Goal: Contribute content: Contribute content

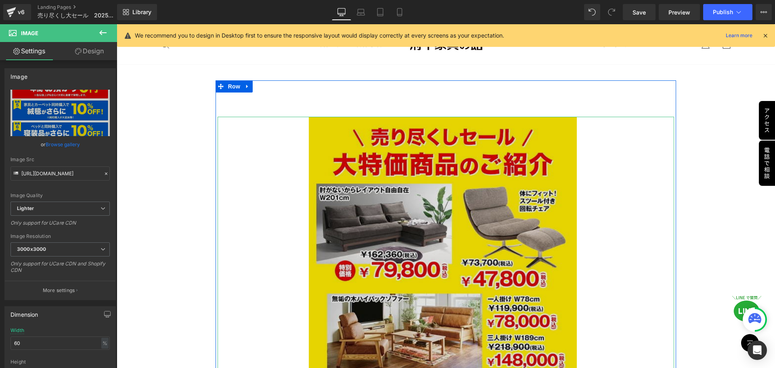
scroll to position [686, 0]
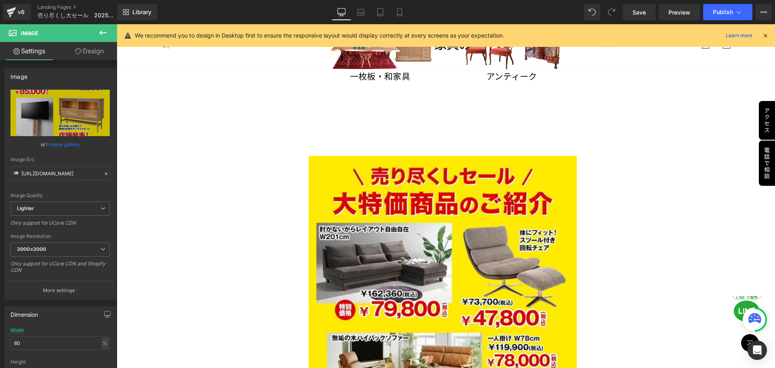
click at [108, 30] on button at bounding box center [103, 33] width 28 height 18
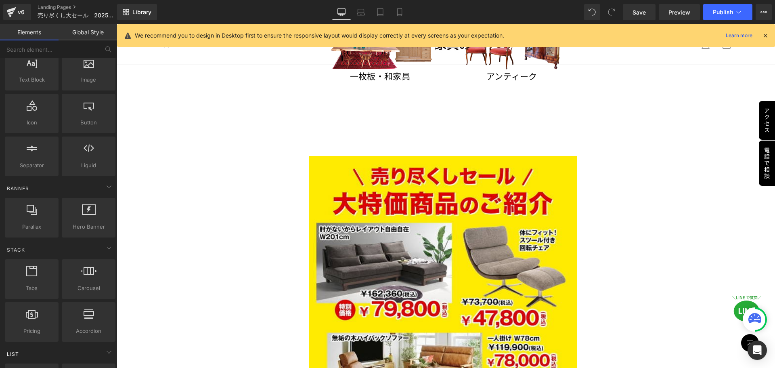
scroll to position [48, 0]
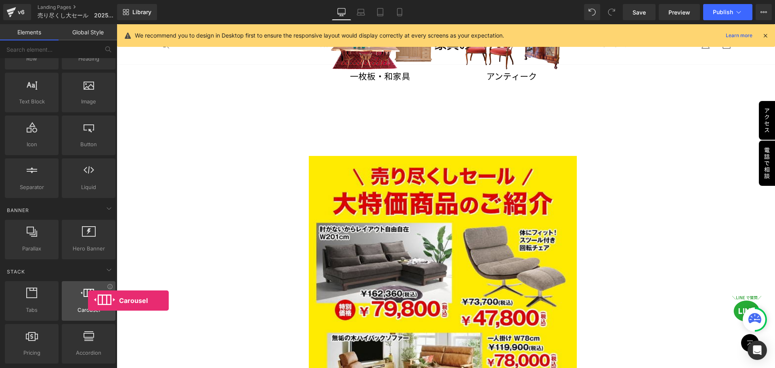
click at [88, 300] on div at bounding box center [88, 296] width 49 height 18
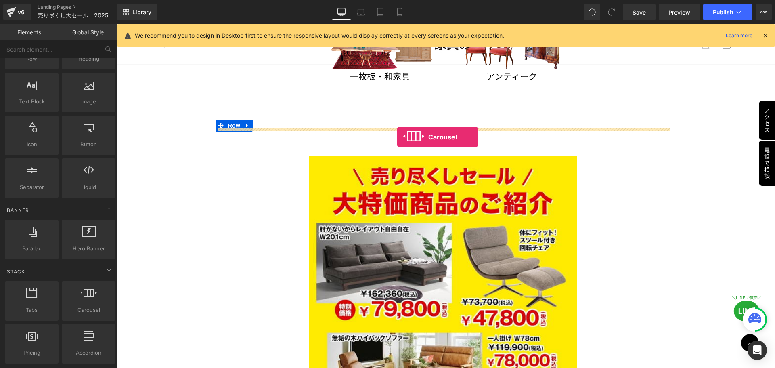
drag, startPoint x: 205, startPoint y: 322, endPoint x: 397, endPoint y: 137, distance: 267.1
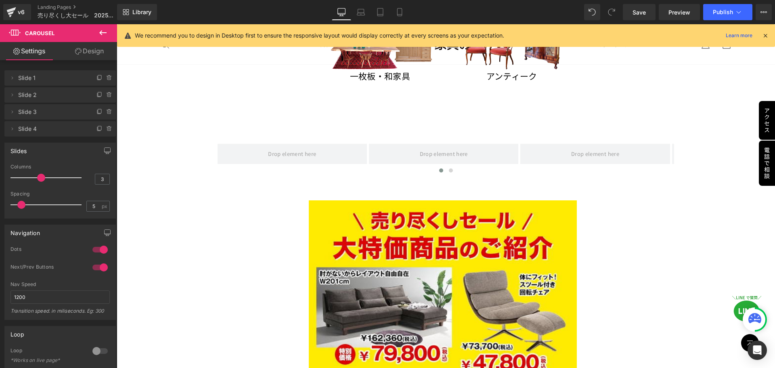
click at [107, 27] on button at bounding box center [103, 33] width 28 height 18
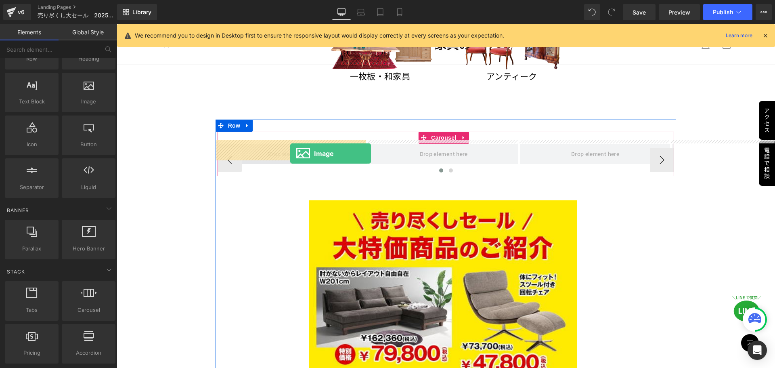
drag, startPoint x: 215, startPoint y: 119, endPoint x: 290, endPoint y: 153, distance: 83.0
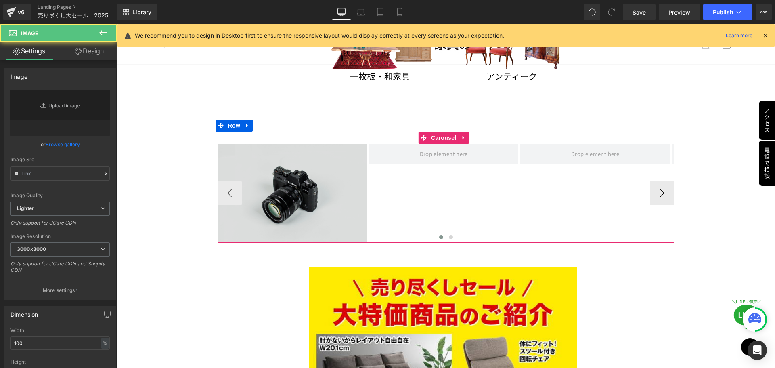
type input "//[DOMAIN_NAME][URL]"
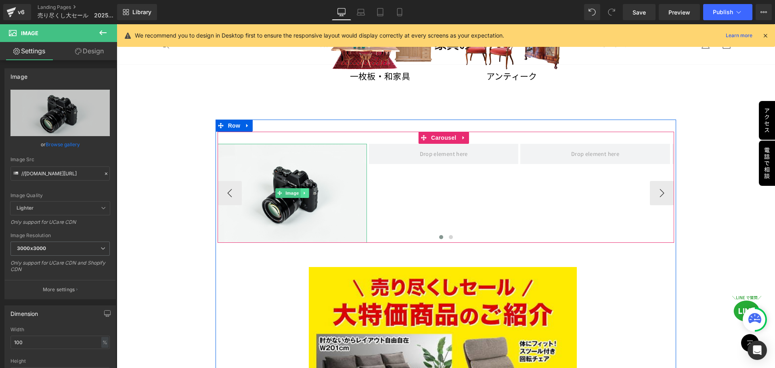
click at [304, 191] on icon at bounding box center [304, 192] width 4 height 5
click at [299, 191] on icon at bounding box center [300, 193] width 4 height 4
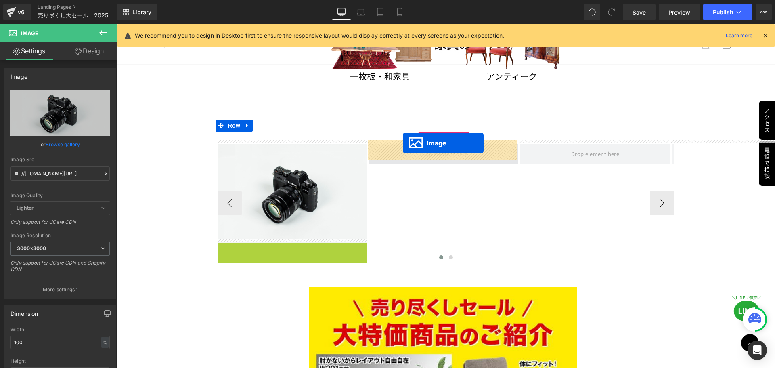
drag, startPoint x: 276, startPoint y: 287, endPoint x: 403, endPoint y: 143, distance: 191.8
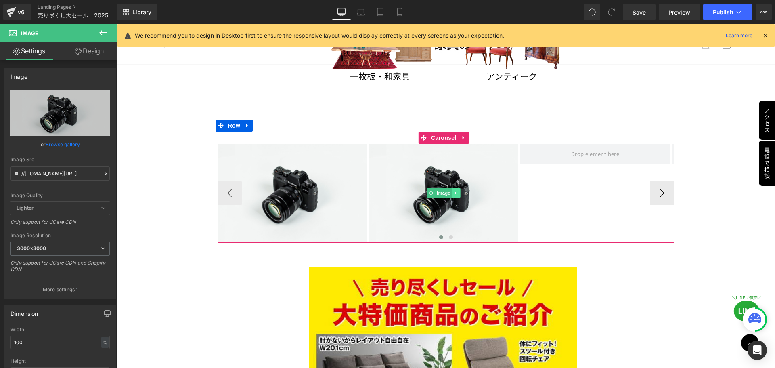
click at [455, 190] on icon at bounding box center [456, 192] width 4 height 5
click at [451, 191] on icon at bounding box center [451, 192] width 4 height 5
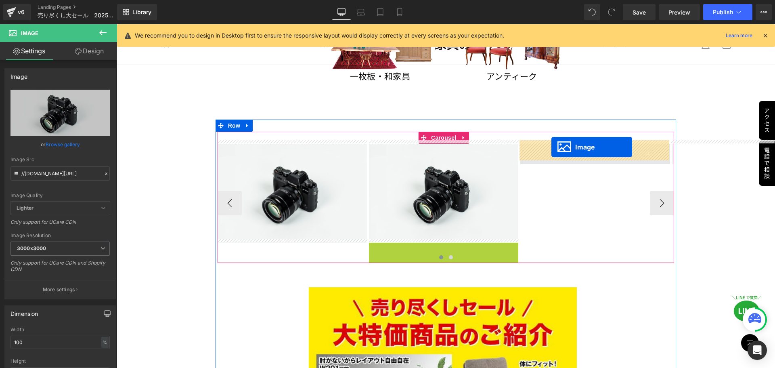
drag, startPoint x: 426, startPoint y: 288, endPoint x: 552, endPoint y: 147, distance: 188.3
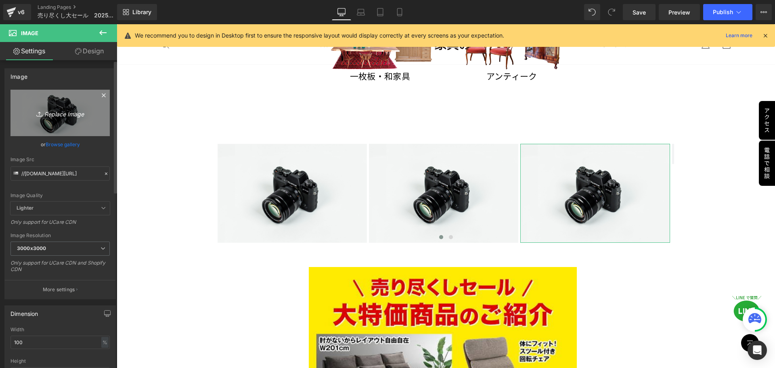
click at [51, 112] on icon "Replace Image" at bounding box center [60, 113] width 65 height 10
type input "C:\fakepath\12 (4).jpg"
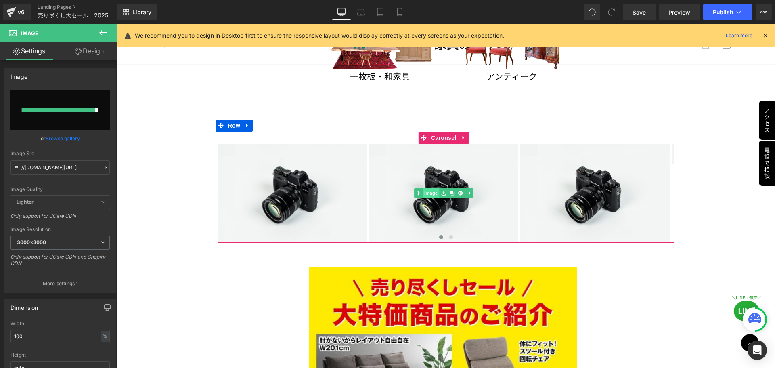
type input "[URL][DOMAIN_NAME]"
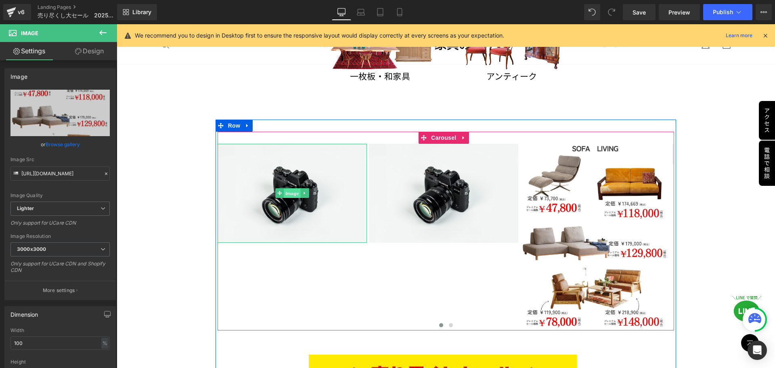
click at [280, 190] on link "Image" at bounding box center [287, 193] width 25 height 10
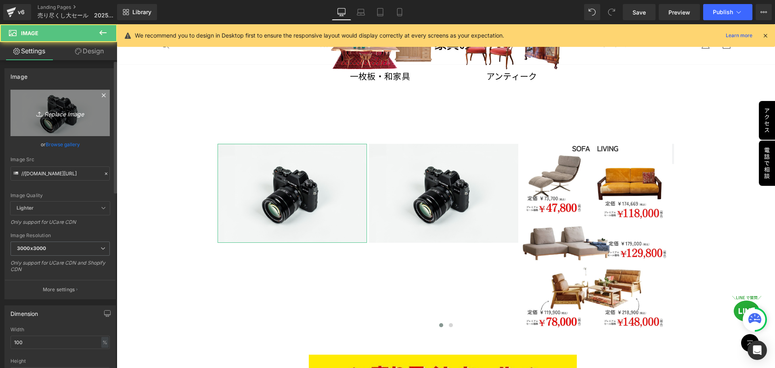
click at [22, 102] on link "Replace Image" at bounding box center [59, 113] width 99 height 46
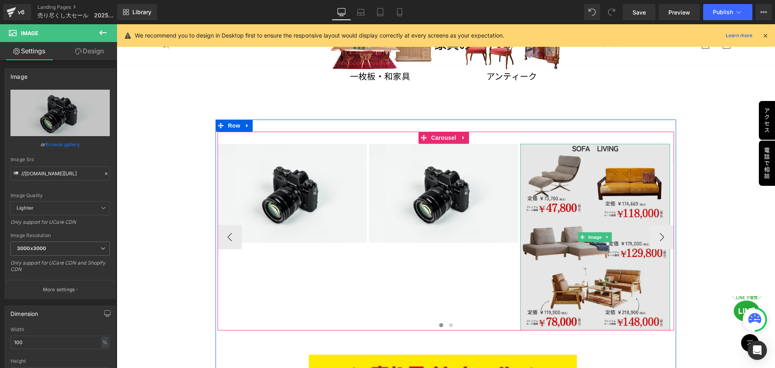
click at [592, 258] on img at bounding box center [594, 237] width 149 height 187
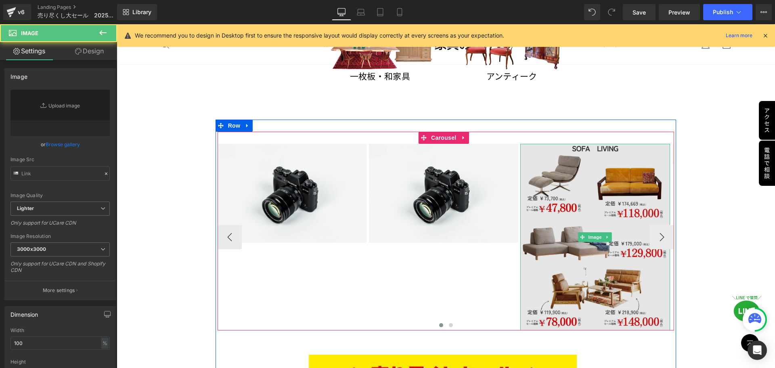
type input "[URL][DOMAIN_NAME]"
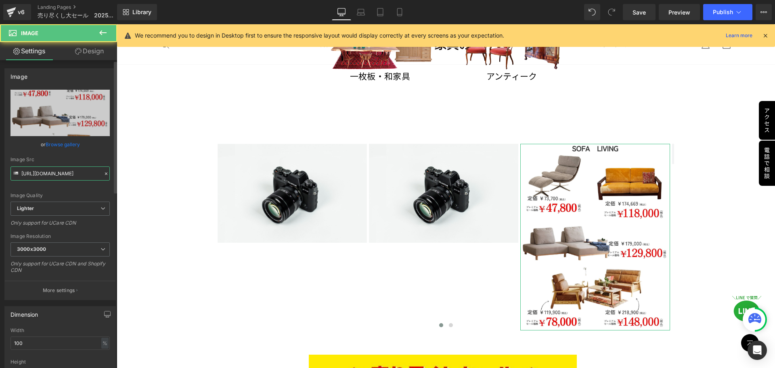
click at [78, 171] on input "[URL][DOMAIN_NAME]" at bounding box center [59, 173] width 99 height 14
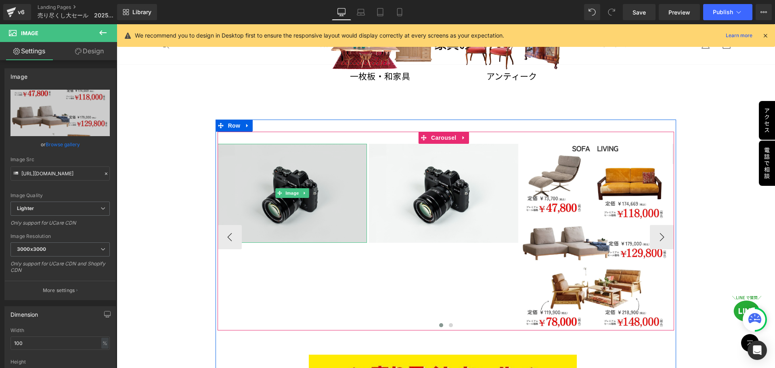
click at [283, 184] on img at bounding box center [291, 193] width 149 height 99
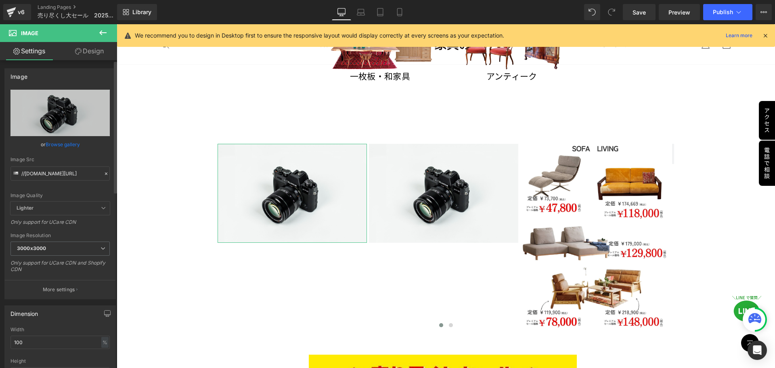
click at [104, 171] on icon at bounding box center [106, 174] width 6 height 6
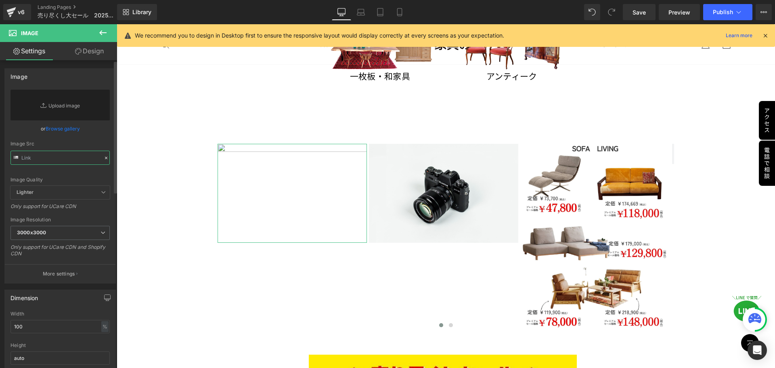
click at [84, 164] on input "text" at bounding box center [59, 157] width 99 height 14
paste input "[URL][DOMAIN_NAME]"
type input "[URL][DOMAIN_NAME]"
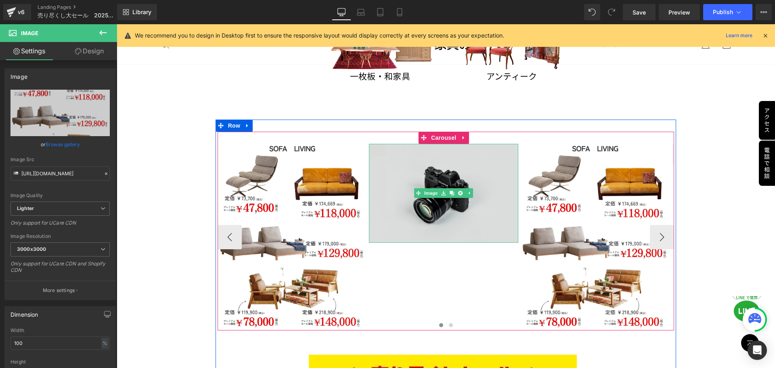
click at [424, 209] on img at bounding box center [443, 193] width 149 height 99
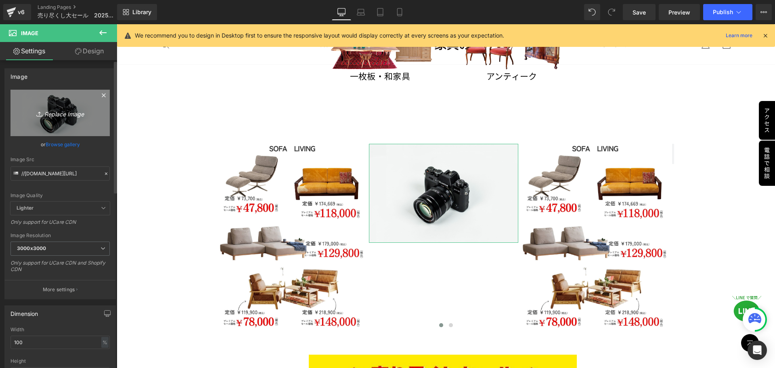
click at [60, 123] on link "Replace Image" at bounding box center [59, 113] width 99 height 46
type input "C:\fakepath\13 (3).jpg"
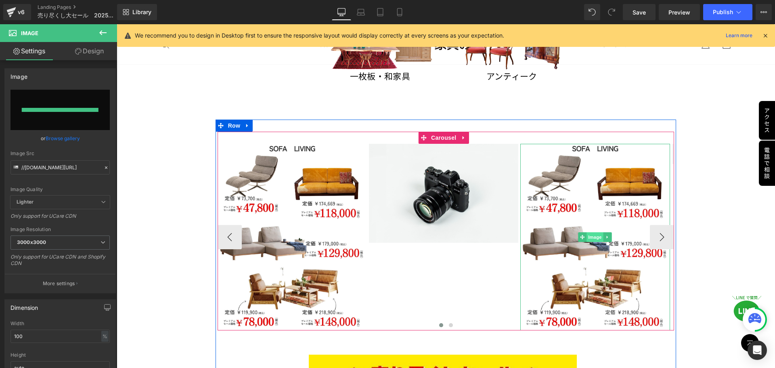
type input "[URL][DOMAIN_NAME]"
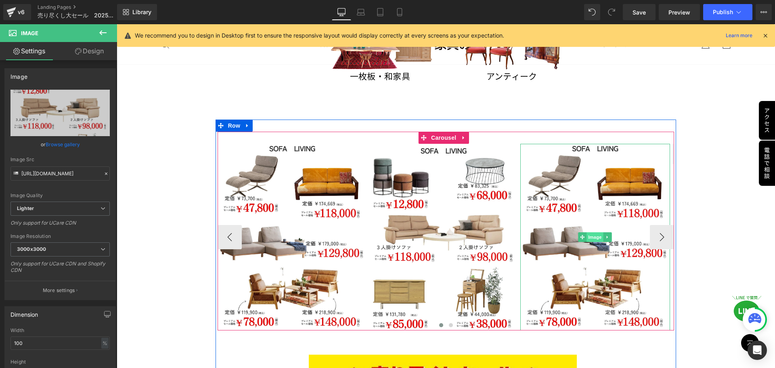
click at [594, 234] on span "Image" at bounding box center [595, 237] width 17 height 10
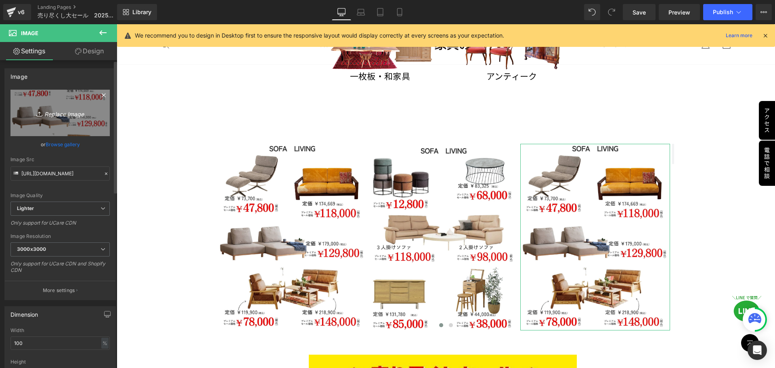
click at [63, 111] on icon "Replace Image" at bounding box center [60, 113] width 65 height 10
type input "C:\fakepath\14 (2).jpg"
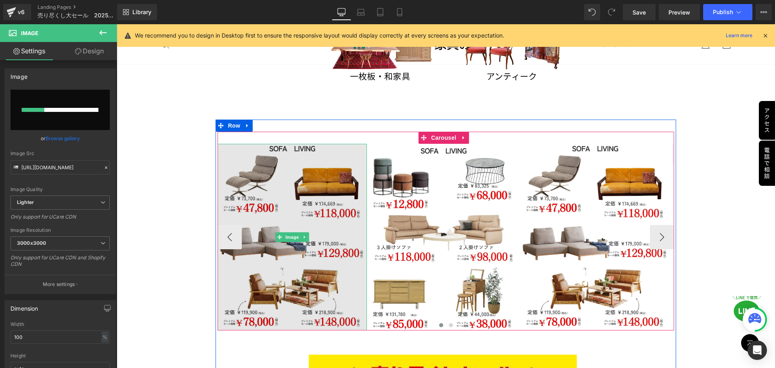
click at [293, 253] on img at bounding box center [291, 237] width 149 height 187
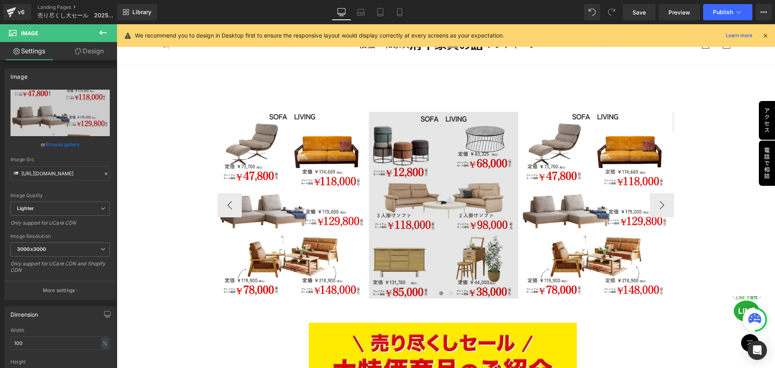
scroll to position [726, 0]
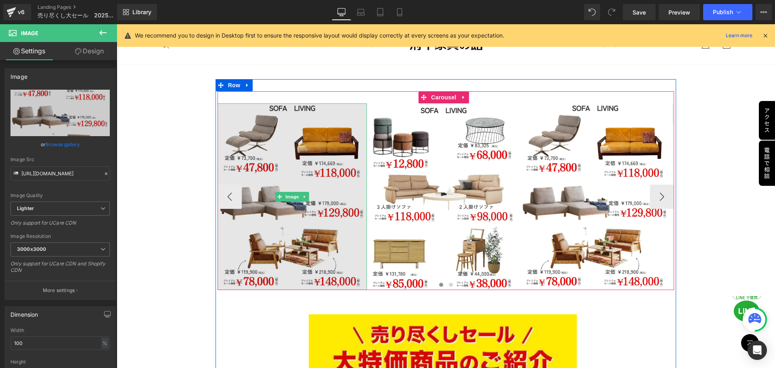
click at [325, 200] on img at bounding box center [291, 196] width 149 height 187
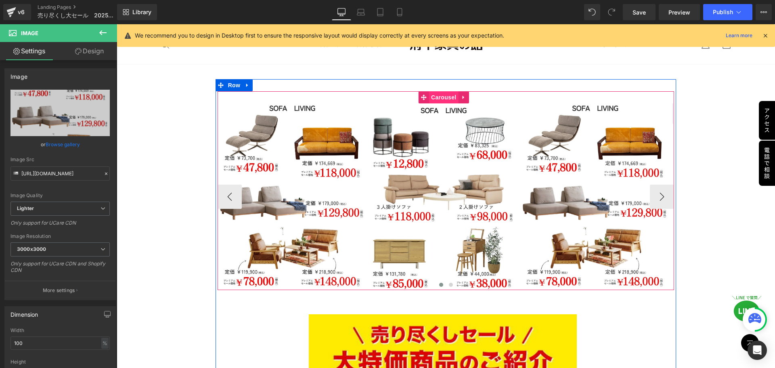
click at [438, 94] on span "Carousel" at bounding box center [443, 97] width 29 height 12
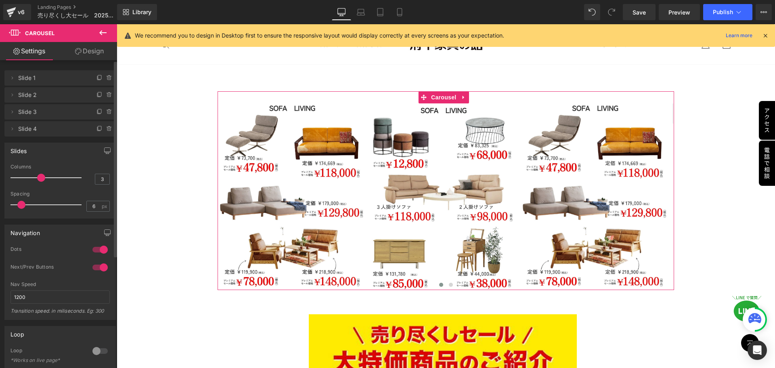
type input "7"
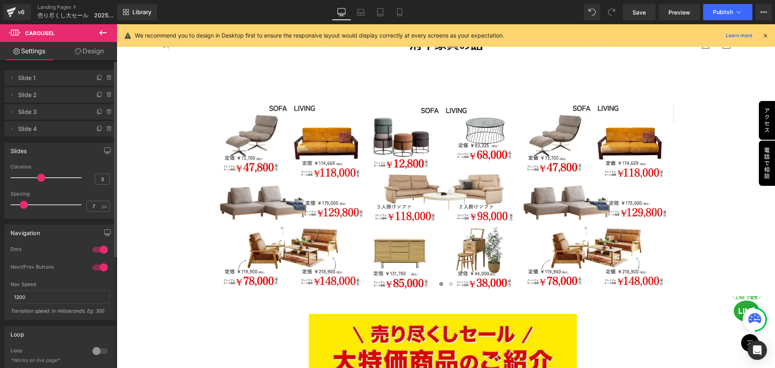
click at [22, 201] on span at bounding box center [24, 205] width 8 height 8
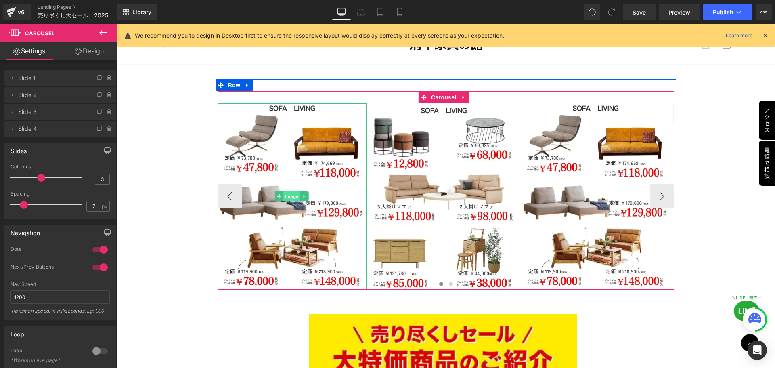
click at [288, 194] on span "Image" at bounding box center [291, 196] width 17 height 10
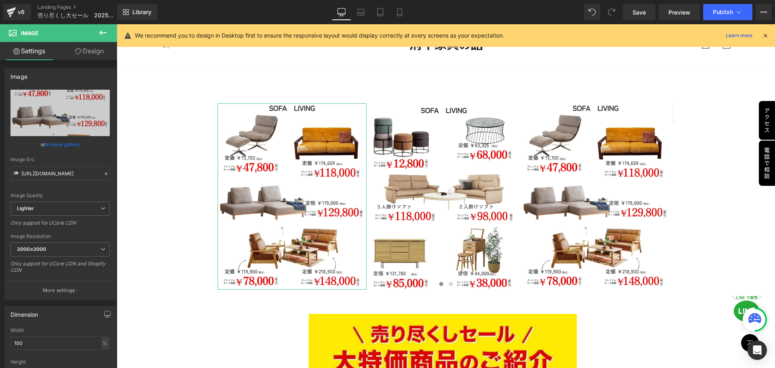
click at [98, 53] on link "Design" at bounding box center [89, 51] width 59 height 18
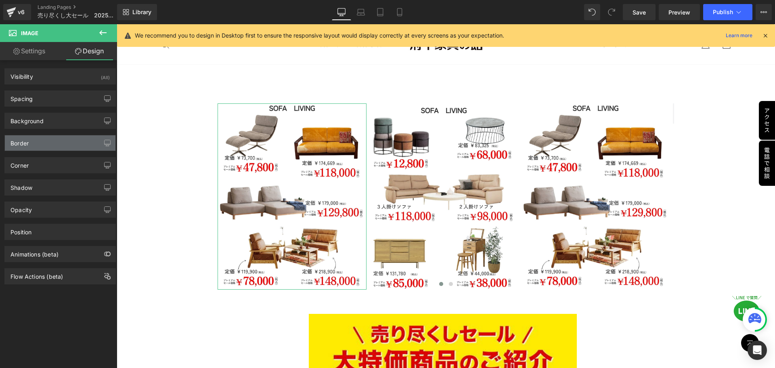
drag, startPoint x: 42, startPoint y: 123, endPoint x: 32, endPoint y: 143, distance: 23.1
click at [32, 143] on div "Visibility (All) 0|0|0|0 1 Show on Desktop 1 Show on Laptop 1 Show on Tablet 1 …" at bounding box center [60, 172] width 121 height 224
click at [32, 143] on div "Border" at bounding box center [60, 142] width 111 height 15
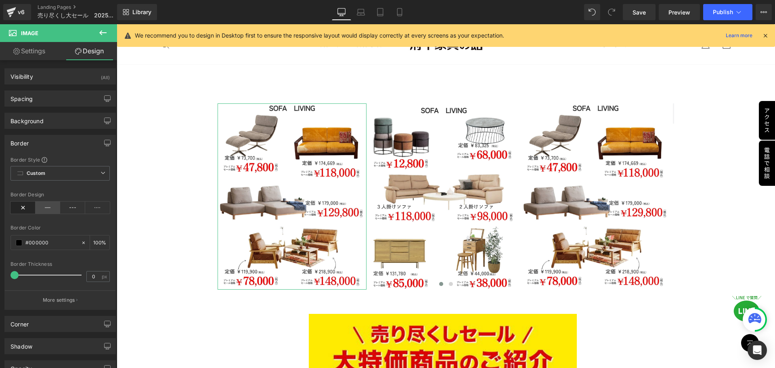
click at [44, 209] on icon at bounding box center [48, 207] width 25 height 12
click at [14, 276] on span at bounding box center [14, 275] width 8 height 8
click at [93, 277] on input "0" at bounding box center [94, 276] width 14 height 10
type input "1"
click at [74, 259] on div "Border Style Custom Custom Setup Global Style Custom Setup Global Style solid B…" at bounding box center [60, 232] width 111 height 153
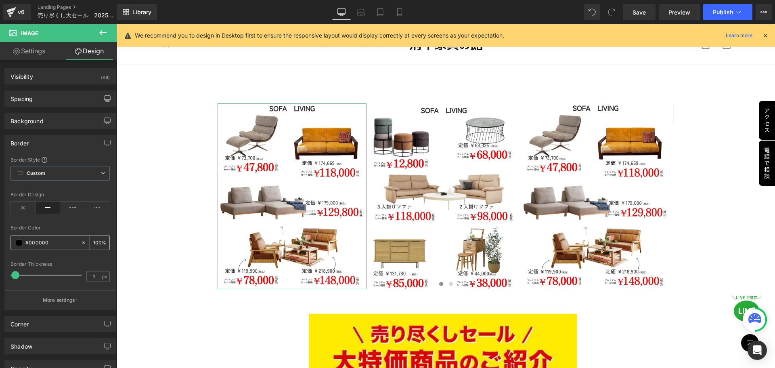
click at [17, 240] on span at bounding box center [19, 242] width 6 height 6
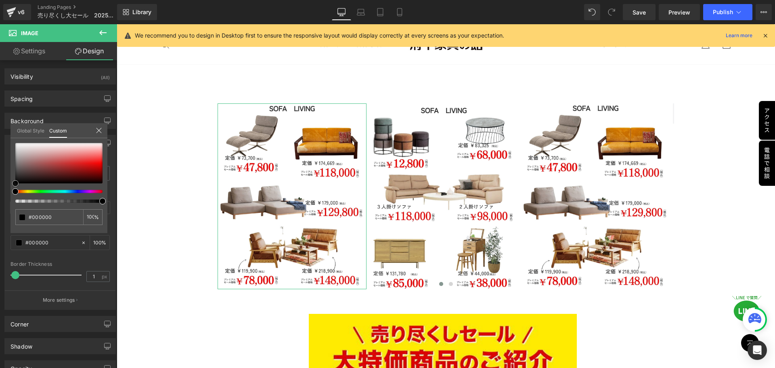
type input "#020202"
type input "#070707"
type input "#0a0a0a"
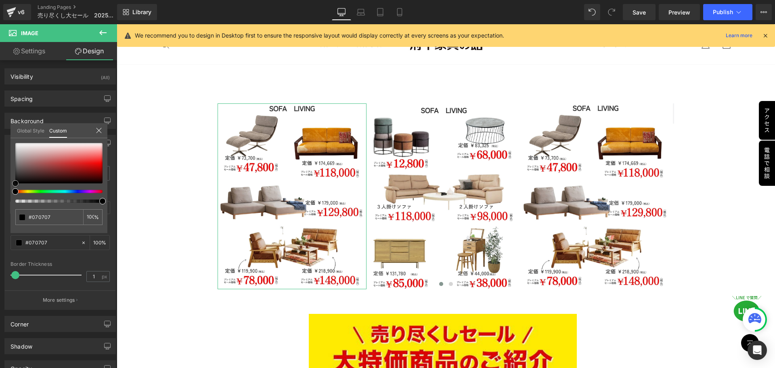
type input "#0a0a0a"
type input "#161616"
type input "#262626"
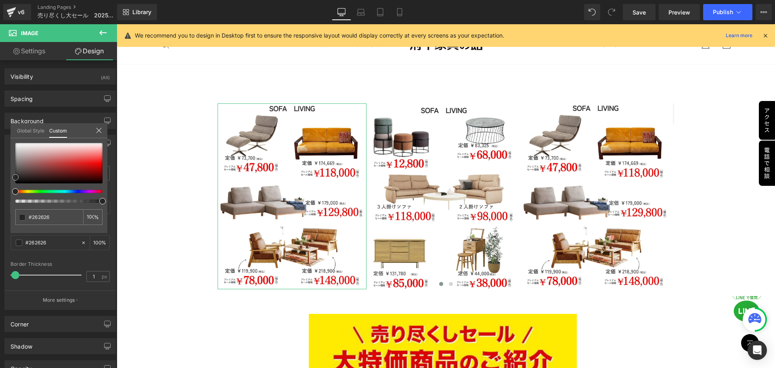
type input "#282828"
type input "#2b2b2b"
type input "#2d2d2d"
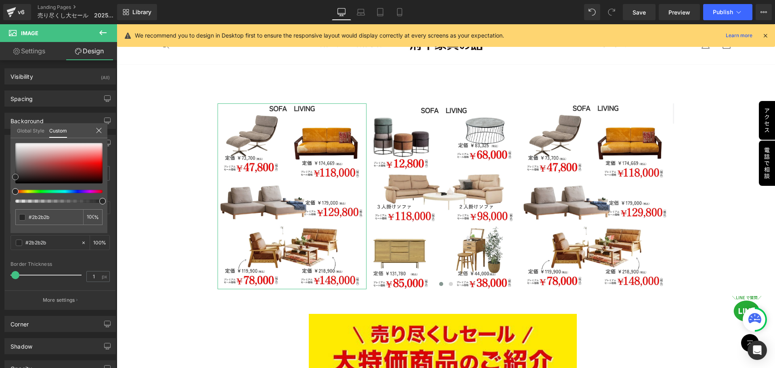
type input "#2d2d2d"
type input "#303030"
type input "#333333"
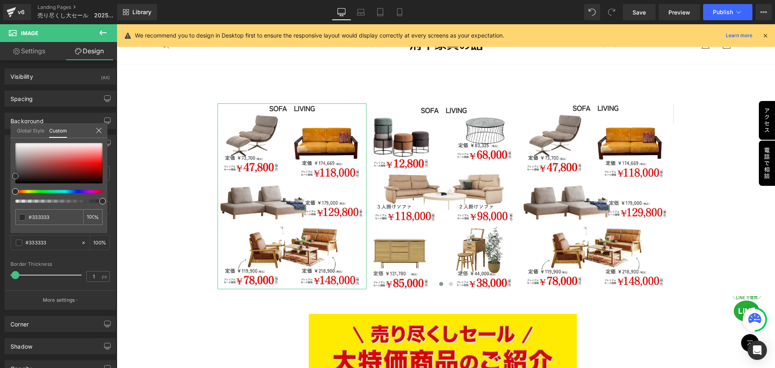
type input "#353535"
type input "#3a3a3a"
drag, startPoint x: 17, startPoint y: 183, endPoint x: 11, endPoint y: 173, distance: 10.9
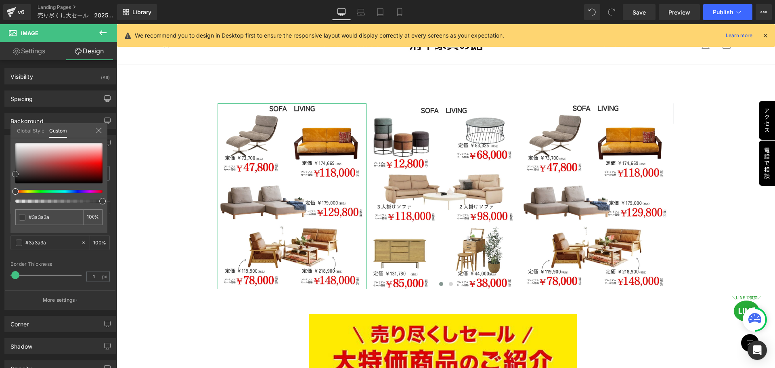
click at [11, 173] on div "#3a3a3a 100 %" at bounding box center [58, 188] width 97 height 90
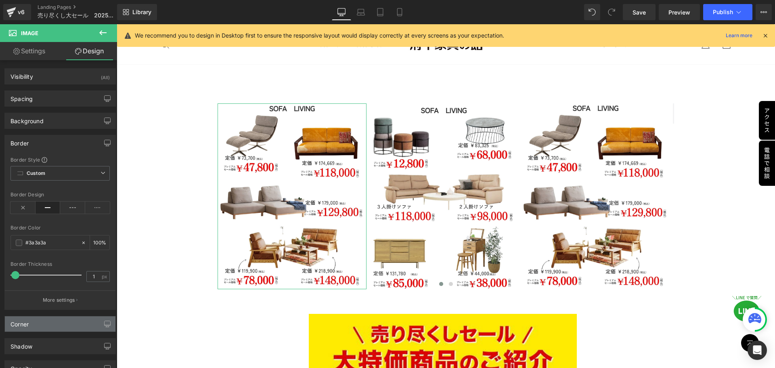
click at [54, 326] on div "Corner" at bounding box center [60, 323] width 111 height 15
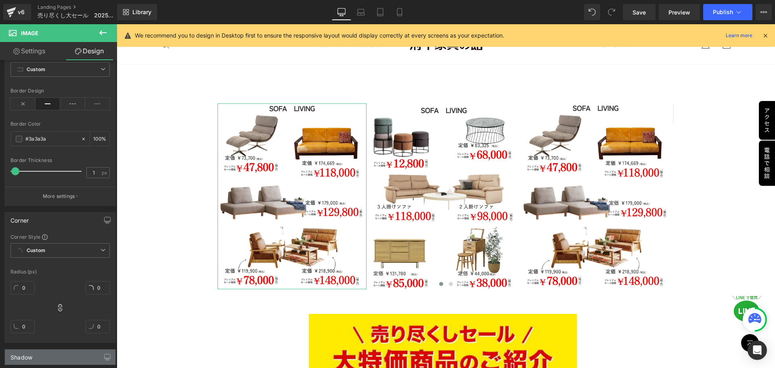
scroll to position [121, 0]
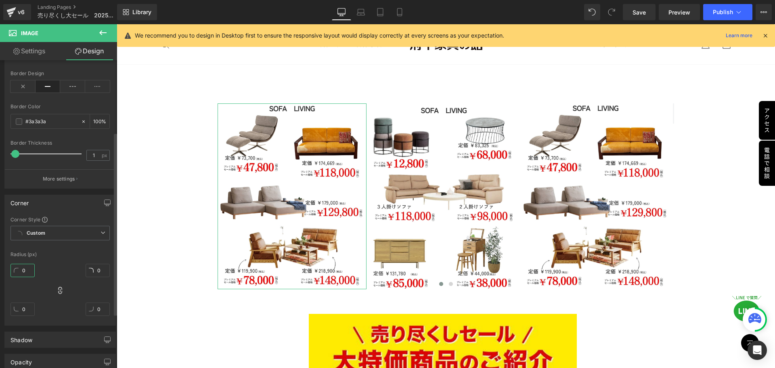
click at [27, 271] on input "0" at bounding box center [22, 269] width 24 height 13
type input "10"
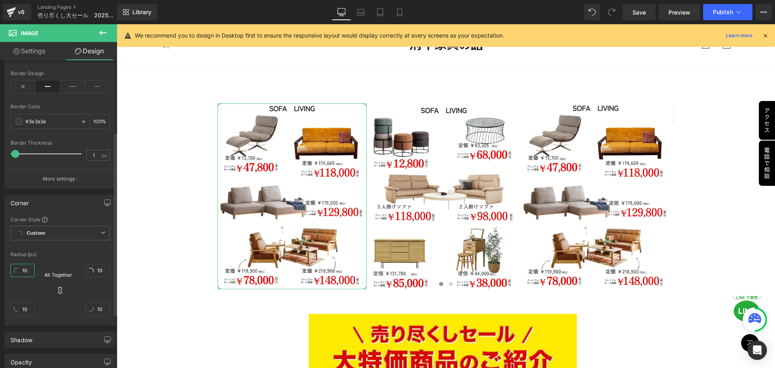
type input "10"
click at [57, 290] on icon at bounding box center [60, 290] width 8 height 8
click at [58, 288] on icon at bounding box center [60, 290] width 8 height 8
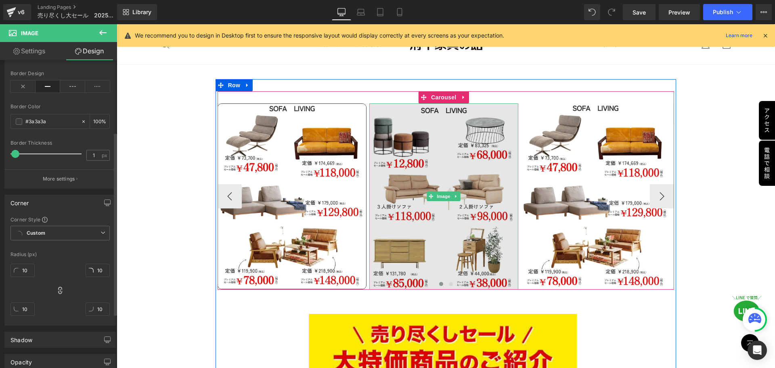
click at [442, 230] on img at bounding box center [443, 196] width 149 height 186
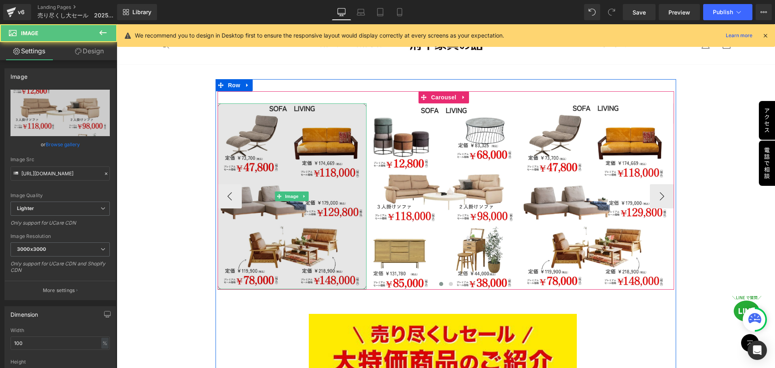
click at [308, 216] on img at bounding box center [291, 196] width 149 height 186
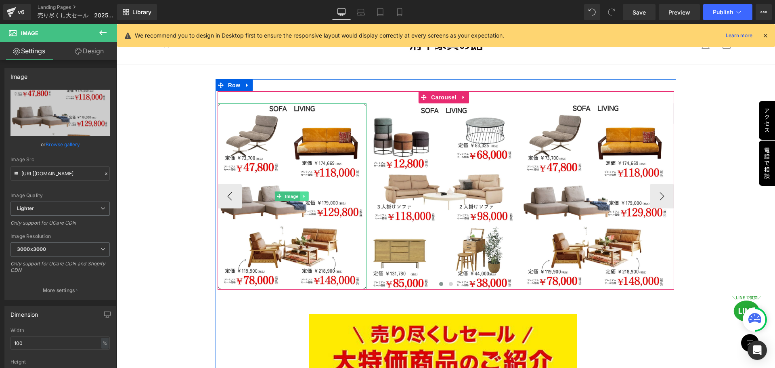
click at [304, 194] on icon at bounding box center [304, 196] width 4 height 5
click at [298, 194] on icon at bounding box center [300, 196] width 4 height 5
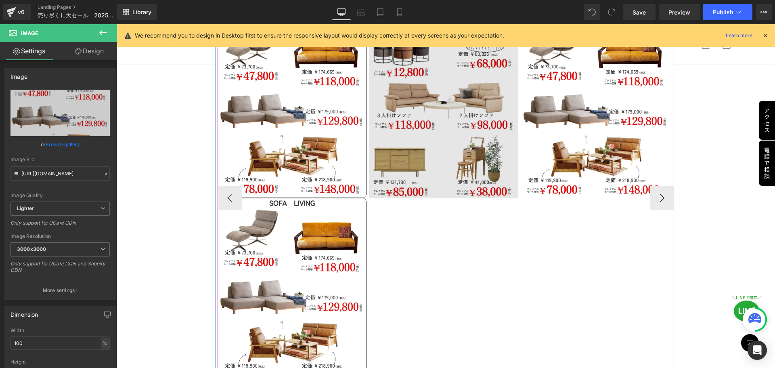
scroll to position [794, 0]
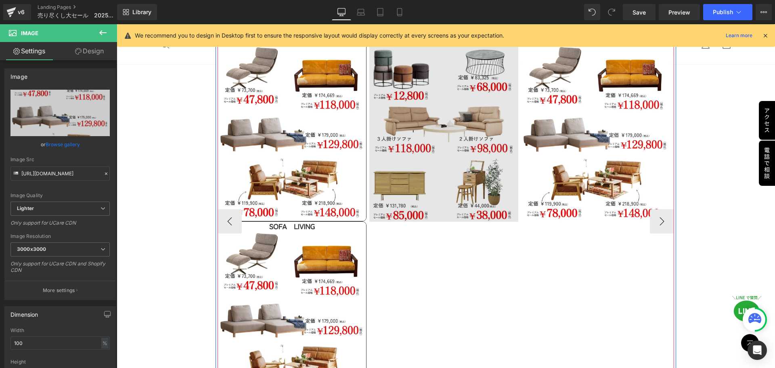
click at [439, 125] on div "Image" at bounding box center [443, 129] width 149 height 186
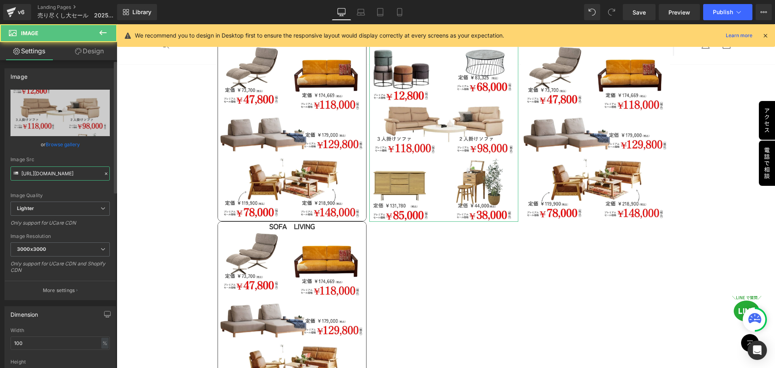
click at [66, 172] on input "[URL][DOMAIN_NAME]" at bounding box center [59, 173] width 99 height 14
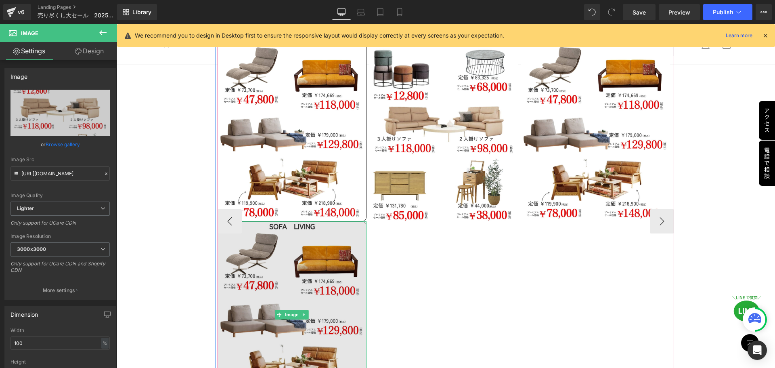
click at [305, 296] on img at bounding box center [291, 314] width 149 height 186
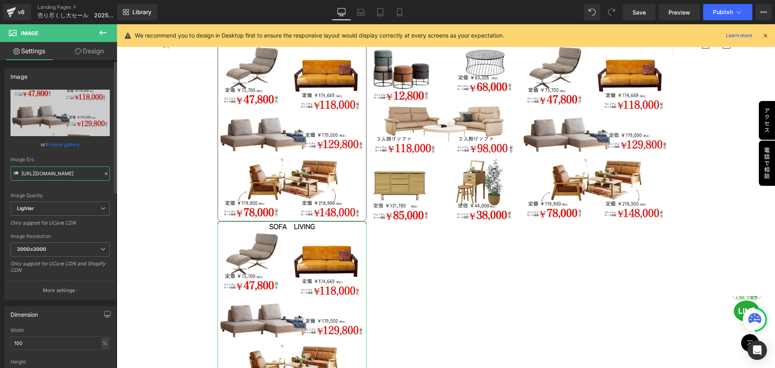
click at [73, 174] on input "[URL][DOMAIN_NAME]" at bounding box center [59, 173] width 99 height 14
click at [103, 173] on icon at bounding box center [106, 174] width 6 height 6
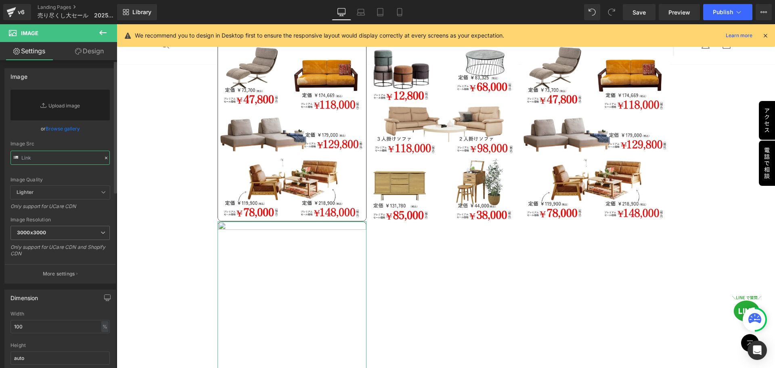
click at [77, 160] on input "text" at bounding box center [59, 157] width 99 height 14
paste input "[URL][DOMAIN_NAME]"
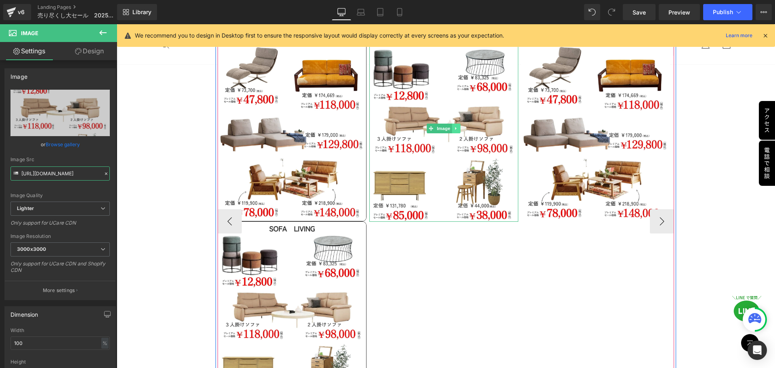
type input "[URL][DOMAIN_NAME]"
click at [454, 126] on icon at bounding box center [456, 128] width 4 height 5
click at [458, 127] on icon at bounding box center [460, 128] width 4 height 5
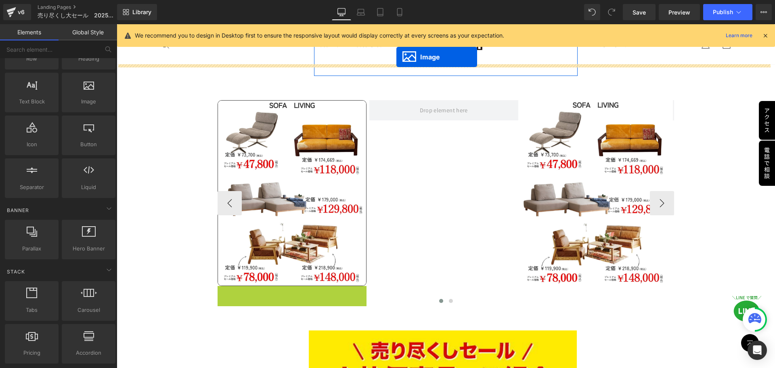
scroll to position [697, 0]
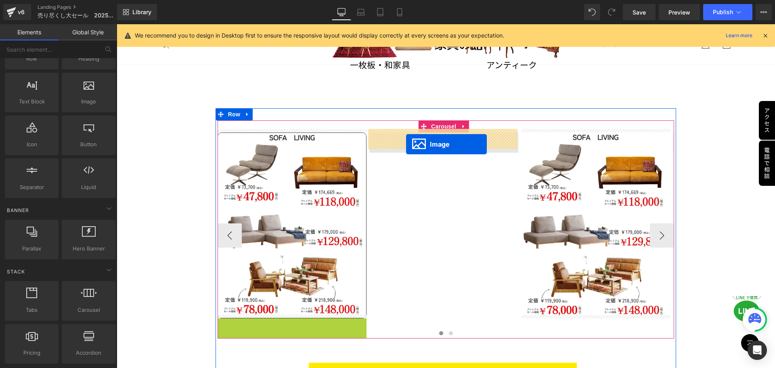
drag, startPoint x: 275, startPoint y: 309, endPoint x: 406, endPoint y: 144, distance: 210.8
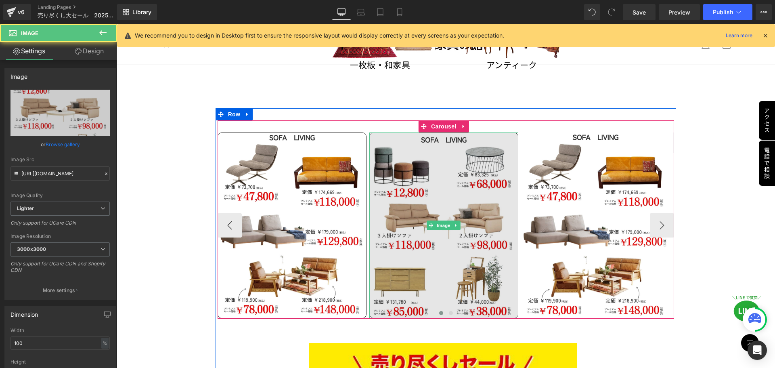
click at [445, 201] on img at bounding box center [443, 225] width 149 height 186
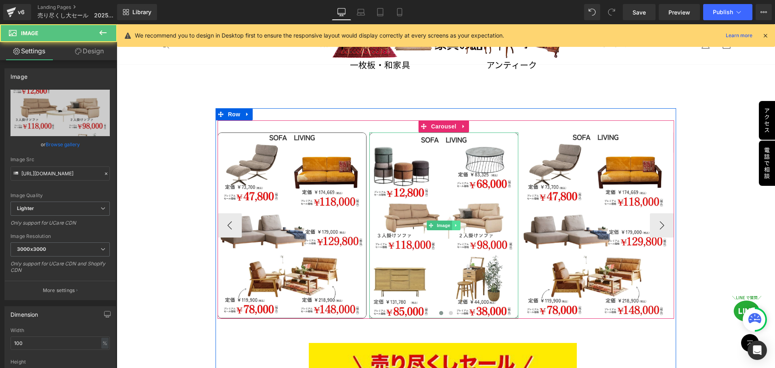
click at [454, 224] on icon at bounding box center [456, 225] width 4 height 5
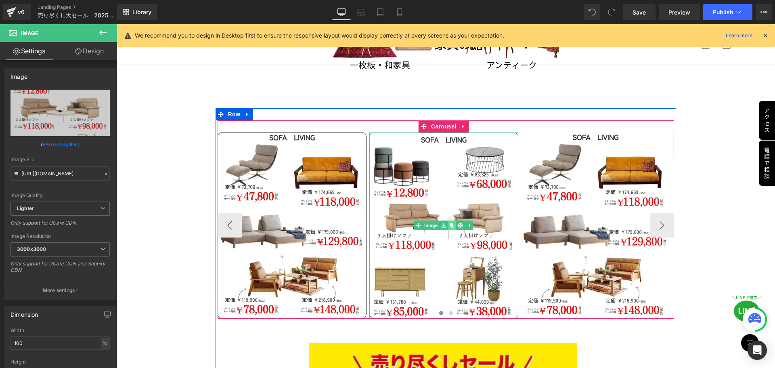
click at [451, 223] on icon at bounding box center [451, 225] width 4 height 5
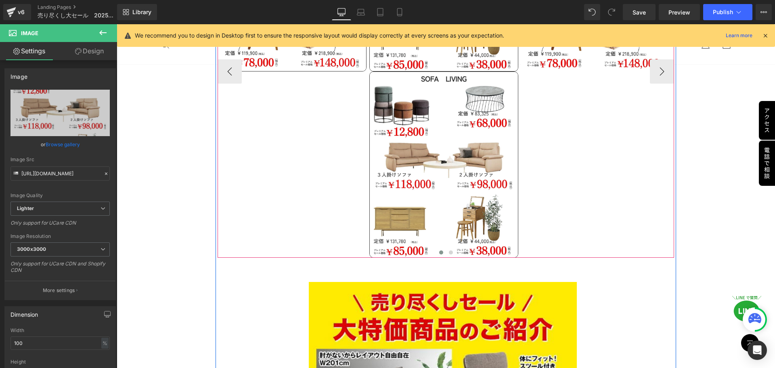
scroll to position [955, 0]
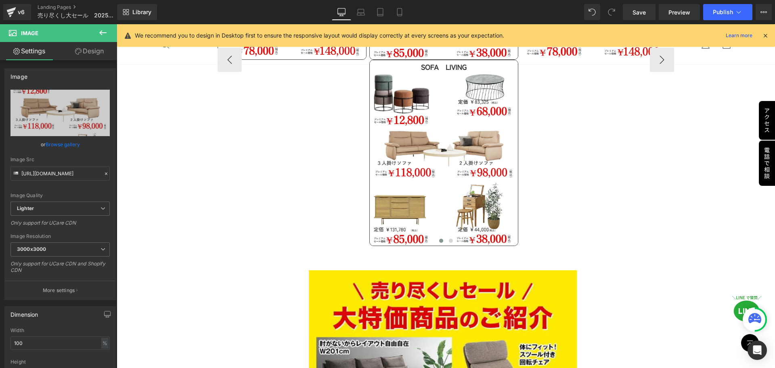
click at [588, 58] on div "Image Image Image Image" at bounding box center [520, 60] width 607 height 372
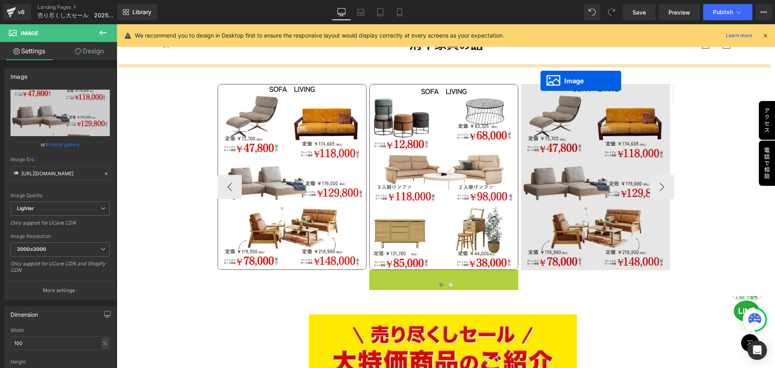
scroll to position [738, 0]
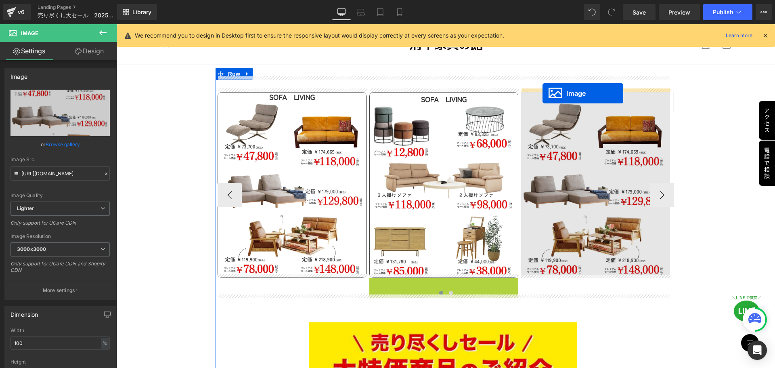
drag, startPoint x: 430, startPoint y: 309, endPoint x: 542, endPoint y: 93, distance: 243.6
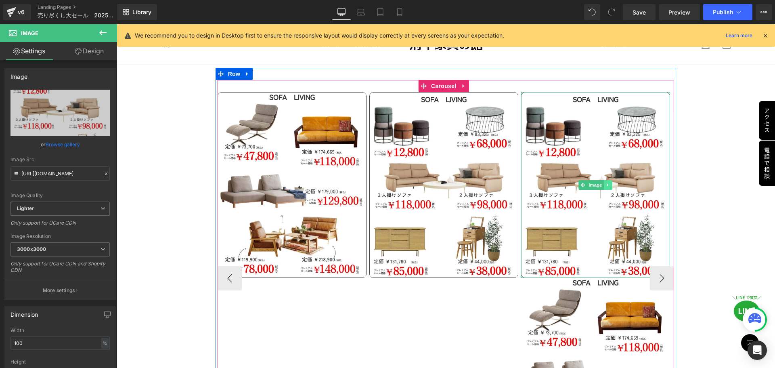
click at [610, 184] on link at bounding box center [608, 185] width 8 height 10
click at [610, 184] on link at bounding box center [612, 185] width 8 height 10
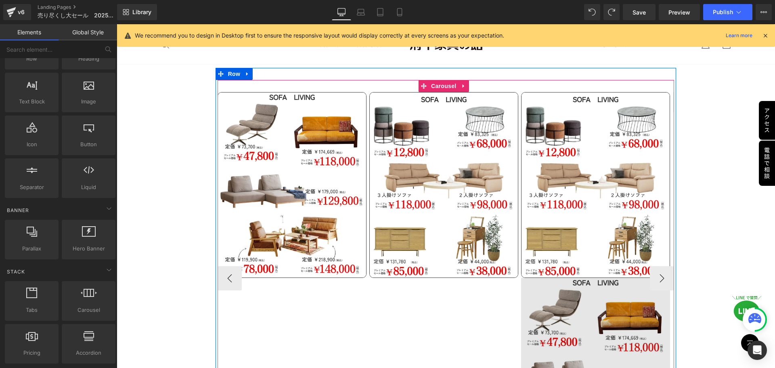
click at [574, 322] on img at bounding box center [595, 371] width 149 height 186
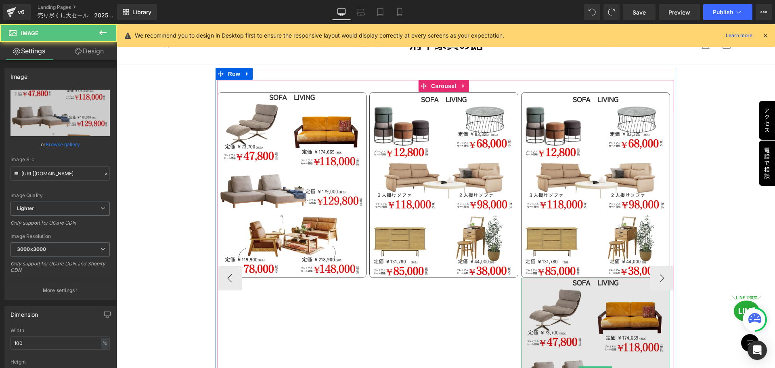
click at [609, 362] on img at bounding box center [595, 371] width 149 height 186
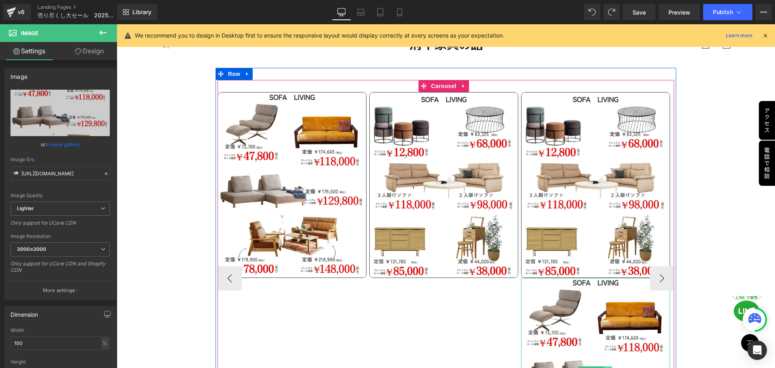
click at [608, 366] on link at bounding box center [608, 371] width 8 height 10
click at [608, 366] on link at bounding box center [612, 371] width 8 height 10
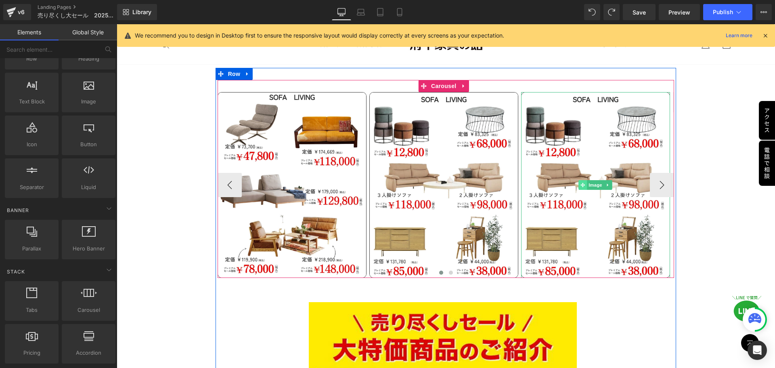
click at [583, 182] on icon at bounding box center [582, 184] width 4 height 5
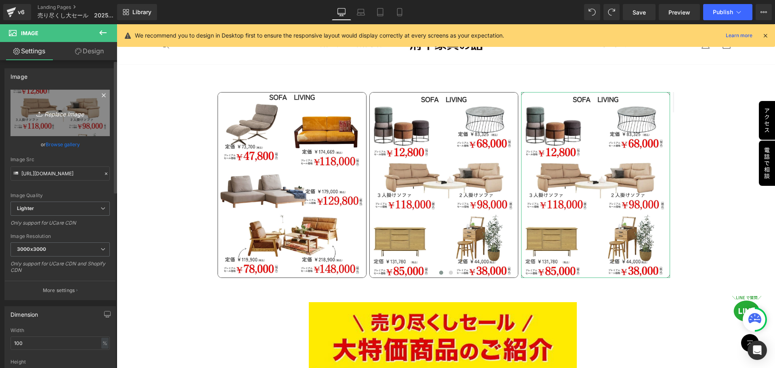
click at [48, 112] on icon "Replace Image" at bounding box center [60, 113] width 65 height 10
type input "C:\fakepath\14 (2).jpg"
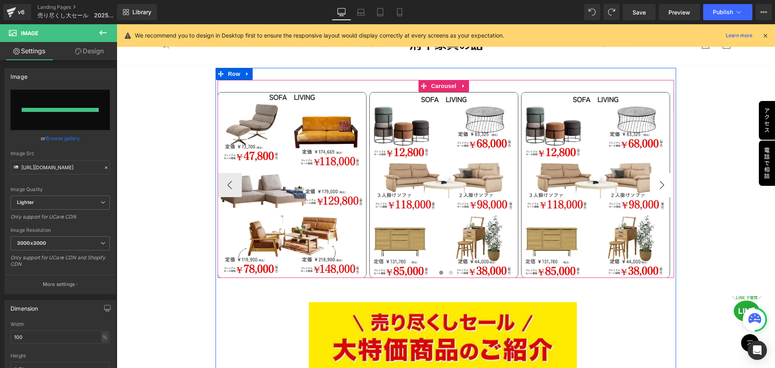
type input "[URL][DOMAIN_NAME]"
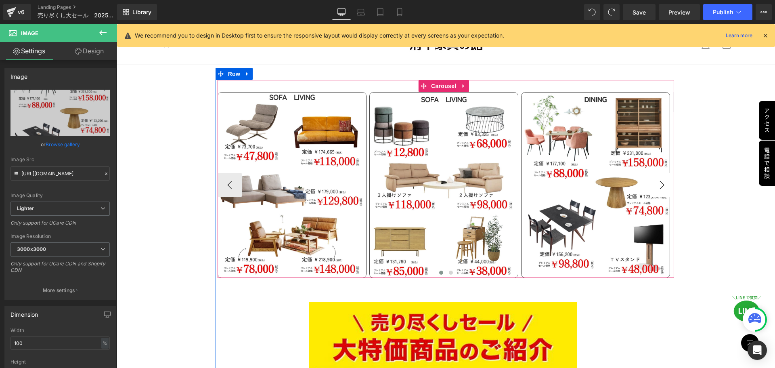
click at [659, 180] on button "›" at bounding box center [662, 185] width 24 height 24
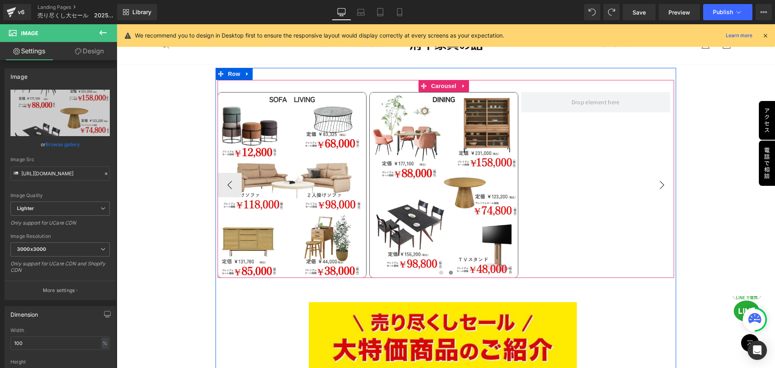
click at [659, 180] on button "›" at bounding box center [662, 185] width 24 height 24
click at [455, 183] on icon at bounding box center [455, 184] width 1 height 3
click at [451, 183] on icon at bounding box center [451, 184] width 4 height 4
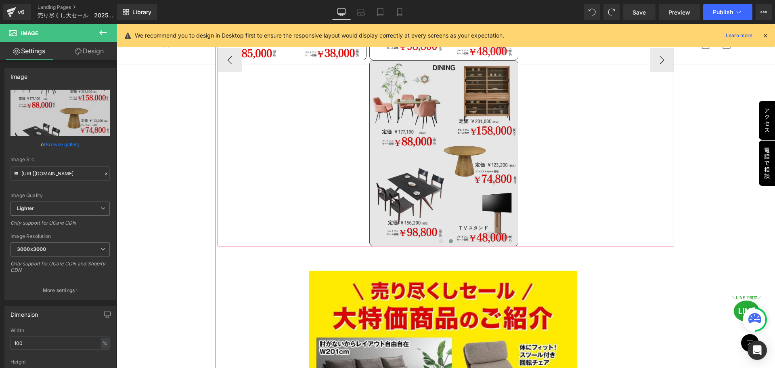
scroll to position [955, 0]
click at [430, 176] on img at bounding box center [443, 153] width 149 height 186
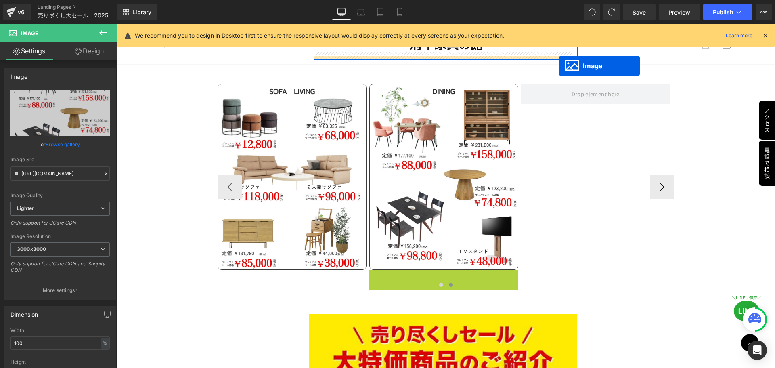
scroll to position [721, 0]
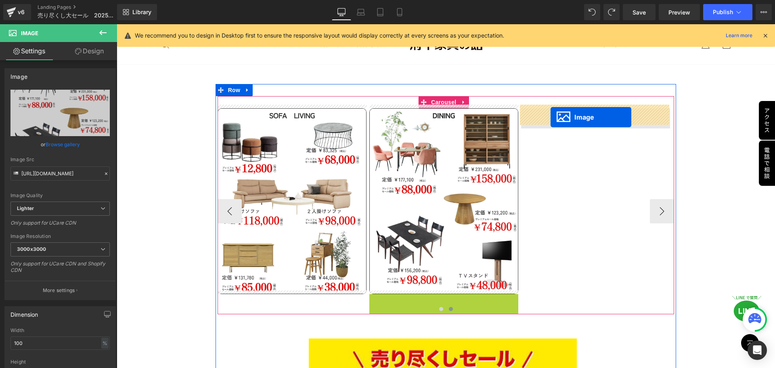
drag, startPoint x: 428, startPoint y: 150, endPoint x: 550, endPoint y: 117, distance: 126.3
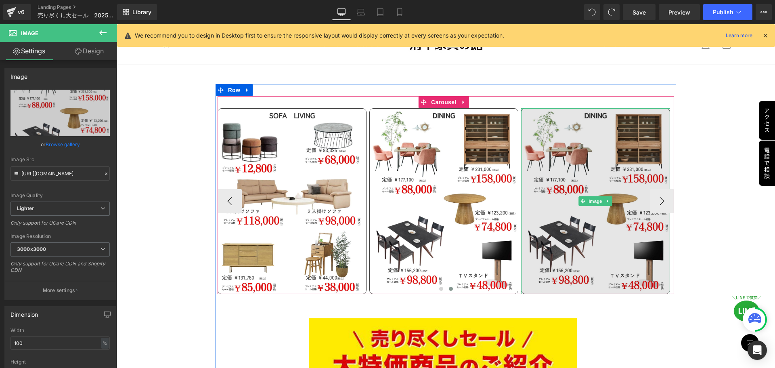
click at [568, 159] on img at bounding box center [595, 201] width 149 height 186
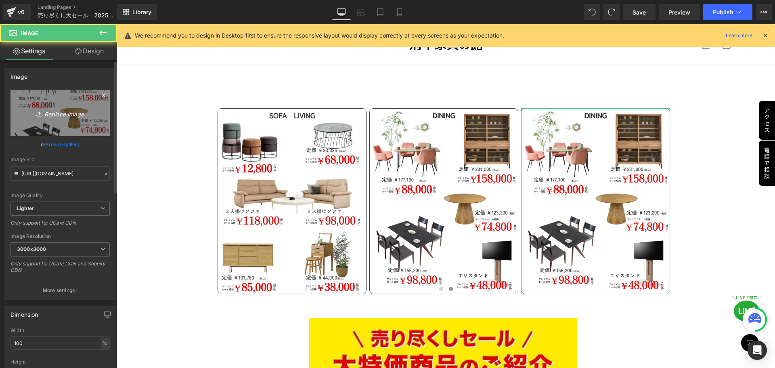
click at [49, 113] on icon "Replace Image" at bounding box center [60, 113] width 65 height 10
type input "C:\fakepath\15 (2).jpg"
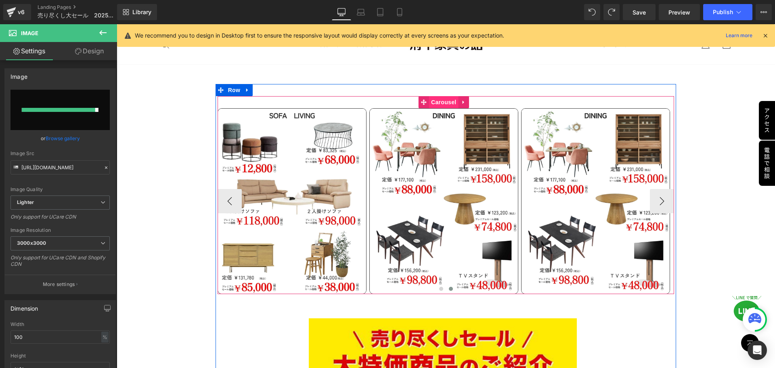
type input "[URL][DOMAIN_NAME]"
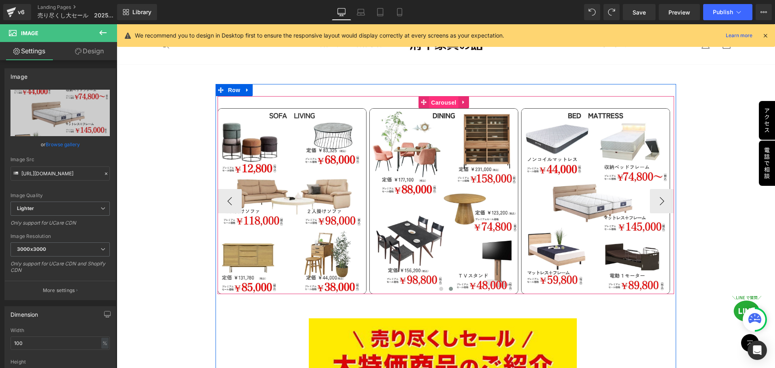
click at [442, 99] on span "Carousel" at bounding box center [443, 102] width 29 height 12
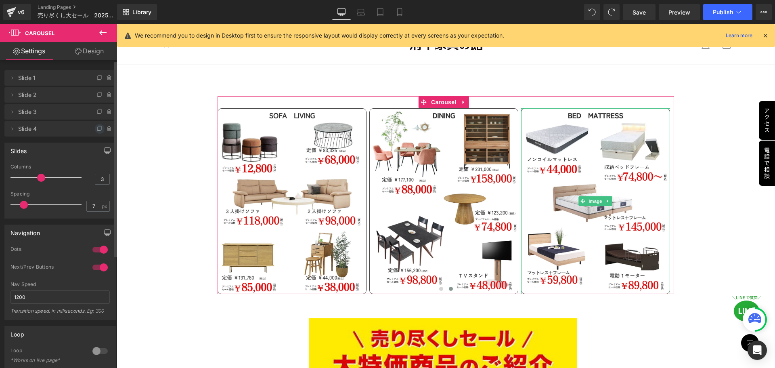
click at [96, 127] on icon at bounding box center [99, 128] width 6 height 6
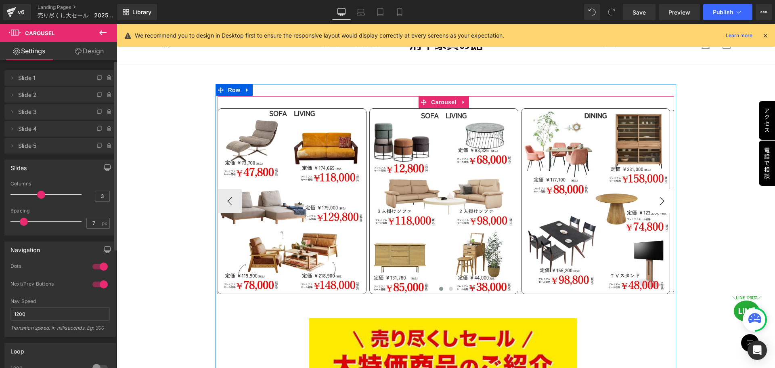
click at [656, 197] on button "›" at bounding box center [662, 201] width 24 height 24
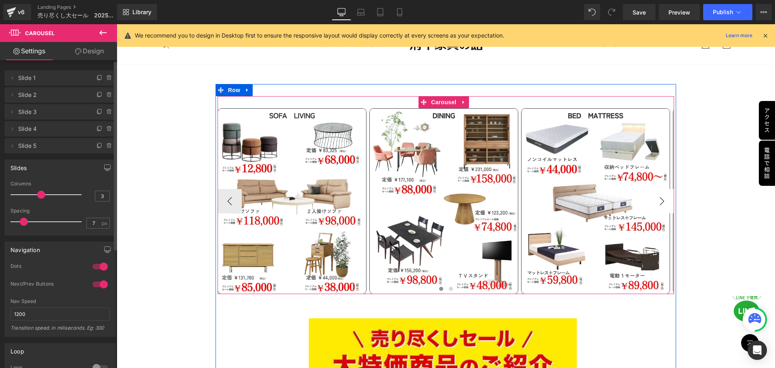
click at [656, 197] on button "›" at bounding box center [662, 201] width 24 height 24
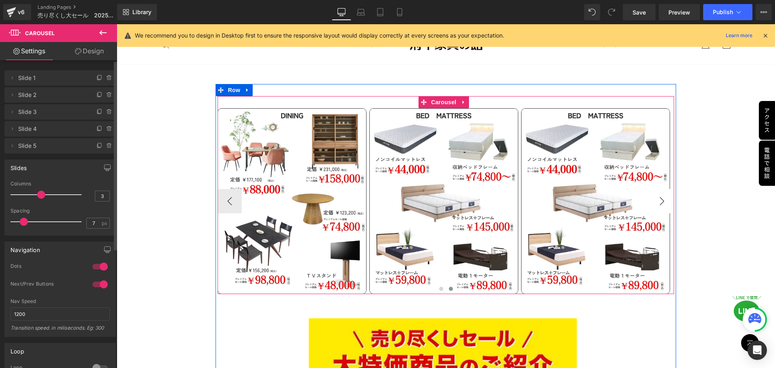
click at [656, 197] on button "›" at bounding box center [662, 201] width 24 height 24
click at [604, 196] on ul "Image" at bounding box center [595, 201] width 33 height 10
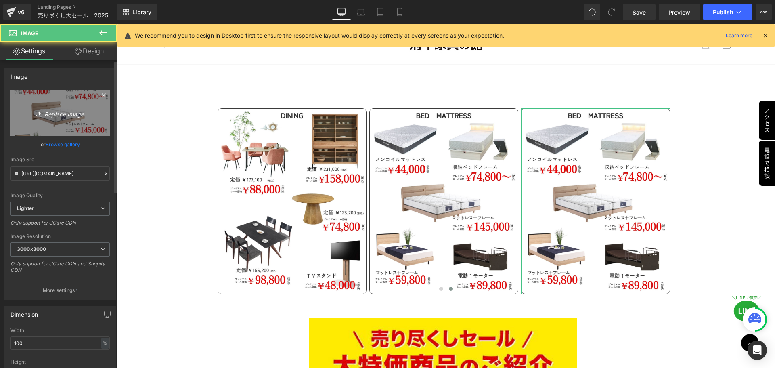
click at [58, 117] on icon "Replace Image" at bounding box center [60, 113] width 65 height 10
type input "C:\fakepath\16.jpg"
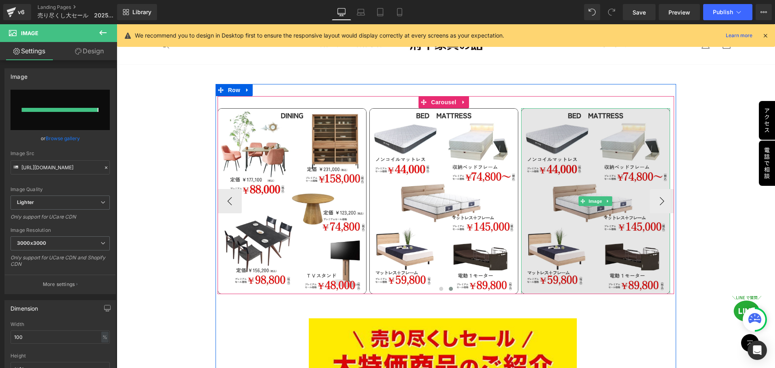
type input "[URL][DOMAIN_NAME]"
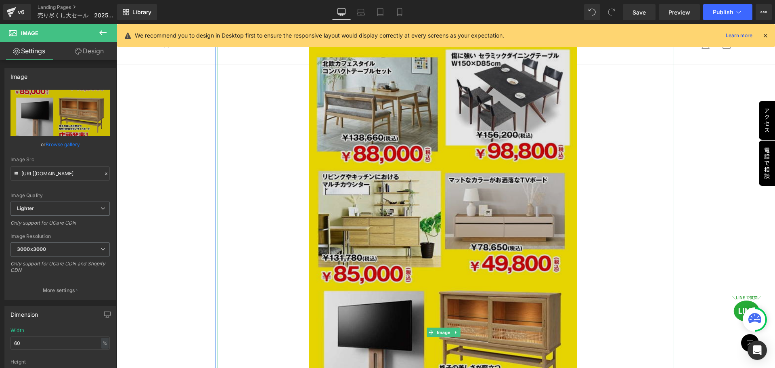
scroll to position [1407, 0]
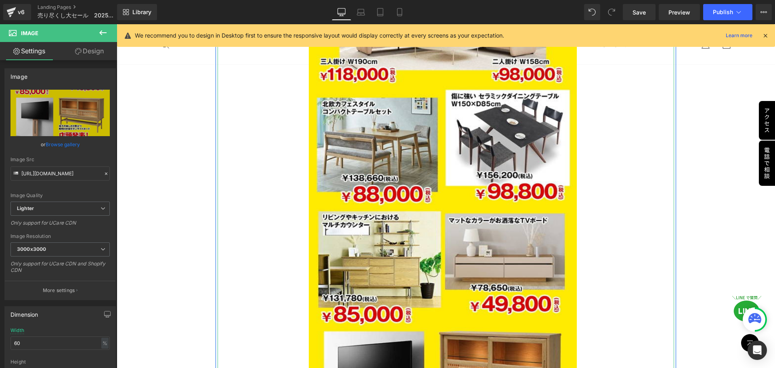
click at [455, 367] on link at bounding box center [456, 373] width 8 height 10
click at [460, 367] on icon at bounding box center [460, 372] width 4 height 5
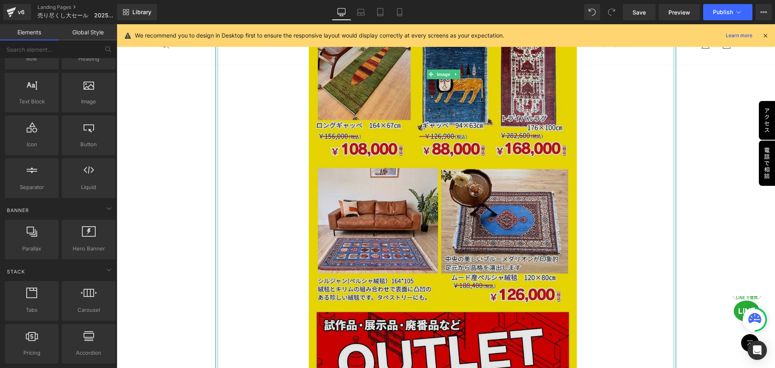
scroll to position [1286, 0]
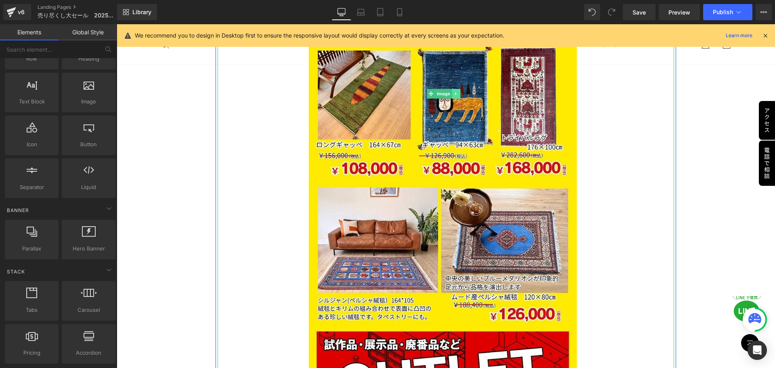
click at [456, 90] on link at bounding box center [456, 94] width 8 height 10
click at [456, 90] on link at bounding box center [460, 94] width 8 height 10
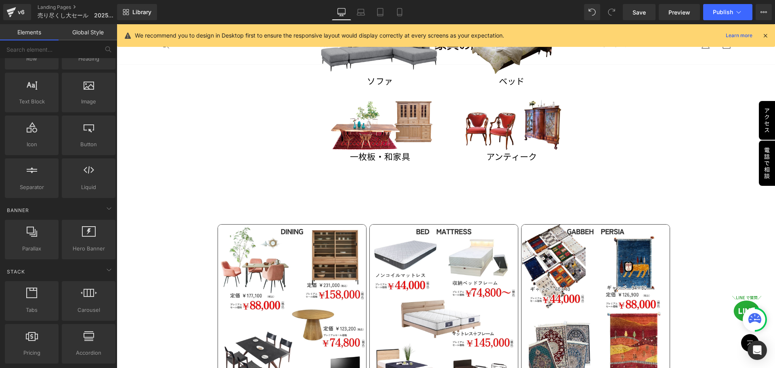
scroll to position [600, 0]
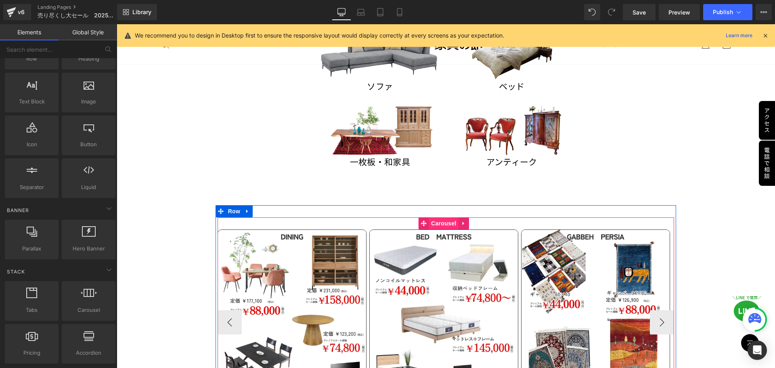
click at [441, 220] on span "Carousel" at bounding box center [443, 223] width 29 height 12
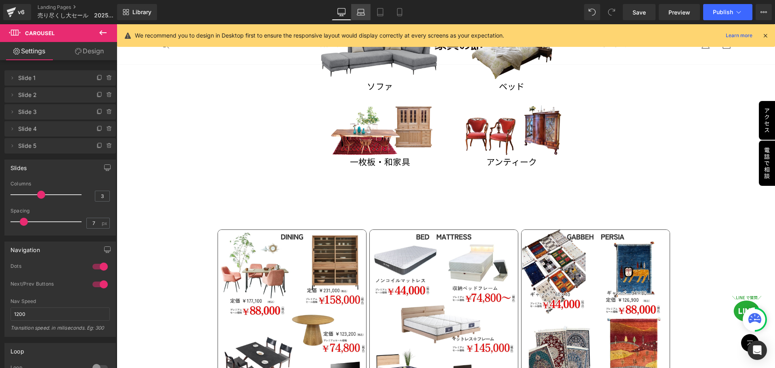
click at [355, 15] on link "Laptop" at bounding box center [360, 12] width 19 height 16
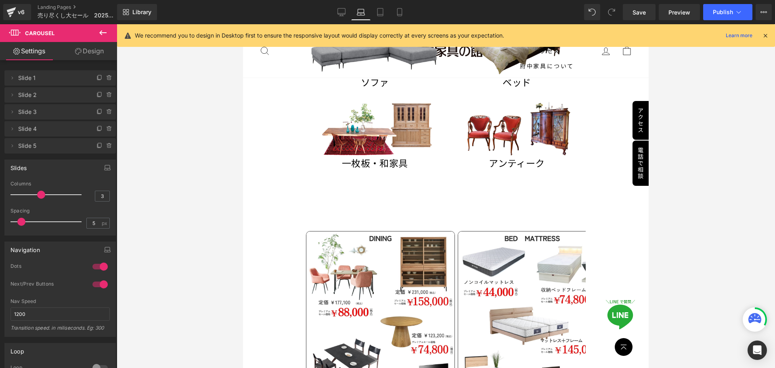
scroll to position [615, 0]
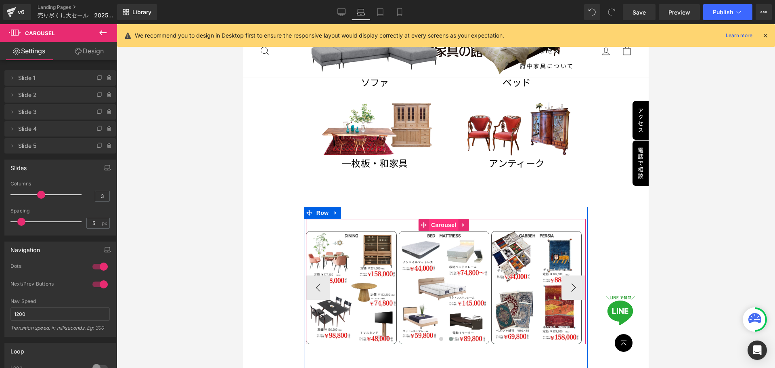
click at [435, 219] on span "Carousel" at bounding box center [443, 225] width 29 height 12
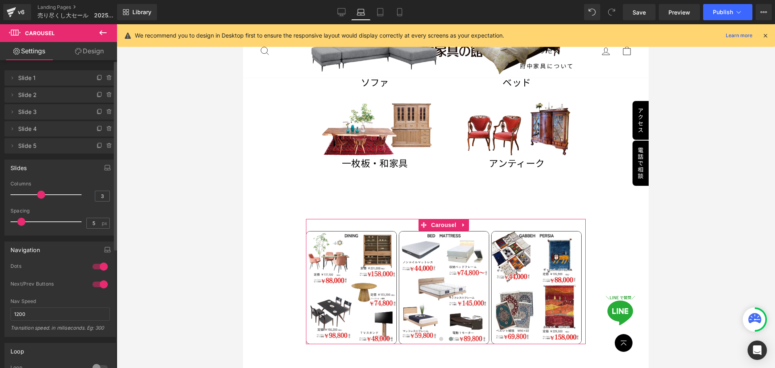
type input "2"
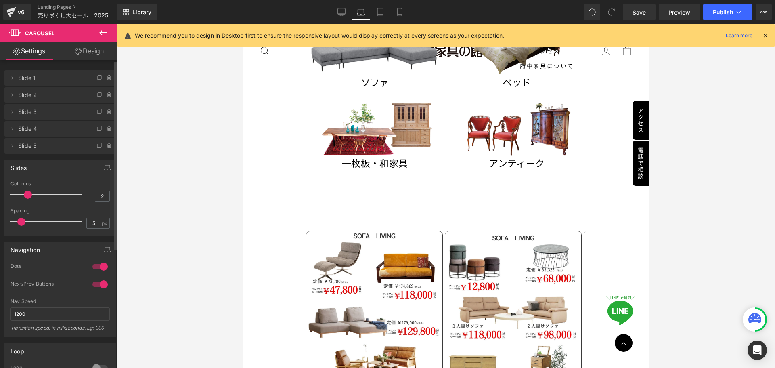
drag, startPoint x: 36, startPoint y: 193, endPoint x: 27, endPoint y: 195, distance: 9.5
click at [27, 195] on span at bounding box center [28, 194] width 8 height 8
click at [377, 15] on icon at bounding box center [380, 12] width 8 height 8
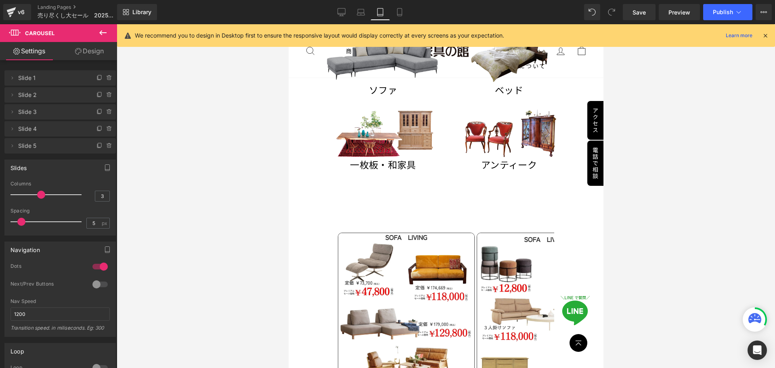
scroll to position [650, 0]
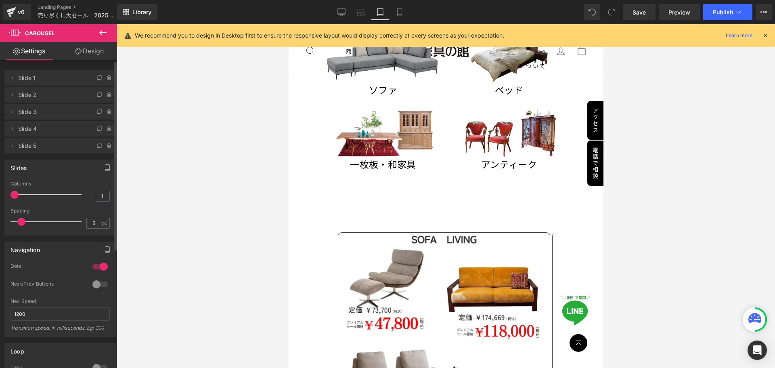
drag, startPoint x: 37, startPoint y: 192, endPoint x: 15, endPoint y: 193, distance: 22.2
click at [15, 193] on span at bounding box center [14, 194] width 8 height 8
click at [104, 200] on input "1" at bounding box center [102, 196] width 14 height 10
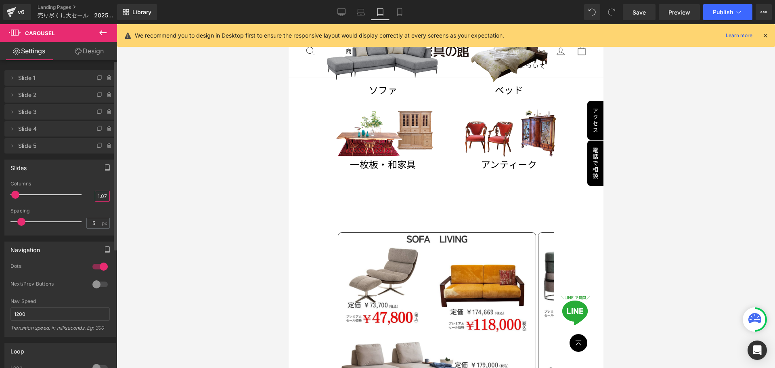
click at [102, 197] on input "1.07" at bounding box center [102, 196] width 14 height 10
drag, startPoint x: 104, startPoint y: 197, endPoint x: 93, endPoint y: 196, distance: 10.6
click at [95, 196] on input "1.07" at bounding box center [102, 196] width 14 height 10
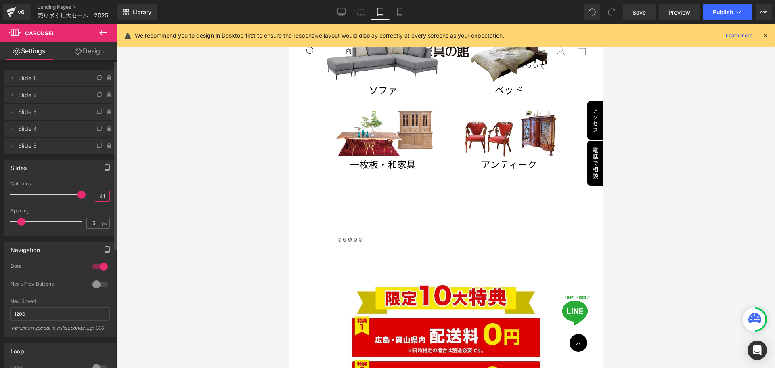
type input "1"
type input "1.4"
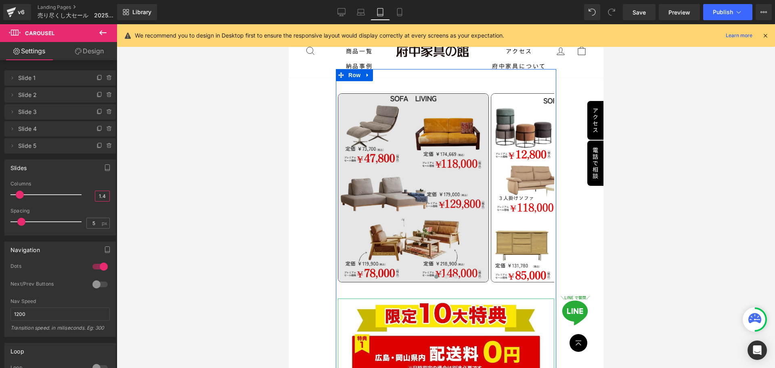
scroll to position [771, 0]
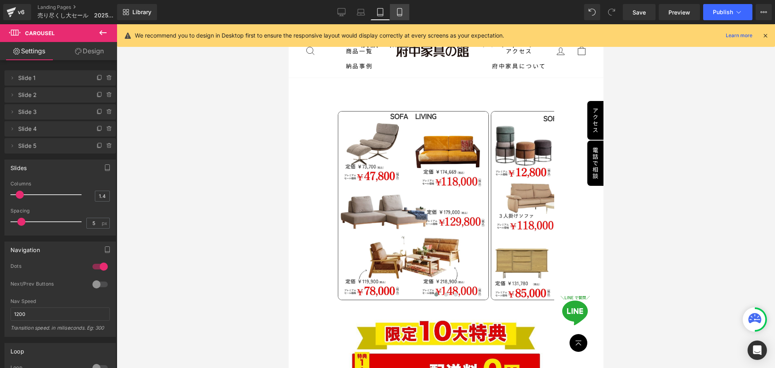
click at [398, 15] on icon at bounding box center [399, 15] width 4 height 0
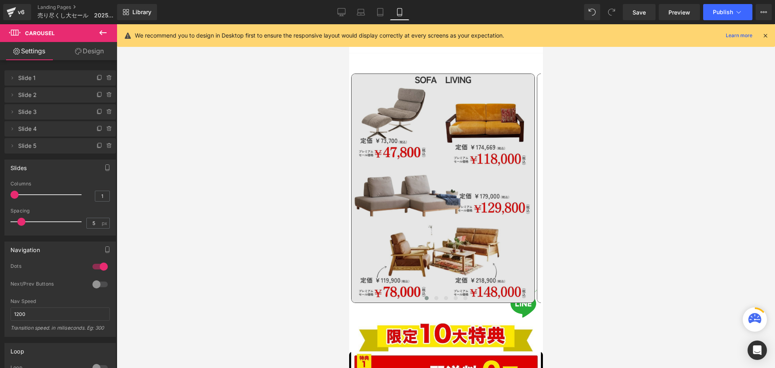
scroll to position [533, 0]
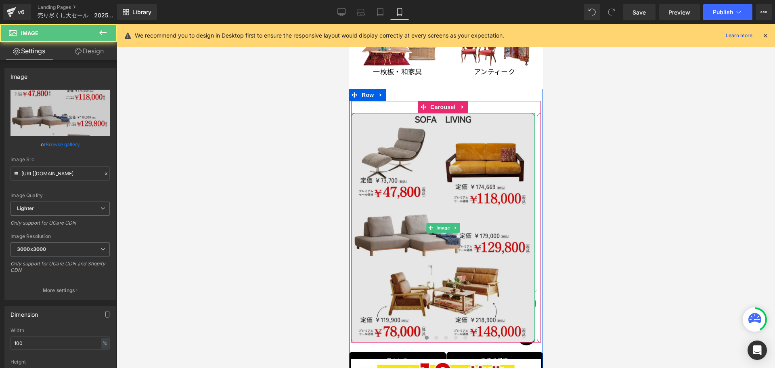
click at [470, 195] on img at bounding box center [443, 227] width 184 height 229
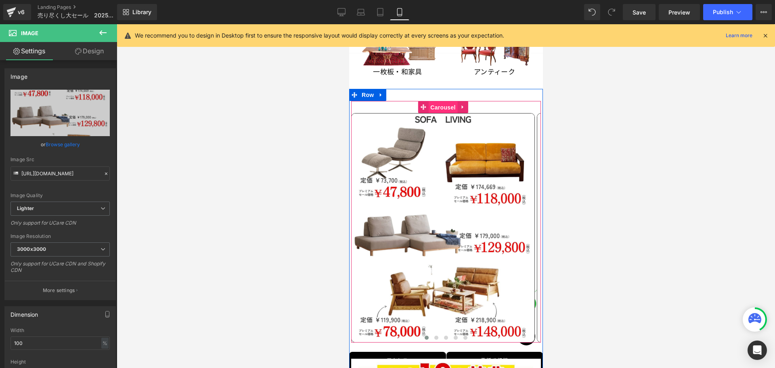
click at [441, 101] on span "Carousel" at bounding box center [442, 107] width 29 height 12
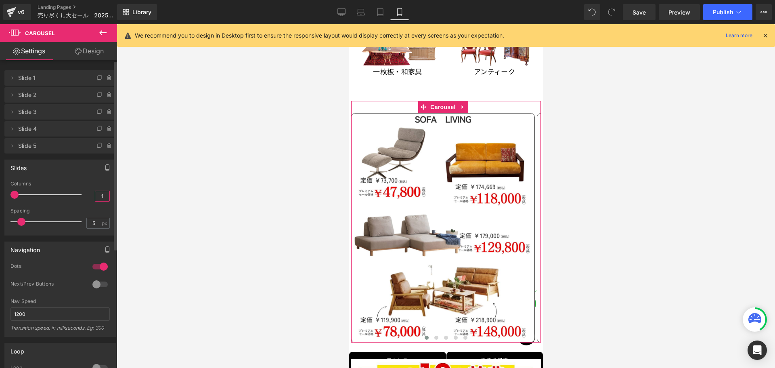
click at [100, 196] on input "1" at bounding box center [102, 196] width 14 height 10
type input "1.07"
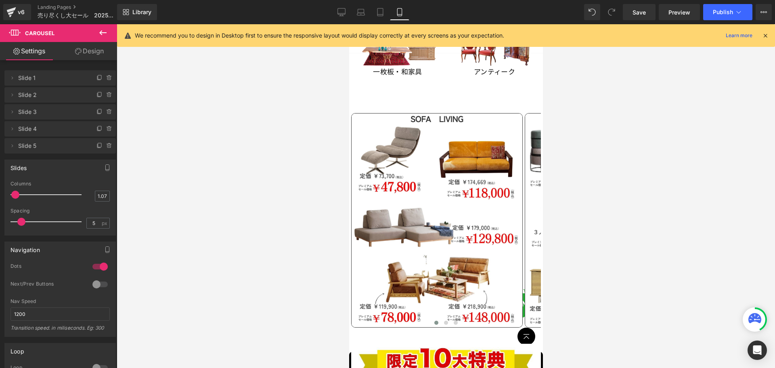
click at [564, 251] on div at bounding box center [446, 195] width 658 height 343
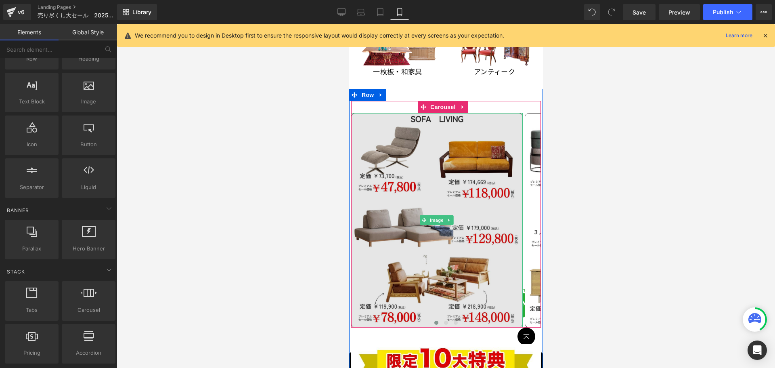
scroll to position [574, 0]
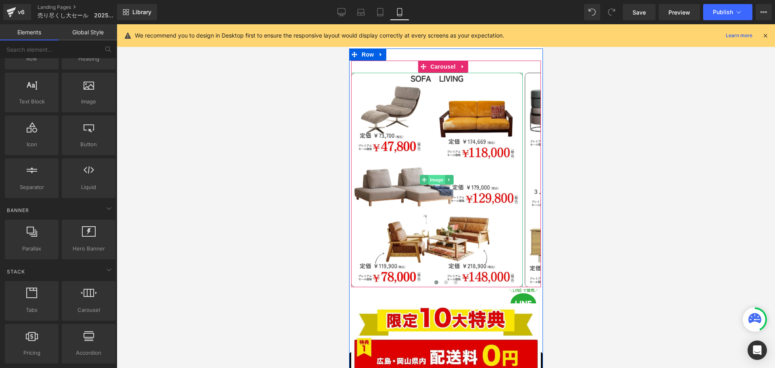
click at [432, 175] on span "Image" at bounding box center [436, 180] width 17 height 10
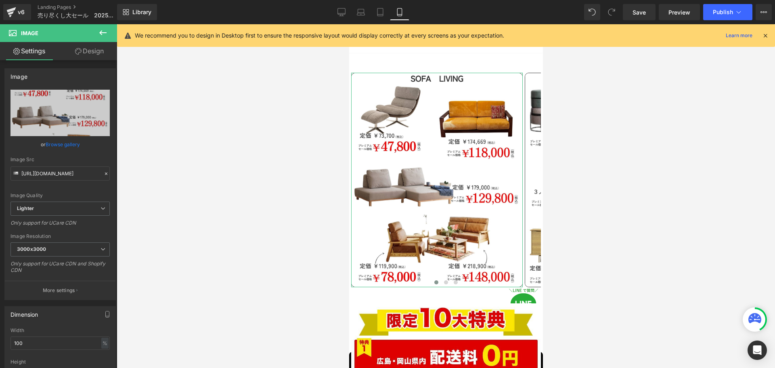
click at [91, 49] on link "Design" at bounding box center [89, 51] width 59 height 18
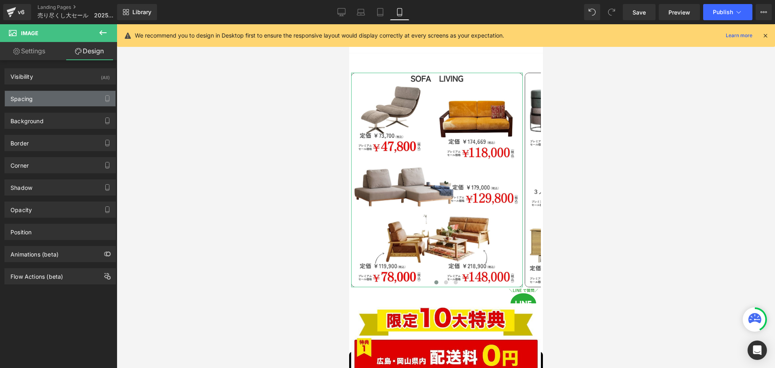
click at [48, 98] on div "Spacing" at bounding box center [60, 98] width 111 height 15
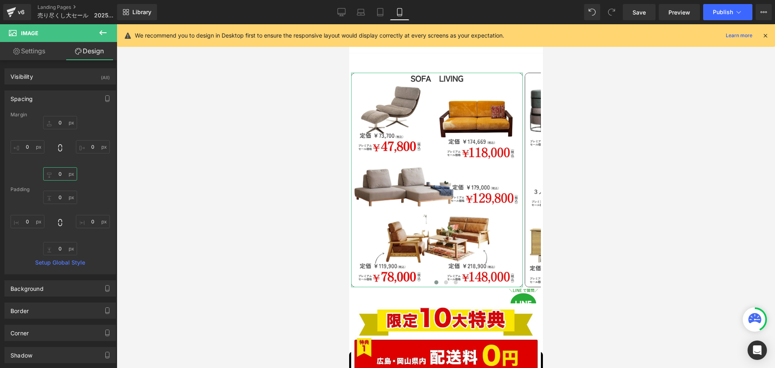
click at [67, 177] on input "0" at bounding box center [60, 173] width 34 height 13
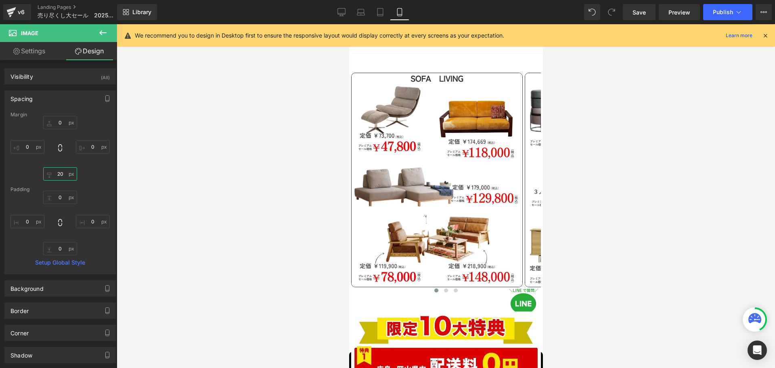
type input "2"
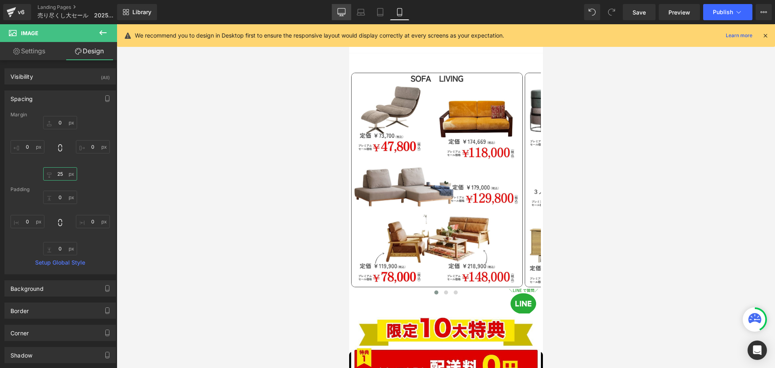
type input "25"
click at [345, 14] on icon at bounding box center [342, 11] width 8 height 6
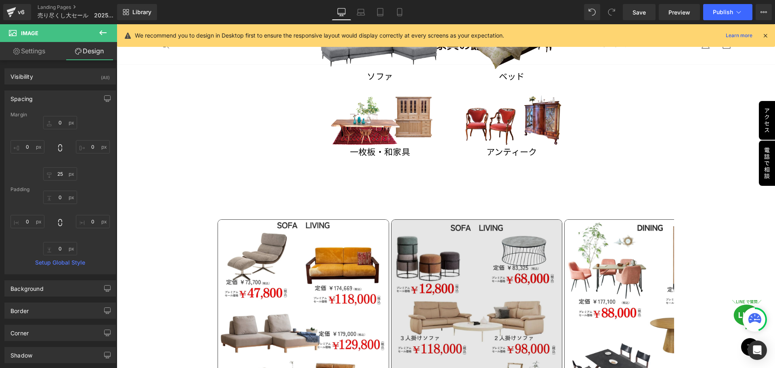
type input "0"
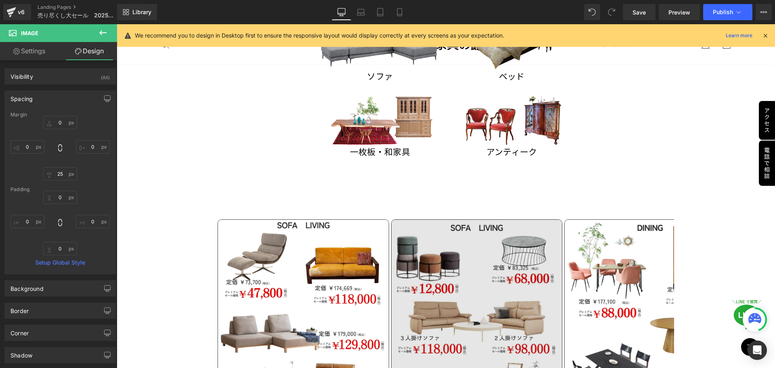
type input "0"
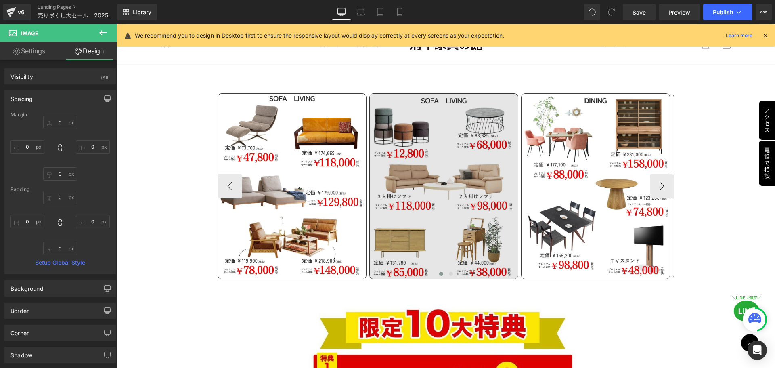
scroll to position [762, 0]
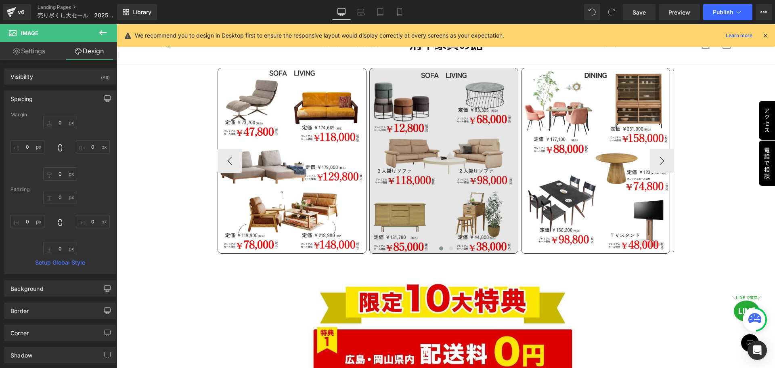
click at [440, 232] on img at bounding box center [443, 161] width 149 height 186
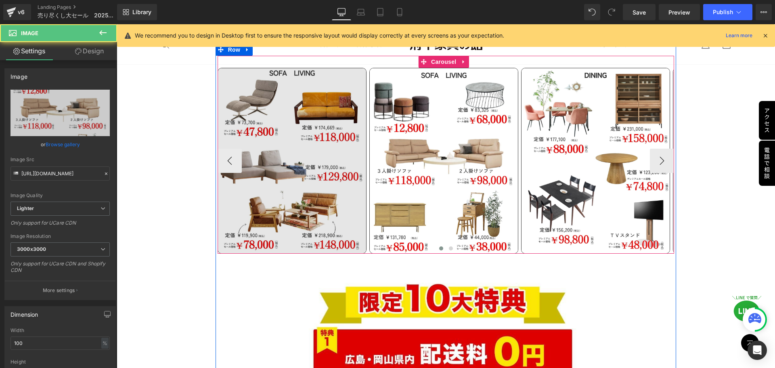
click at [299, 168] on img at bounding box center [291, 161] width 149 height 186
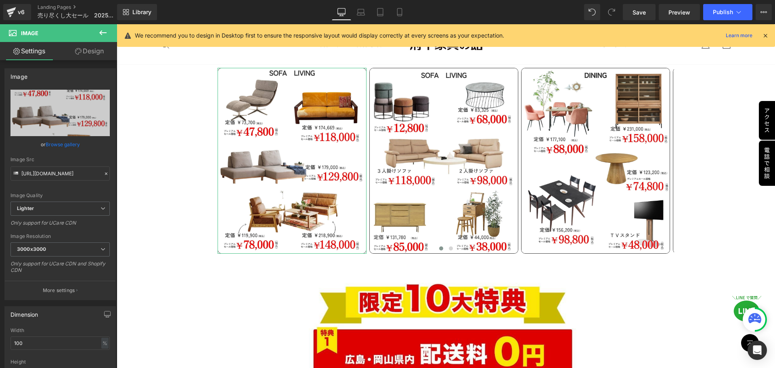
click at [88, 49] on link "Design" at bounding box center [89, 51] width 59 height 18
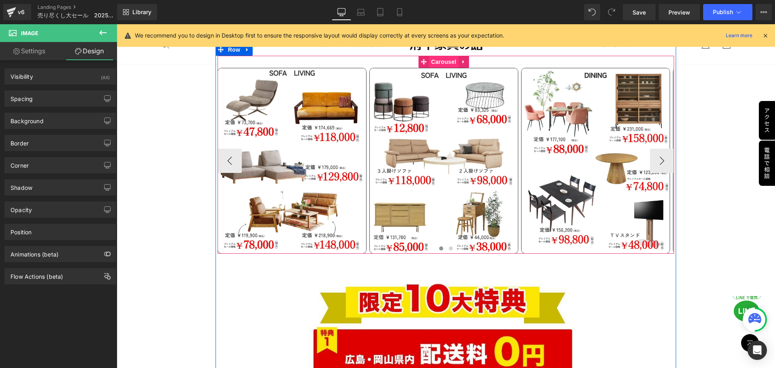
click at [442, 62] on span "Carousel" at bounding box center [443, 62] width 29 height 12
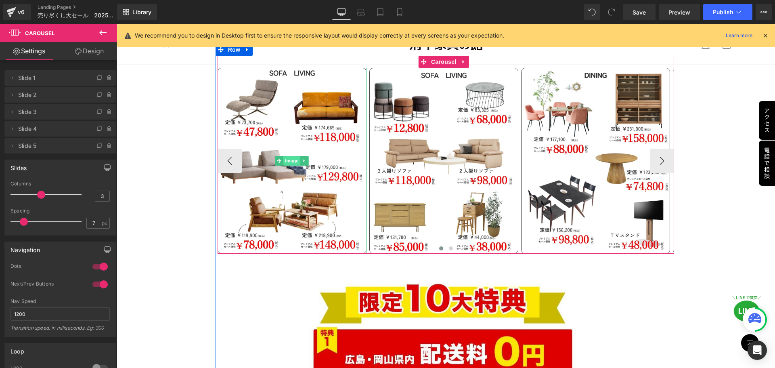
click at [285, 157] on span "Image" at bounding box center [291, 161] width 17 height 10
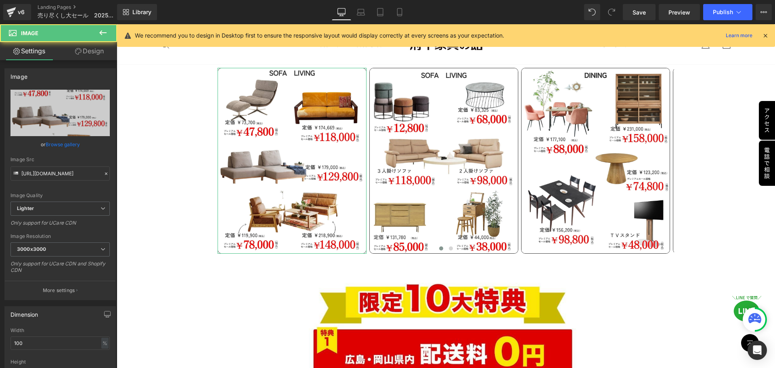
click at [92, 53] on link "Design" at bounding box center [89, 51] width 59 height 18
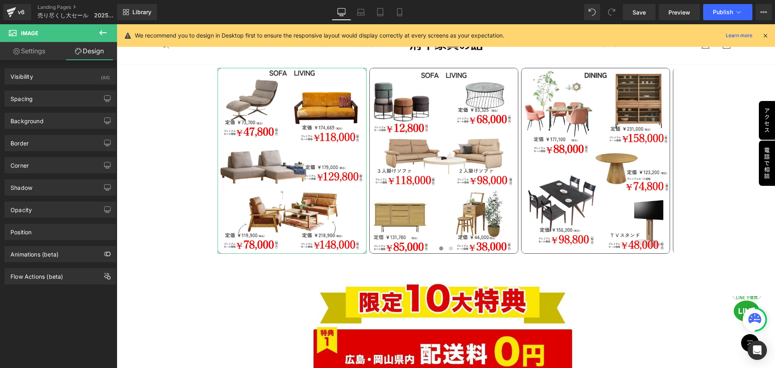
type input "0"
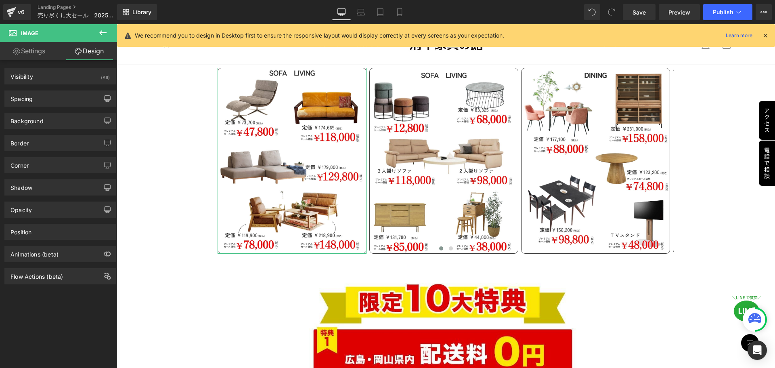
type input "0"
click at [63, 98] on div "Spacing" at bounding box center [60, 98] width 111 height 15
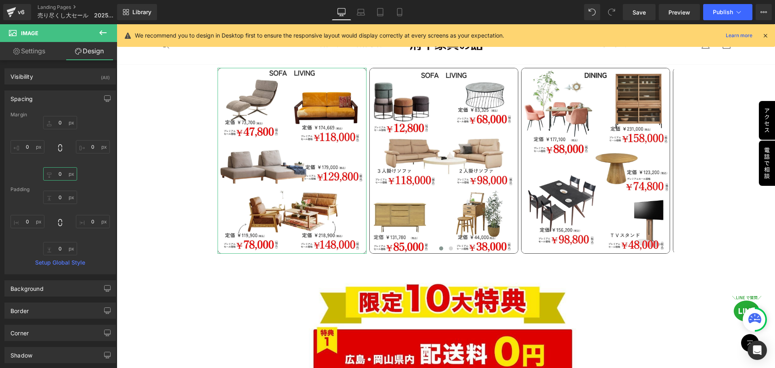
click at [62, 170] on input "0" at bounding box center [60, 173] width 34 height 13
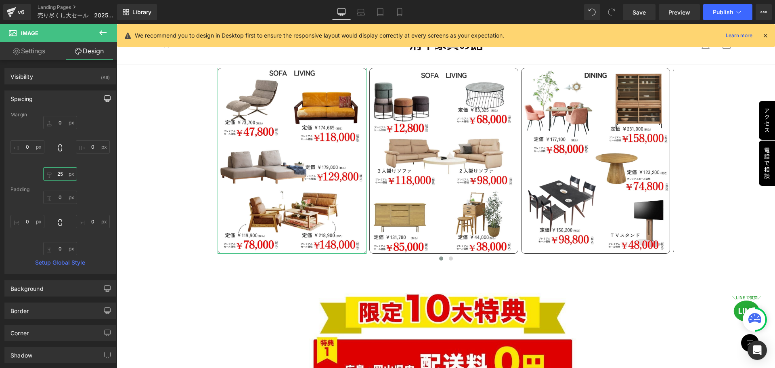
type input "25"
click at [104, 98] on icon "button" at bounding box center [107, 98] width 6 height 6
click at [46, 119] on button "Laptop" at bounding box center [45, 116] width 25 height 14
type input "0"
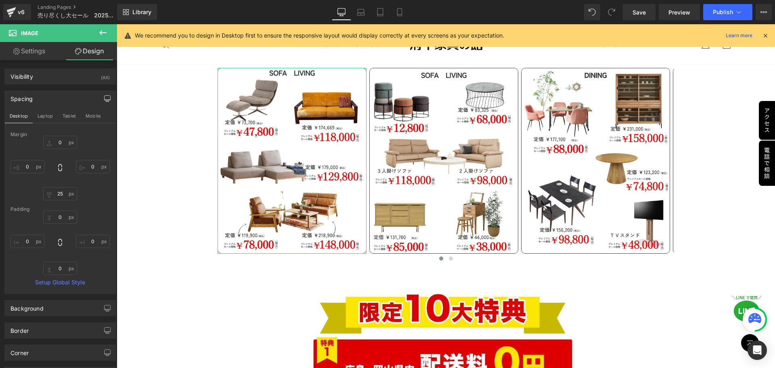
type input "0"
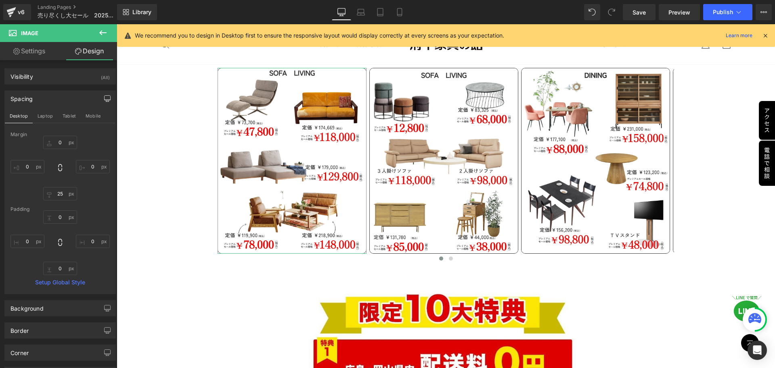
type input "0"
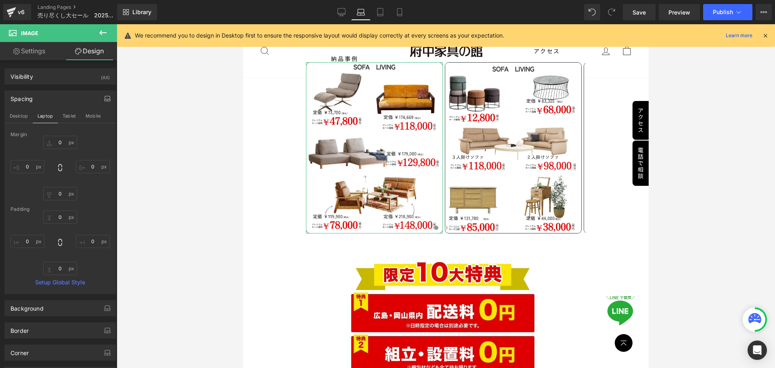
scroll to position [777, 0]
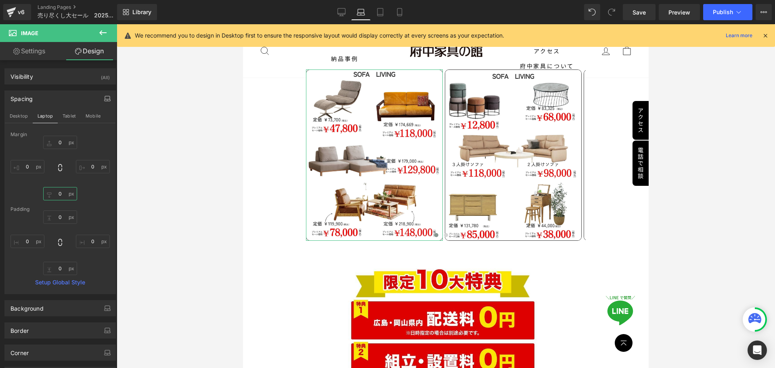
click at [65, 196] on input "0" at bounding box center [60, 193] width 34 height 13
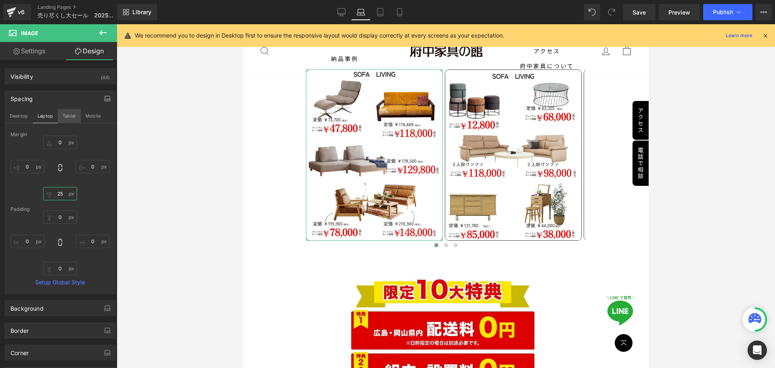
type input "25"
click at [73, 118] on button "Tablet" at bounding box center [69, 116] width 23 height 14
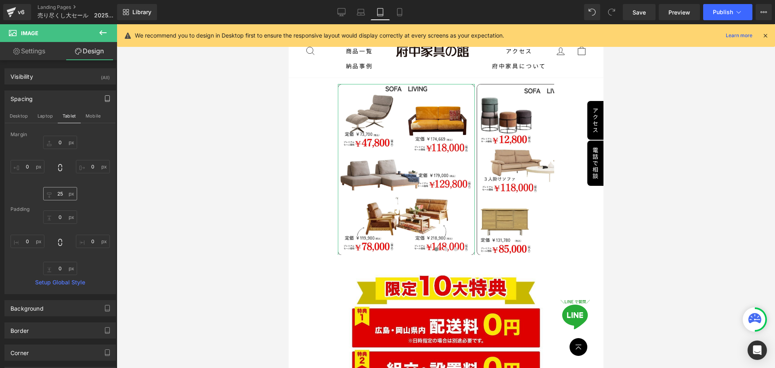
type input "0"
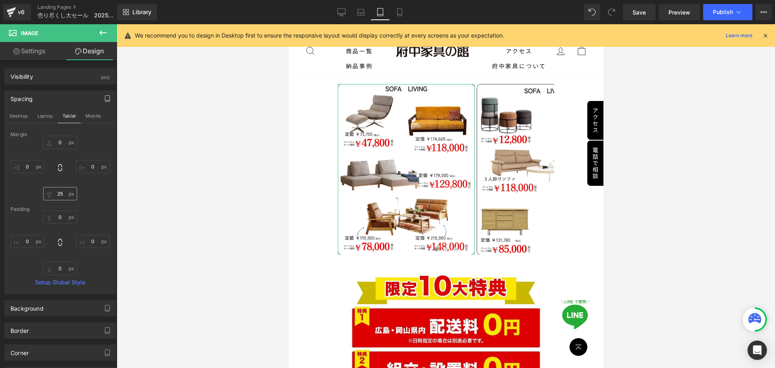
type input "0"
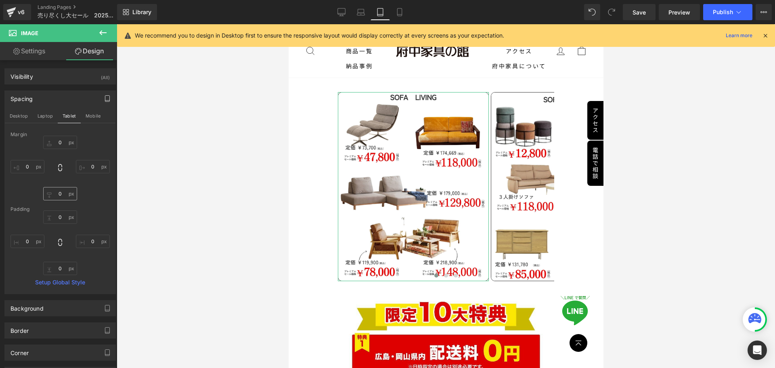
scroll to position [811, 0]
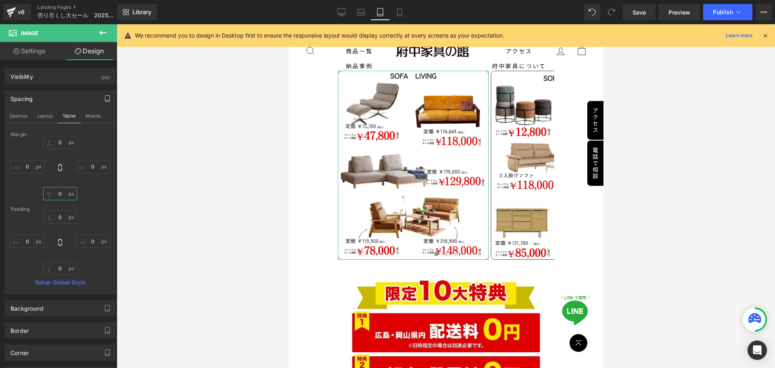
click at [65, 197] on input "0" at bounding box center [60, 193] width 34 height 13
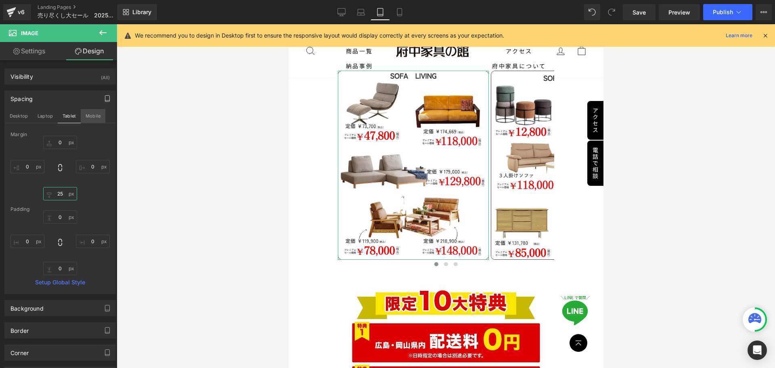
type input "25"
click at [89, 115] on button "Mobile" at bounding box center [93, 116] width 25 height 14
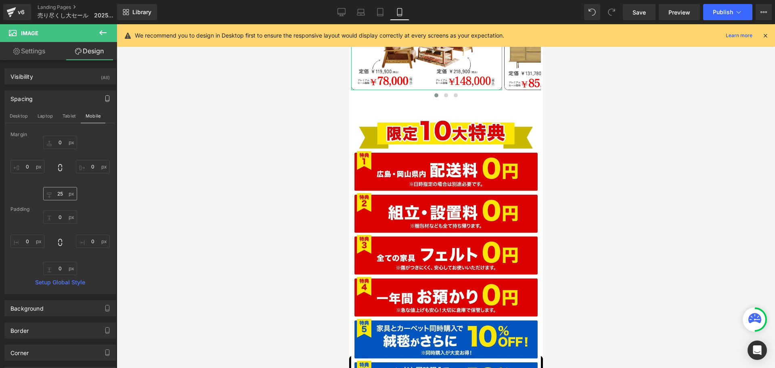
type input "0"
type input "25"
type input "0"
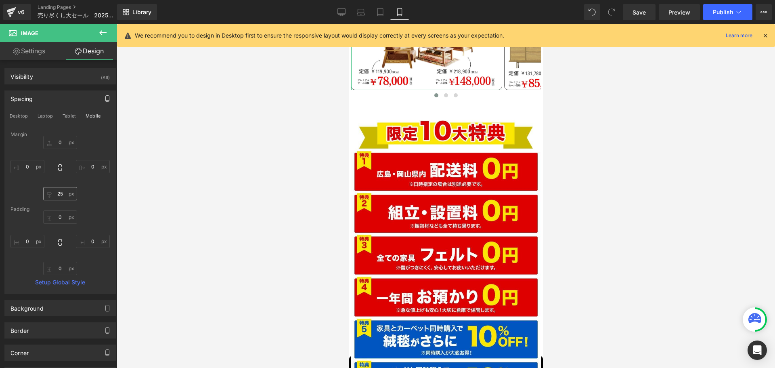
type input "0"
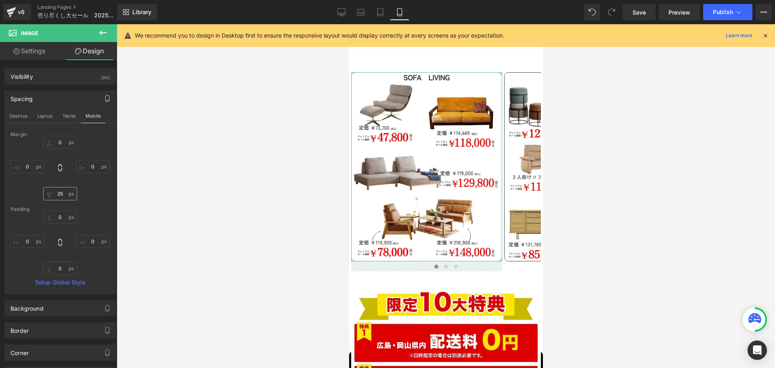
scroll to position [574, 0]
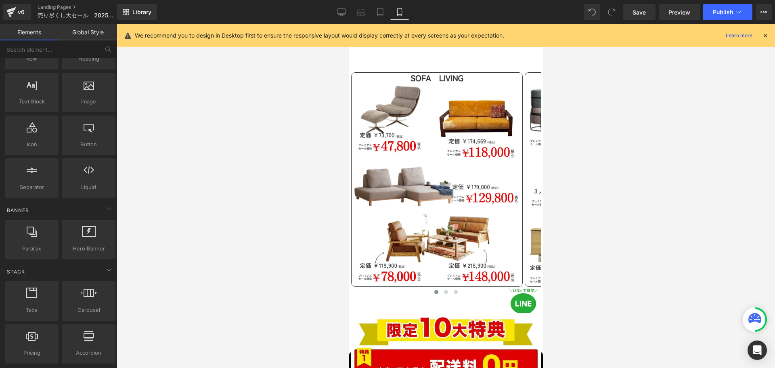
click at [292, 253] on div at bounding box center [446, 195] width 658 height 343
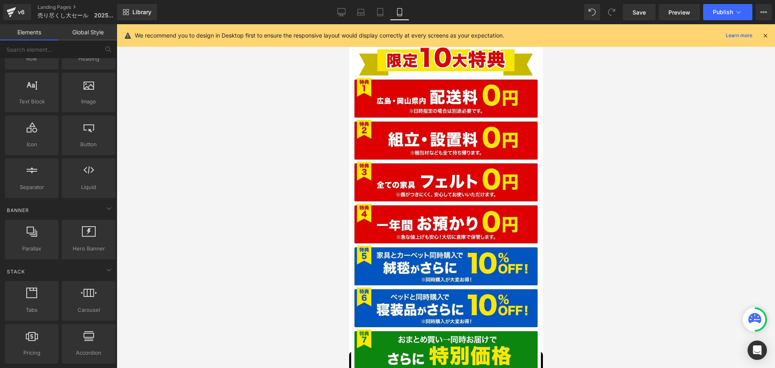
scroll to position [784, 0]
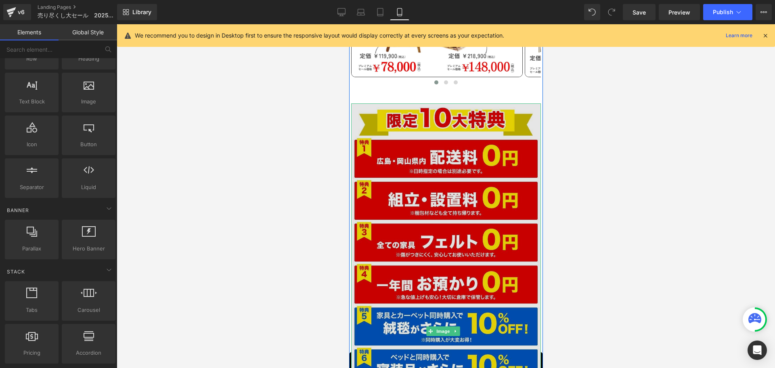
click at [440, 233] on img at bounding box center [446, 330] width 190 height 455
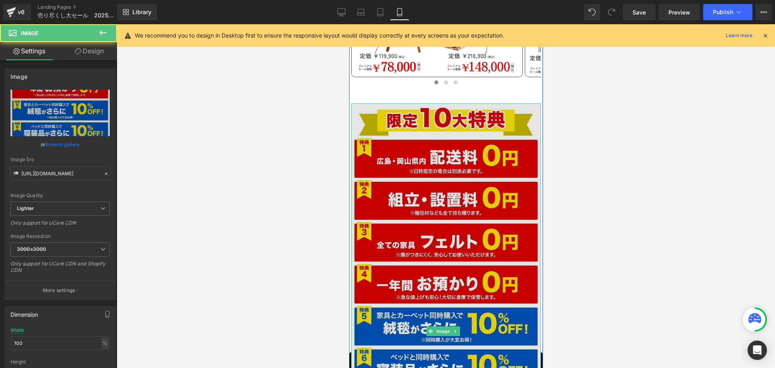
click at [432, 251] on img at bounding box center [446, 330] width 190 height 455
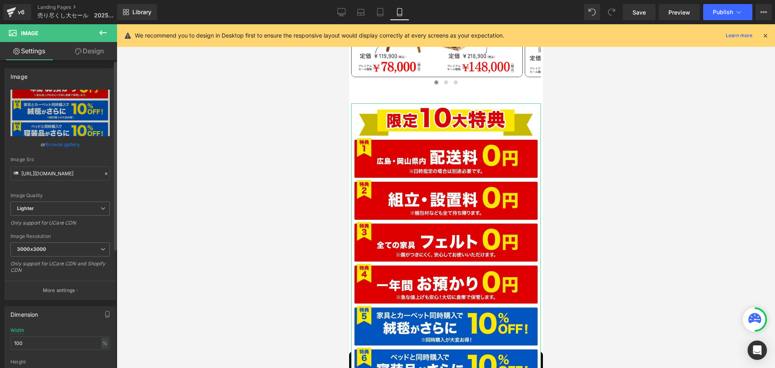
click at [103, 172] on icon at bounding box center [106, 174] width 6 height 6
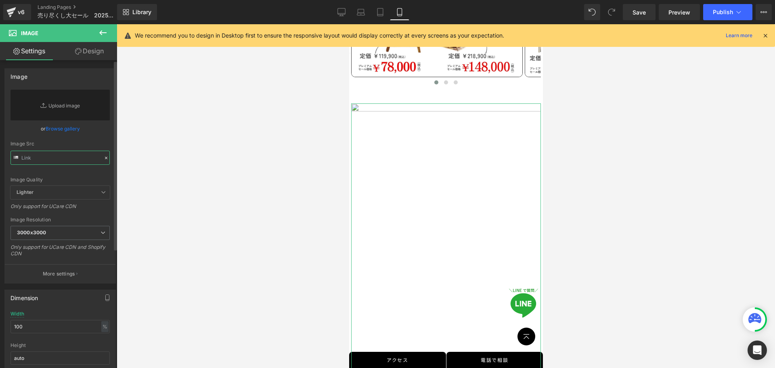
click at [66, 159] on input "text" at bounding box center [59, 157] width 99 height 14
paste input "[URL][DOMAIN_NAME]"
type input "[URL][DOMAIN_NAME]"
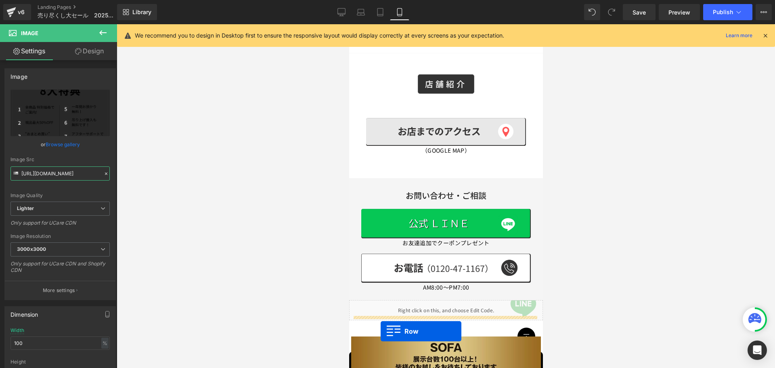
scroll to position [945, 0]
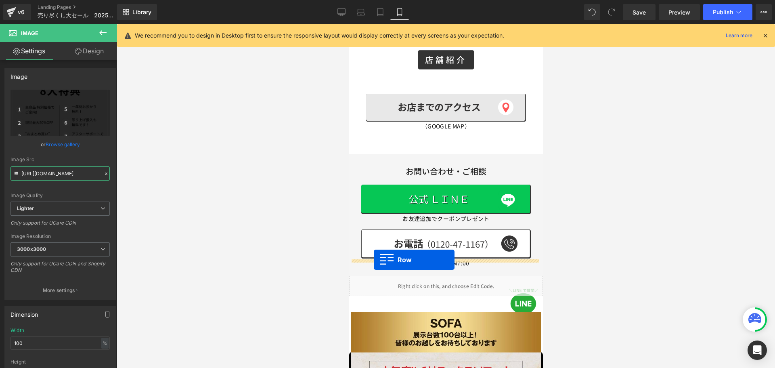
drag, startPoint x: 353, startPoint y: 193, endPoint x: 373, endPoint y: 259, distance: 69.1
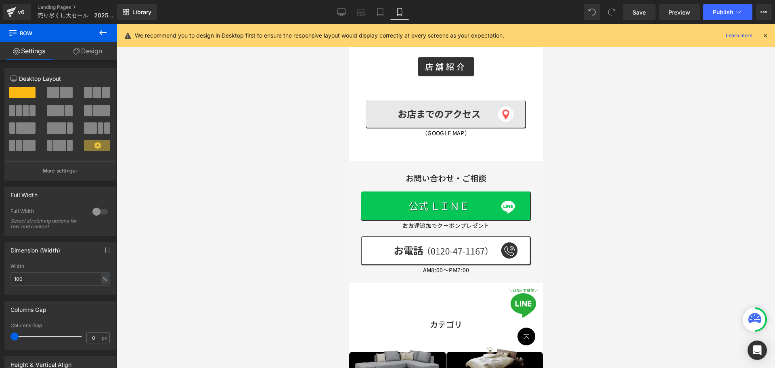
scroll to position [953, 0]
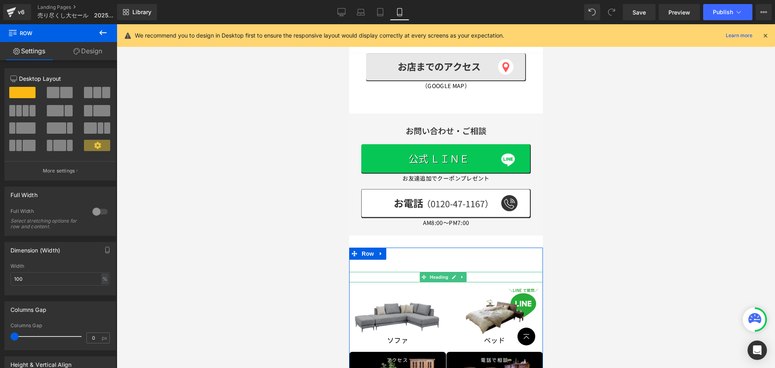
click at [464, 274] on icon at bounding box center [462, 276] width 4 height 5
click at [457, 274] on icon at bounding box center [457, 276] width 4 height 4
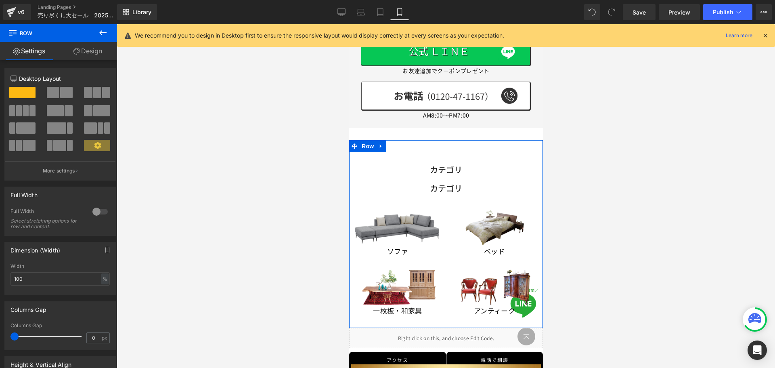
scroll to position [1049, 0]
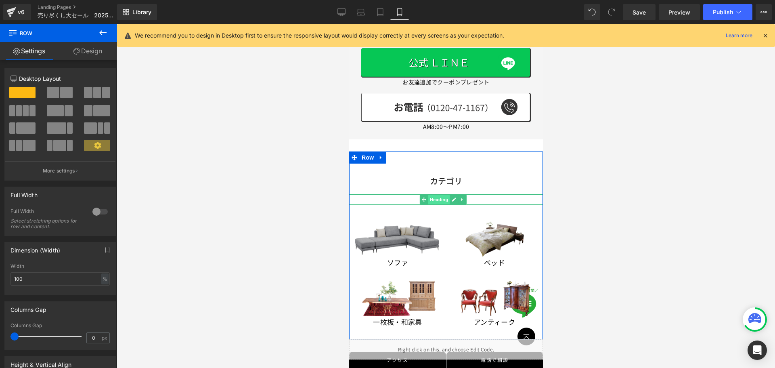
click at [446, 194] on span "Heading" at bounding box center [438, 199] width 22 height 10
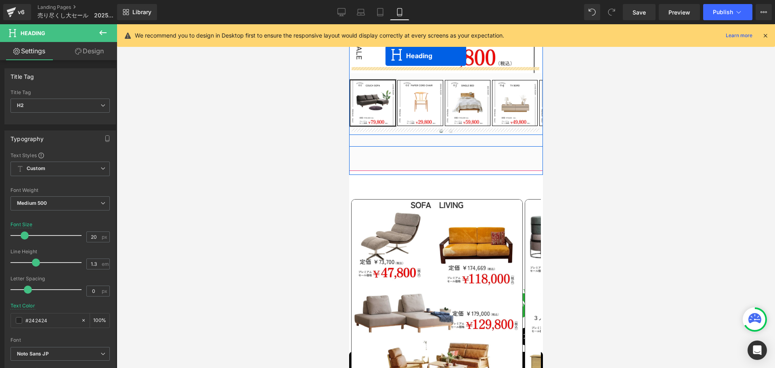
scroll to position [242, 0]
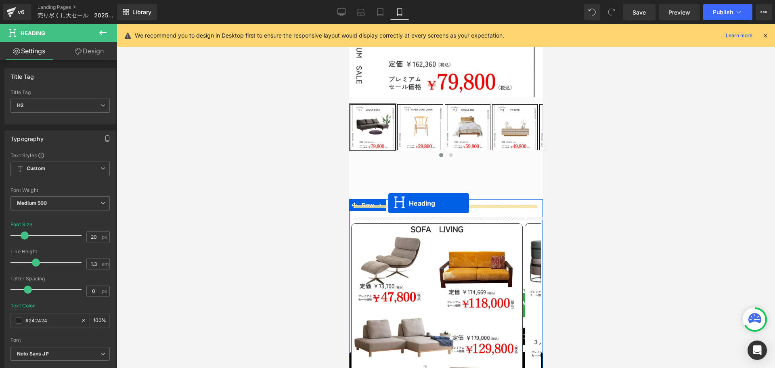
drag, startPoint x: 423, startPoint y: 182, endPoint x: 388, endPoint y: 203, distance: 41.1
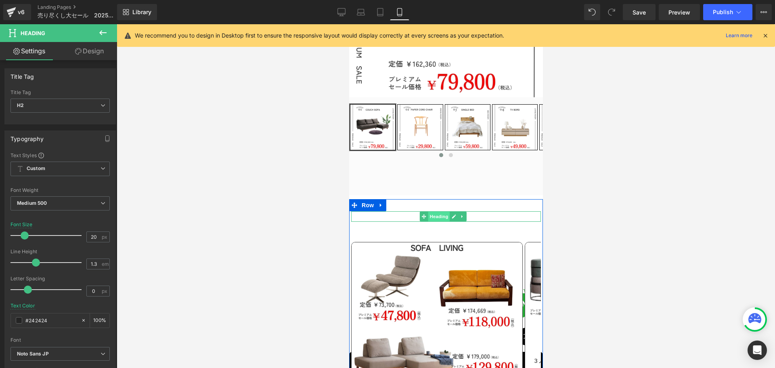
click at [434, 211] on span "Heading" at bounding box center [438, 216] width 22 height 10
click at [481, 211] on h2 "カテゴリ" at bounding box center [446, 216] width 190 height 10
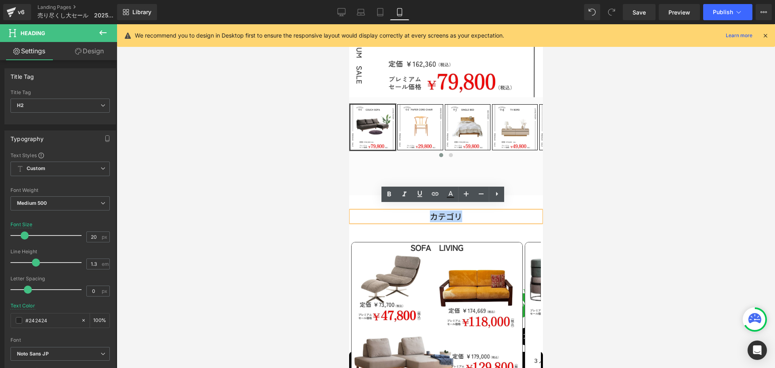
drag, startPoint x: 481, startPoint y: 212, endPoint x: 375, endPoint y: 212, distance: 106.1
click at [375, 212] on h2 "カテゴリ" at bounding box center [446, 216] width 190 height 10
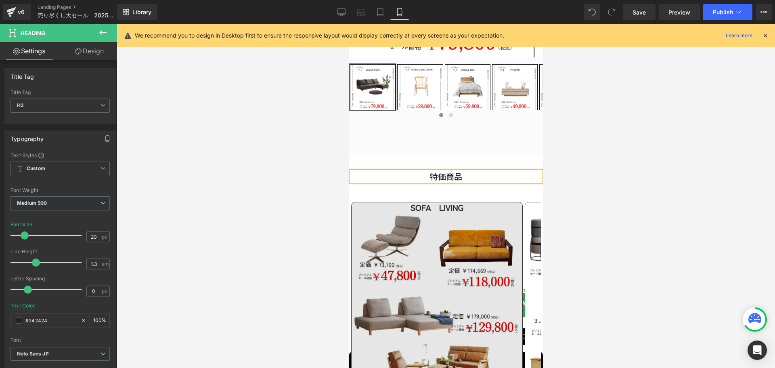
scroll to position [282, 0]
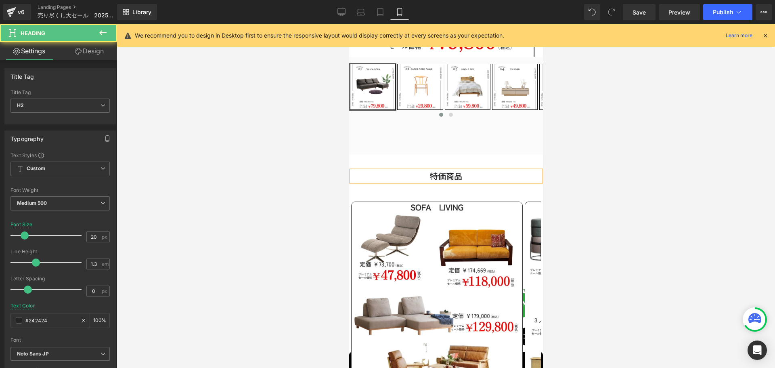
click at [465, 173] on h2 "特価商品" at bounding box center [446, 176] width 190 height 10
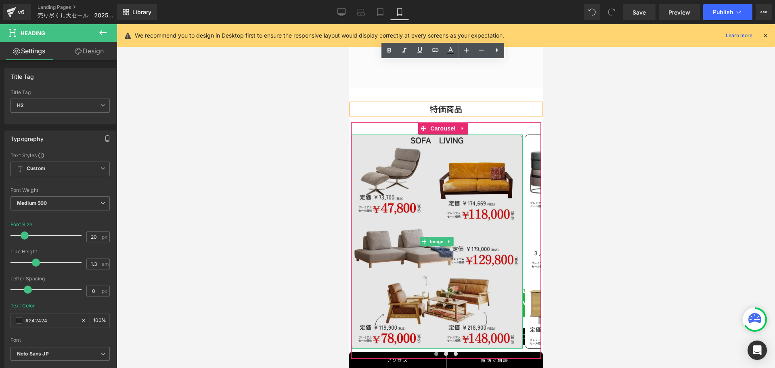
scroll to position [403, 0]
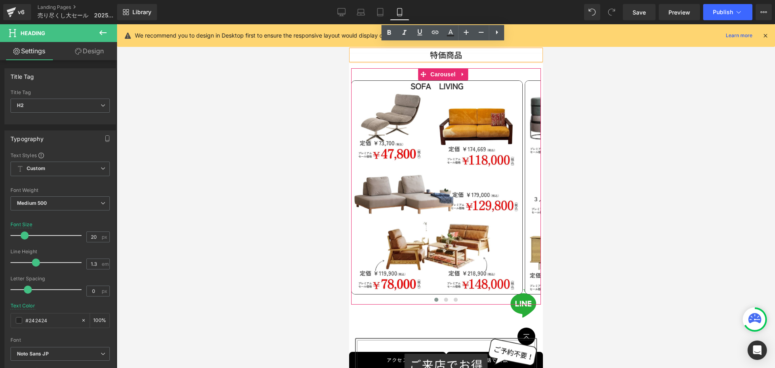
click at [441, 302] on div at bounding box center [446, 303] width 190 height 2
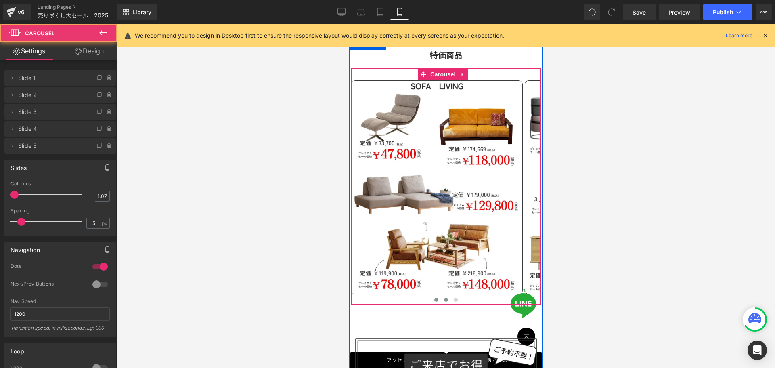
click at [443, 297] on span at bounding box center [445, 299] width 4 height 4
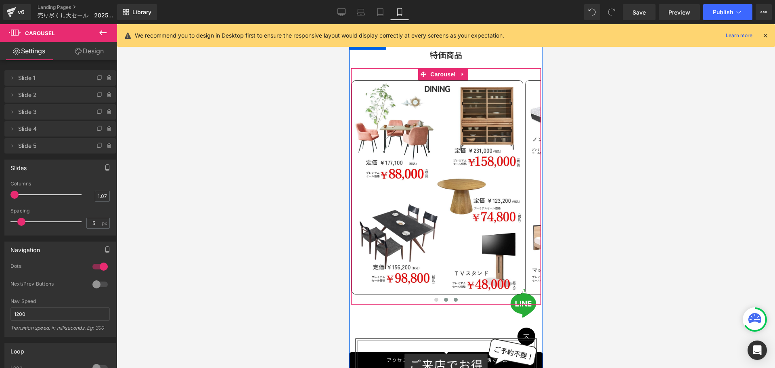
click at [450, 295] on button at bounding box center [455, 299] width 10 height 8
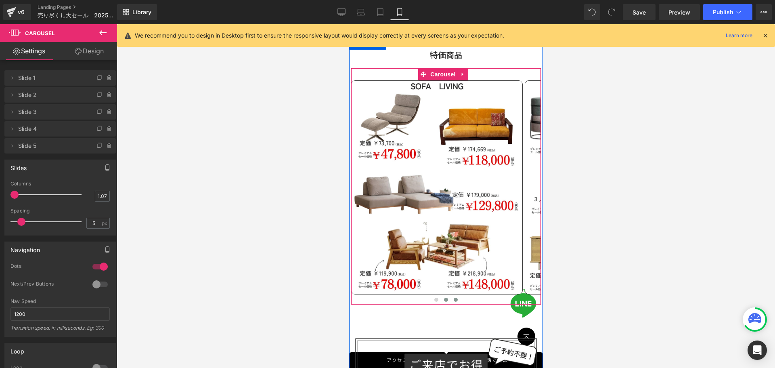
click at [441, 295] on button at bounding box center [446, 299] width 10 height 8
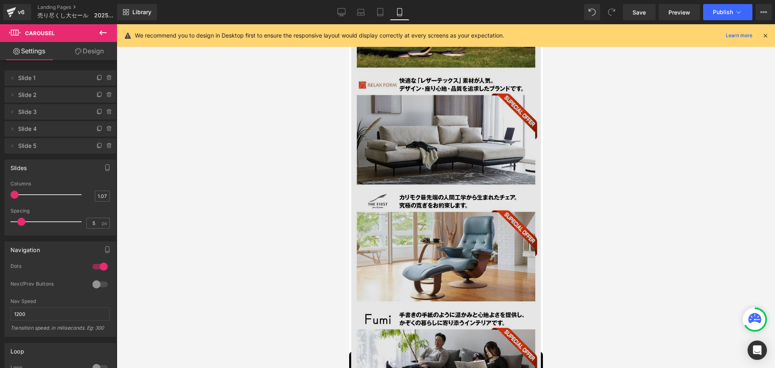
scroll to position [2259, 0]
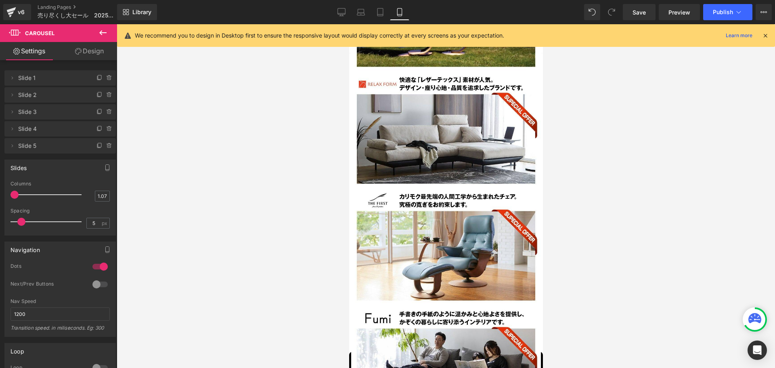
click at [255, 266] on div at bounding box center [446, 195] width 658 height 343
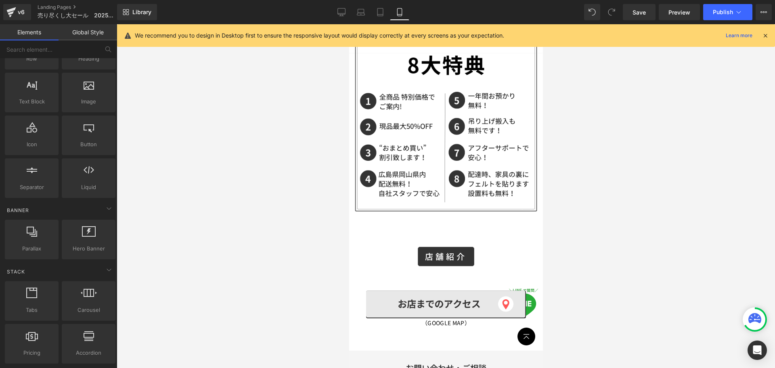
scroll to position [726, 0]
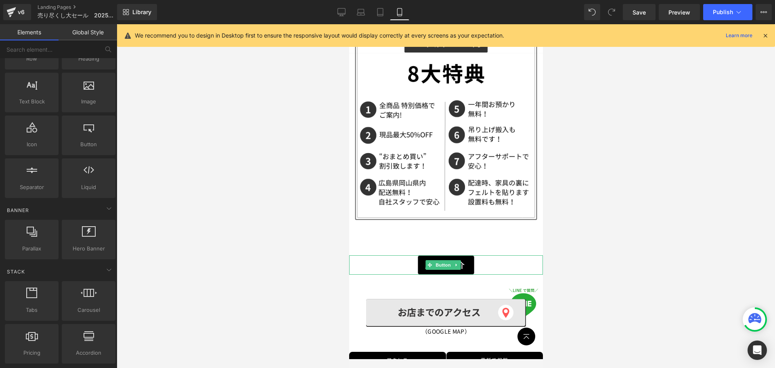
click at [417, 255] on link "店舗紹介" at bounding box center [445, 264] width 56 height 19
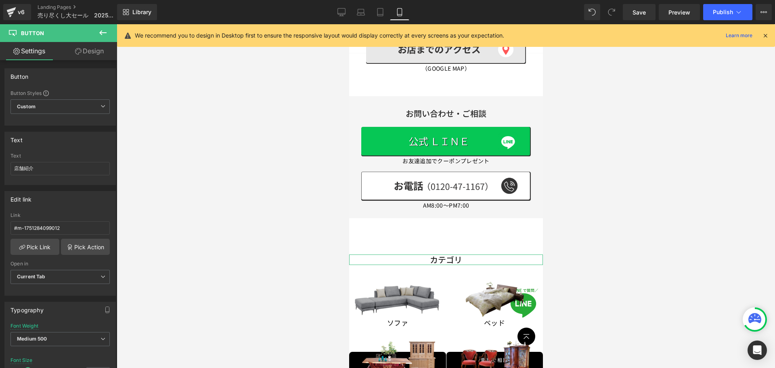
scroll to position [906, 0]
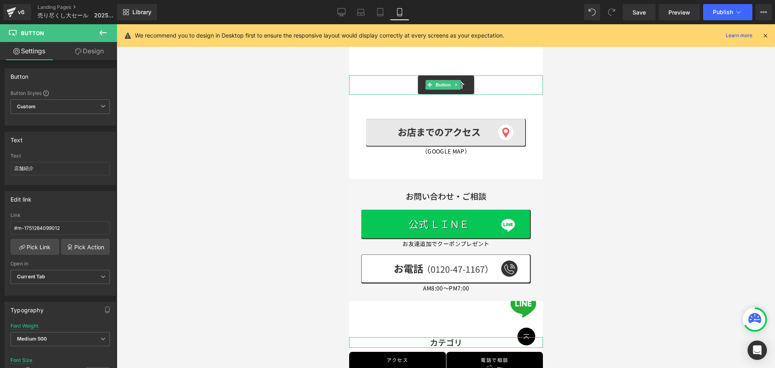
click at [458, 80] on link at bounding box center [455, 85] width 8 height 10
click at [462, 82] on icon at bounding box center [460, 84] width 4 height 4
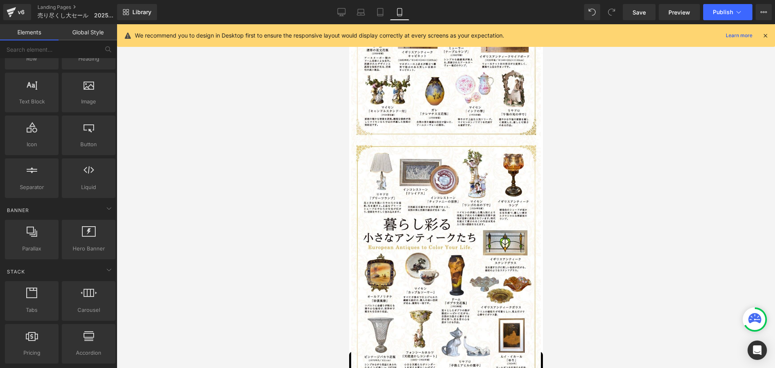
scroll to position [7923, 0]
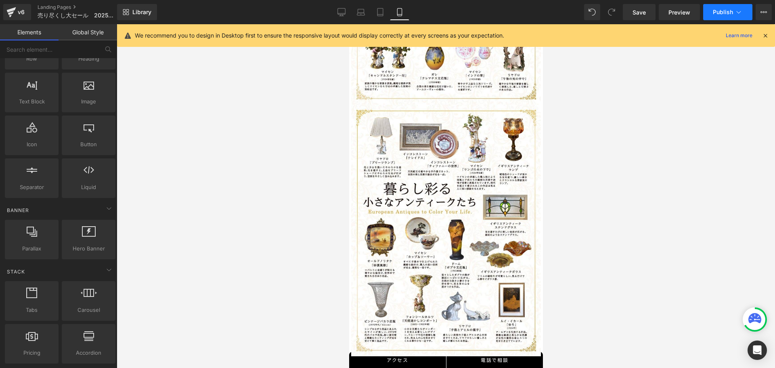
click at [726, 16] on button "Publish" at bounding box center [727, 12] width 49 height 16
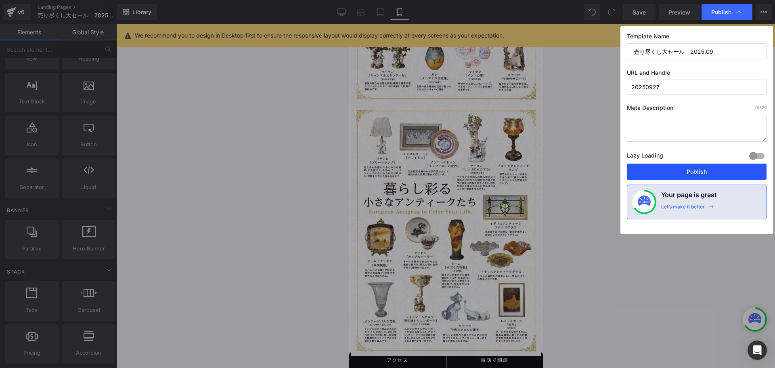
drag, startPoint x: 691, startPoint y: 174, endPoint x: 98, endPoint y: 241, distance: 596.8
click at [691, 175] on button "Publish" at bounding box center [697, 171] width 140 height 16
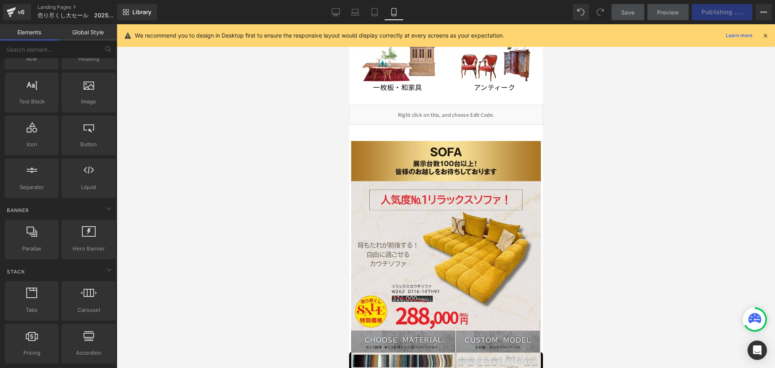
scroll to position [1083, 0]
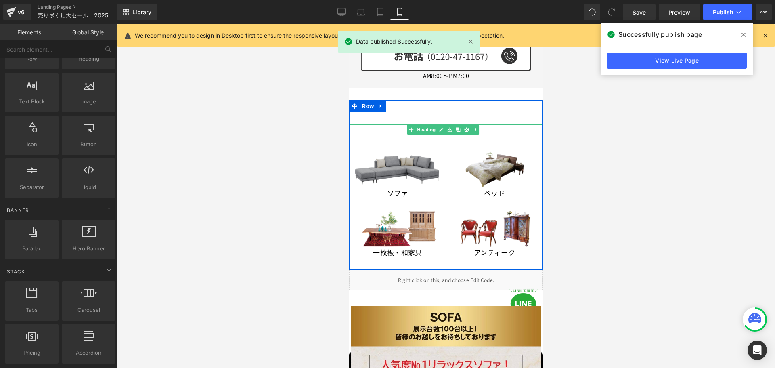
click at [493, 124] on h2 "カテゴリ" at bounding box center [446, 129] width 194 height 10
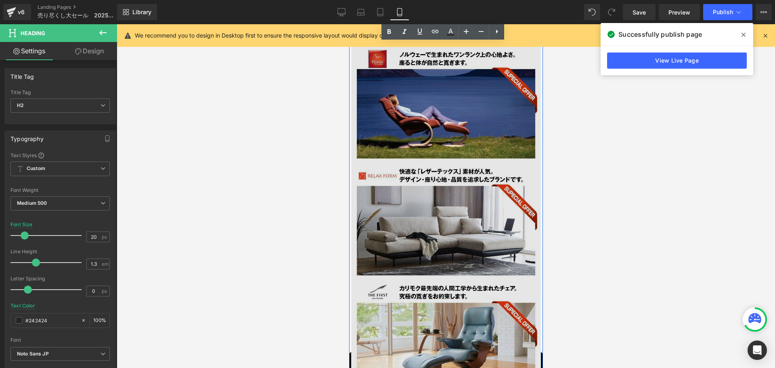
scroll to position [2172, 0]
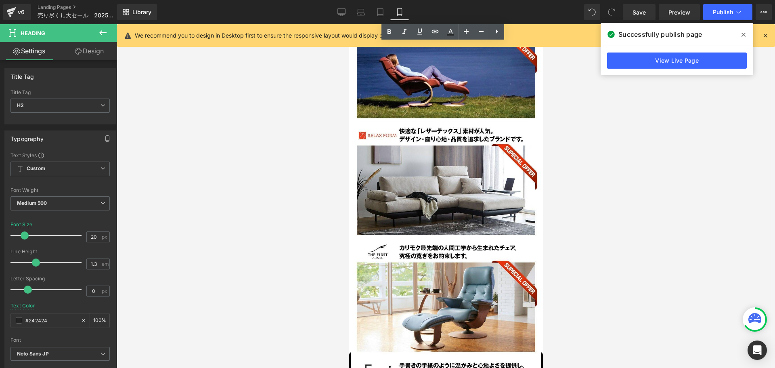
click at [302, 334] on div at bounding box center [446, 195] width 658 height 343
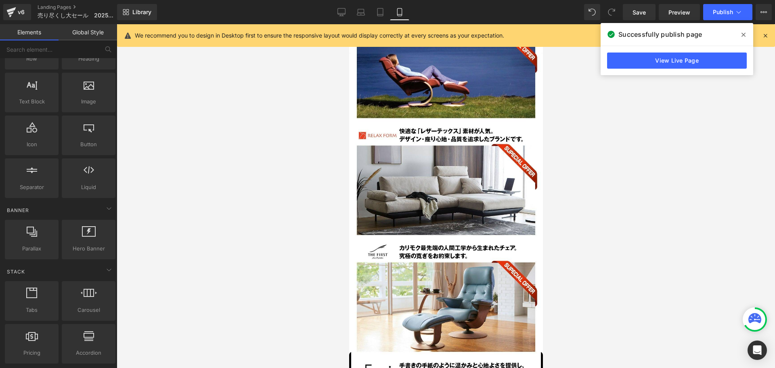
drag, startPoint x: 271, startPoint y: 288, endPoint x: 264, endPoint y: 295, distance: 9.4
click at [271, 288] on div at bounding box center [446, 195] width 658 height 343
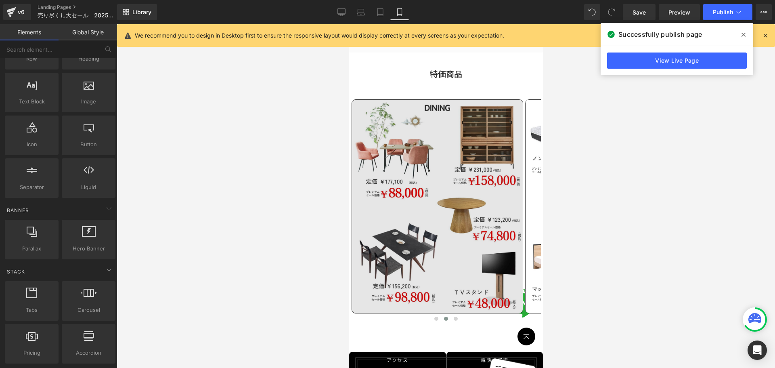
scroll to position [444, 0]
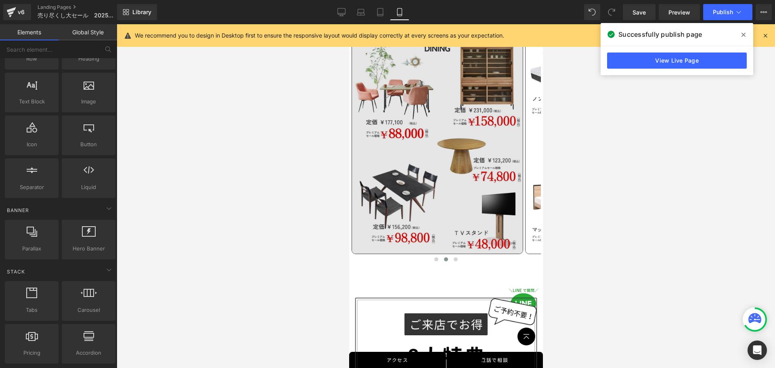
click at [451, 182] on img at bounding box center [436, 147] width 171 height 214
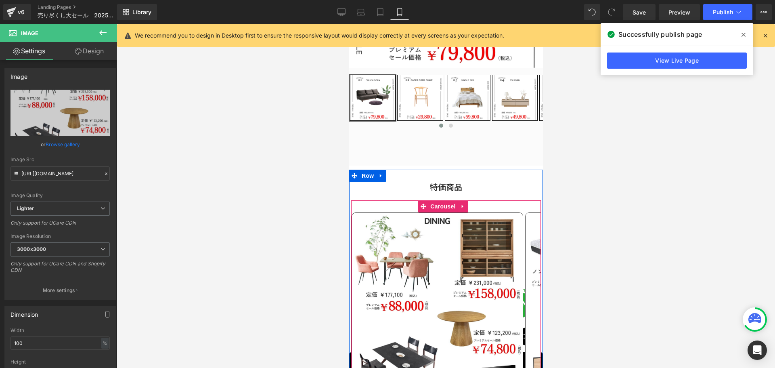
scroll to position [242, 0]
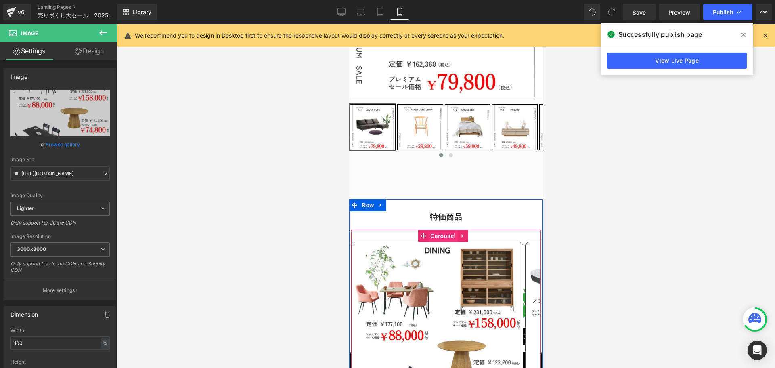
click at [444, 230] on span "Carousel" at bounding box center [442, 236] width 29 height 12
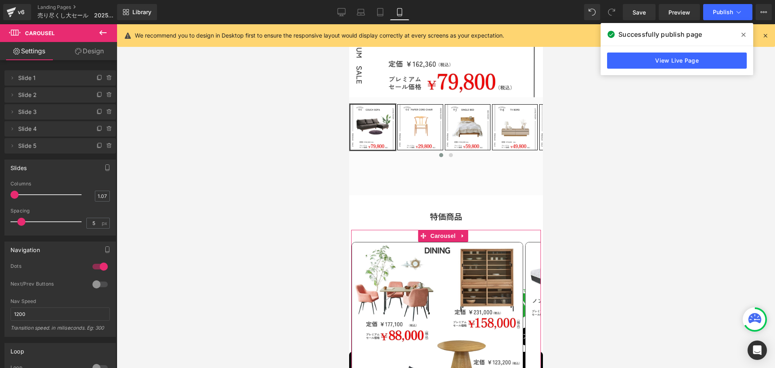
scroll to position [40, 0]
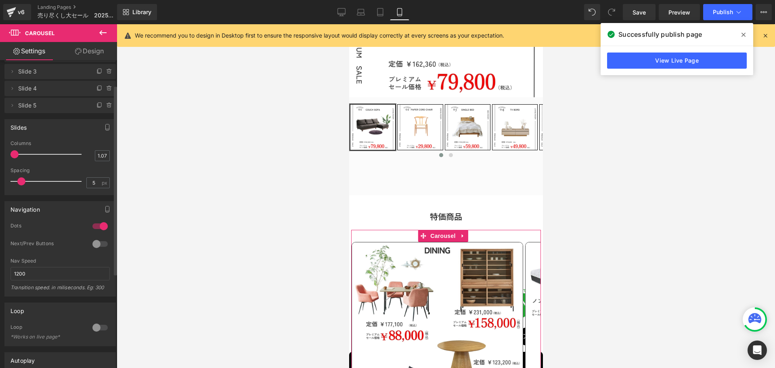
click at [96, 243] on div at bounding box center [99, 243] width 19 height 13
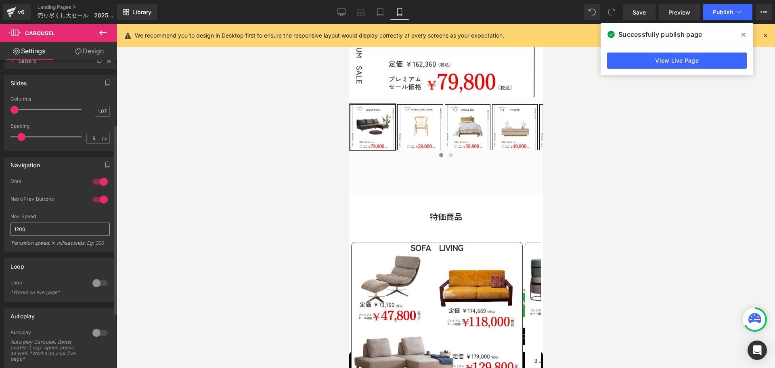
scroll to position [121, 0]
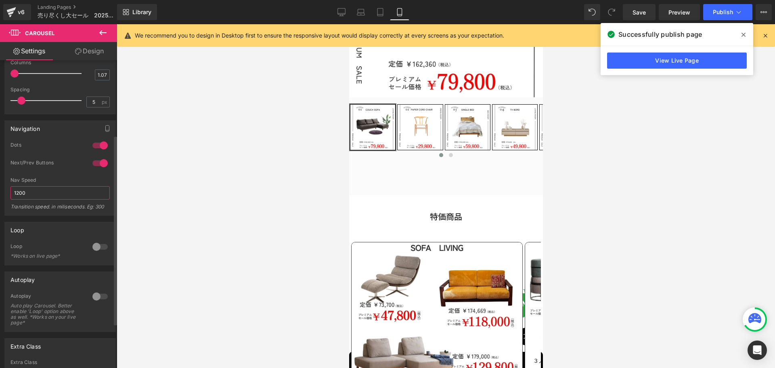
drag, startPoint x: 38, startPoint y: 194, endPoint x: 0, endPoint y: 194, distance: 37.9
click at [0, 194] on div "Navigation 1 Dots 1 Dots 1 Dots 1 Dots 1 Next/Prev Buttons 1 Next/Prev Buttons …" at bounding box center [60, 164] width 121 height 101
type input "300"
click at [36, 215] on div "Loop 0 Loop *Works on live page*" at bounding box center [60, 240] width 121 height 50
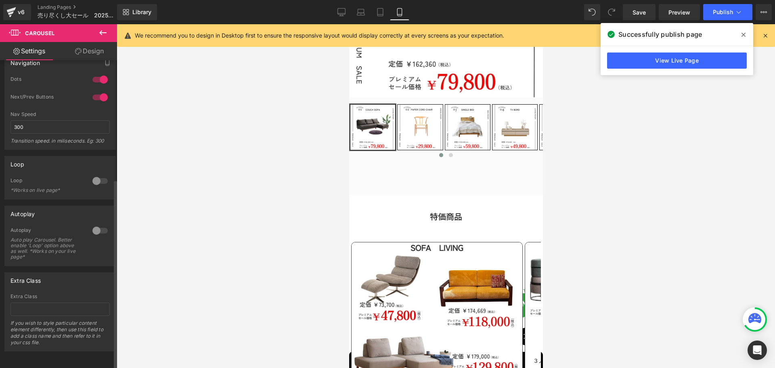
scroll to position [193, 0]
click at [260, 296] on div at bounding box center [446, 195] width 658 height 343
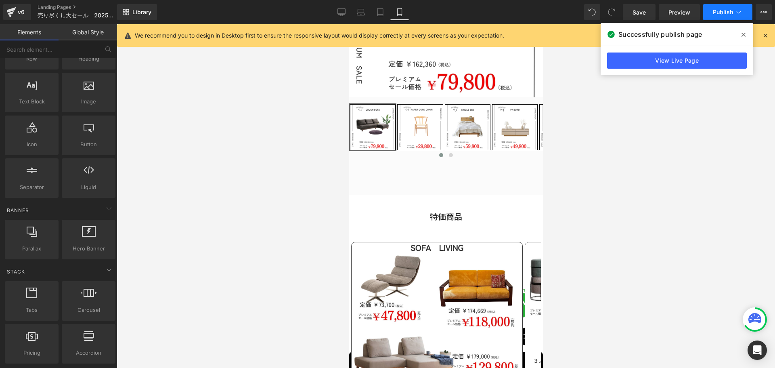
click at [723, 14] on span "Publish" at bounding box center [723, 12] width 20 height 6
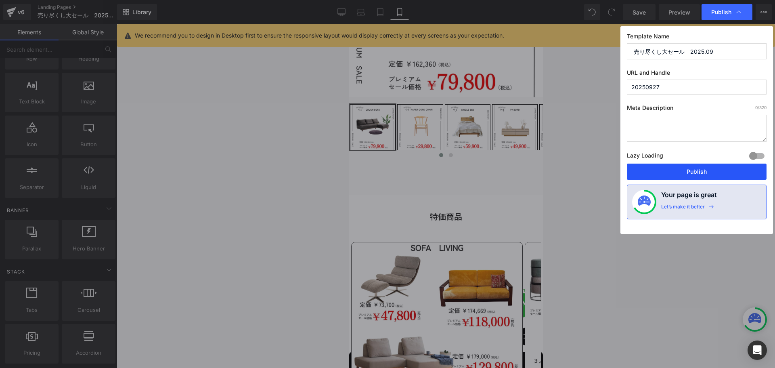
drag, startPoint x: 699, startPoint y: 179, endPoint x: 165, endPoint y: 150, distance: 534.6
click at [699, 179] on button "Publish" at bounding box center [697, 171] width 140 height 16
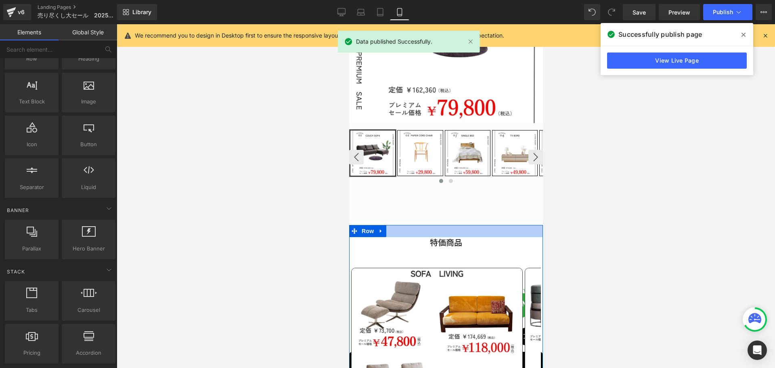
scroll to position [202, 0]
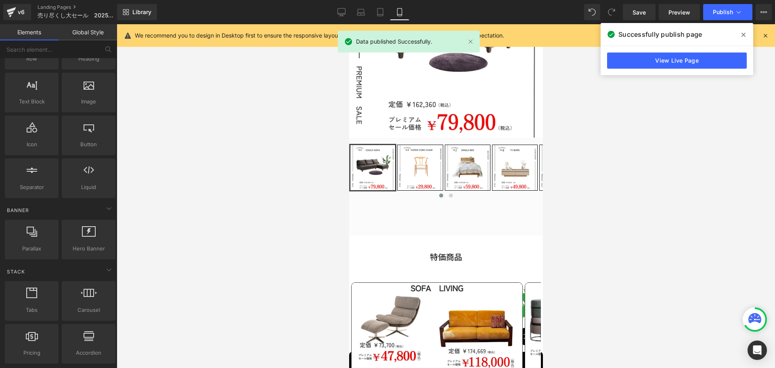
click at [574, 165] on div at bounding box center [446, 195] width 658 height 343
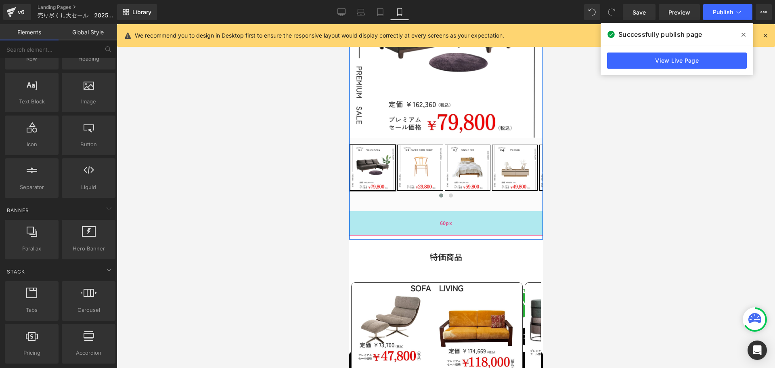
click at [501, 211] on div "60px" at bounding box center [446, 223] width 194 height 24
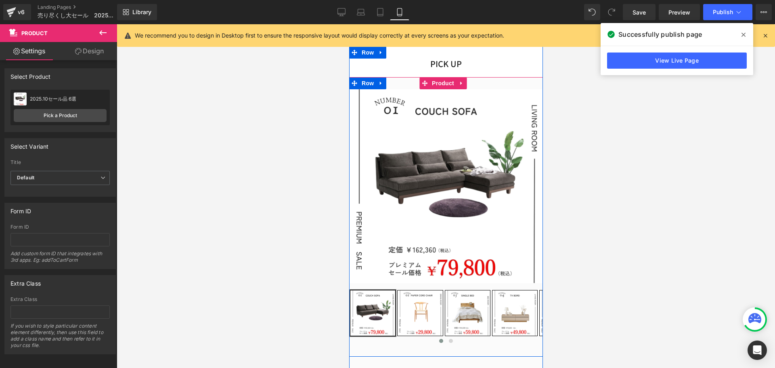
scroll to position [0, 0]
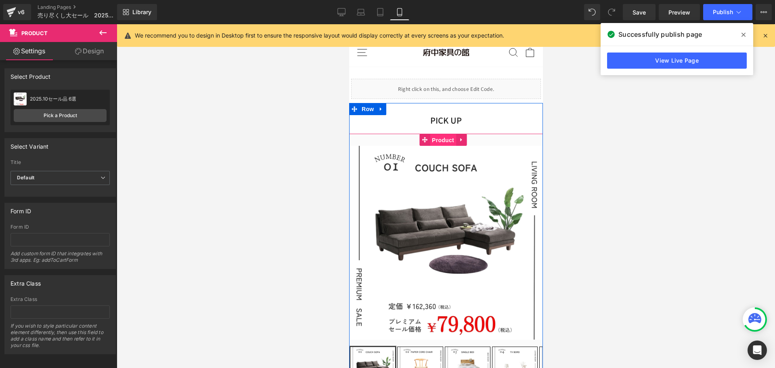
click at [443, 138] on span "Product" at bounding box center [442, 140] width 26 height 12
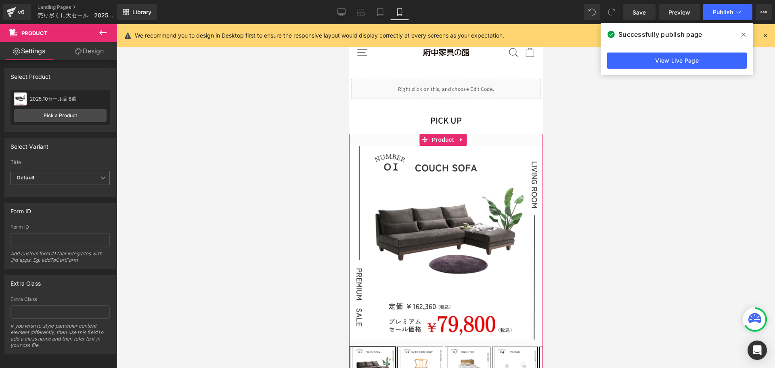
click at [88, 53] on link "Design" at bounding box center [89, 51] width 59 height 18
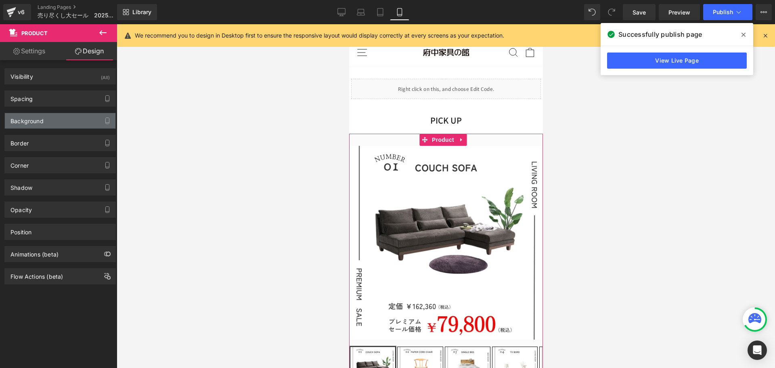
click at [51, 123] on div "Background" at bounding box center [60, 120] width 111 height 15
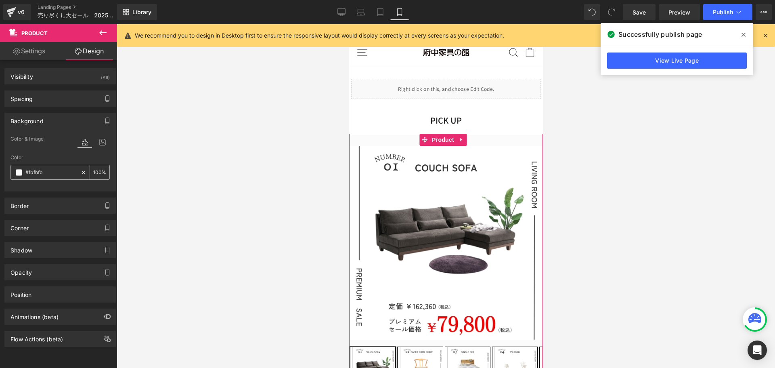
click at [81, 172] on icon at bounding box center [84, 172] width 6 height 6
type input "none"
type input "0"
click at [194, 172] on div at bounding box center [446, 195] width 658 height 343
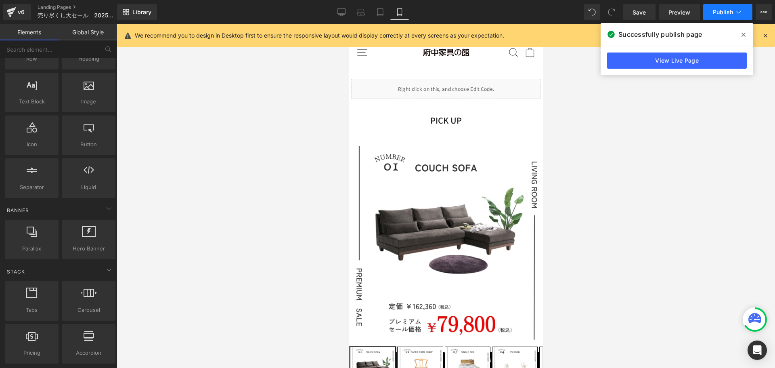
click at [727, 15] on span "Publish" at bounding box center [723, 12] width 20 height 6
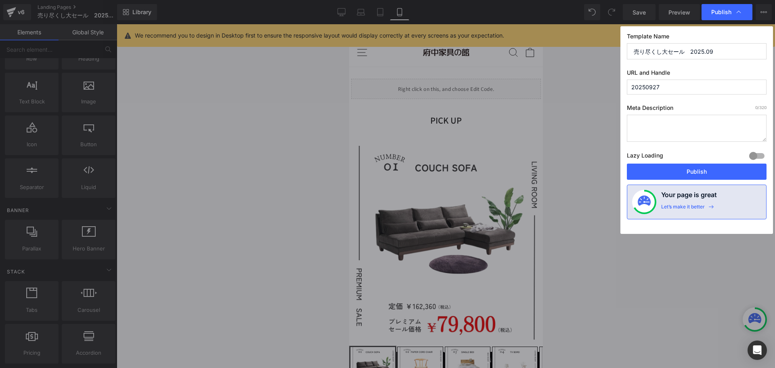
click at [694, 170] on button "Publish" at bounding box center [697, 171] width 140 height 16
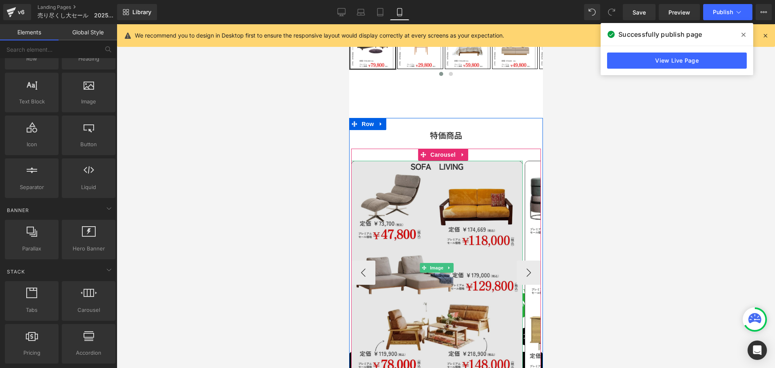
scroll to position [323, 0]
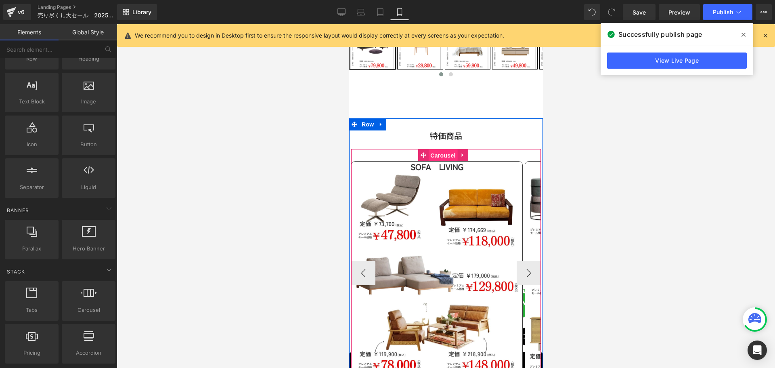
click at [447, 149] on span "Carousel" at bounding box center [442, 155] width 29 height 12
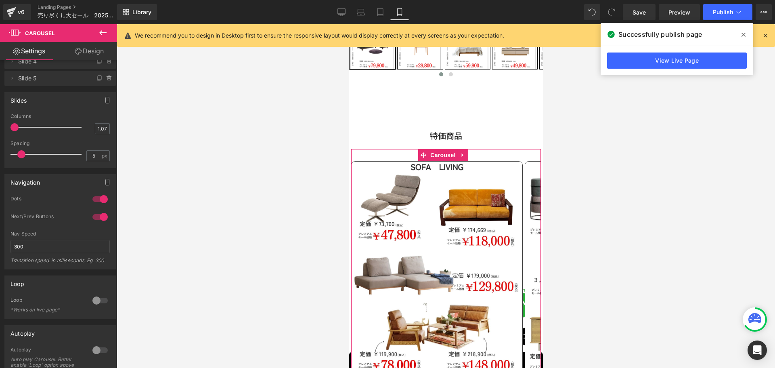
scroll to position [81, 0]
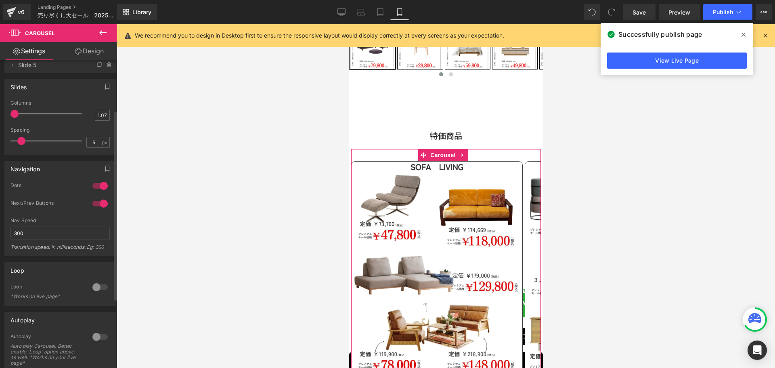
click at [97, 287] on div at bounding box center [99, 286] width 19 height 13
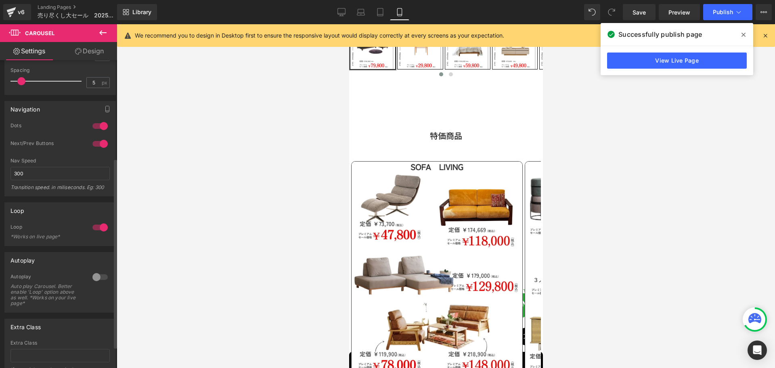
scroll to position [161, 0]
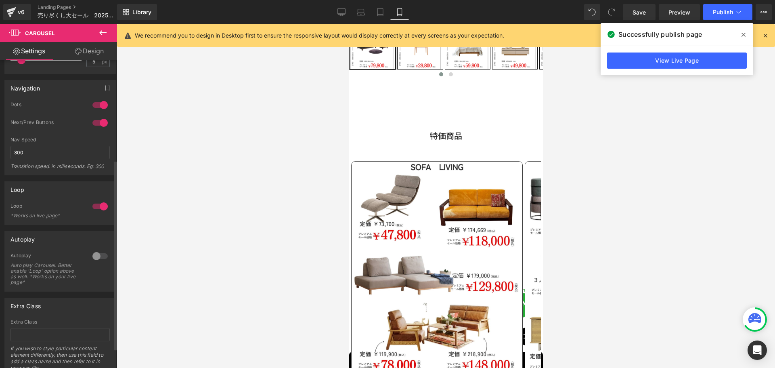
click at [92, 257] on div at bounding box center [99, 255] width 19 height 13
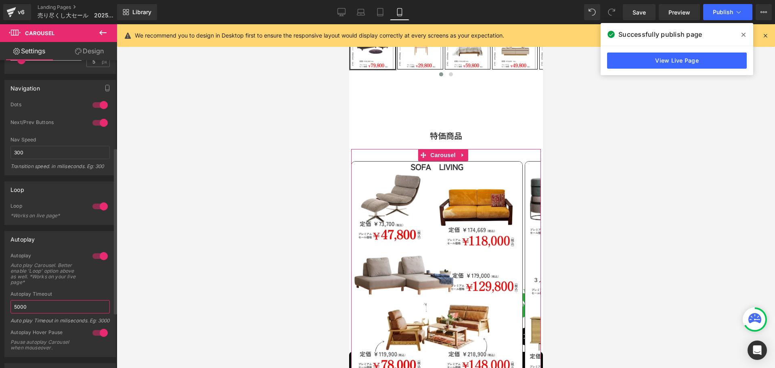
drag, startPoint x: 41, startPoint y: 307, endPoint x: 0, endPoint y: 303, distance: 41.4
click at [0, 303] on div "Autoplay 1 Autoplay Auto play Carousel. Better enable 'Loop' option above as we…" at bounding box center [60, 291] width 121 height 132
type input "3"
type input "5000"
click at [179, 257] on div at bounding box center [446, 195] width 658 height 343
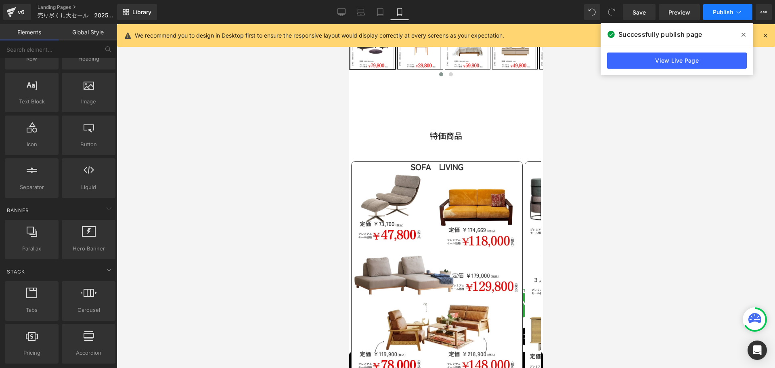
click at [730, 11] on span "Publish" at bounding box center [723, 12] width 20 height 6
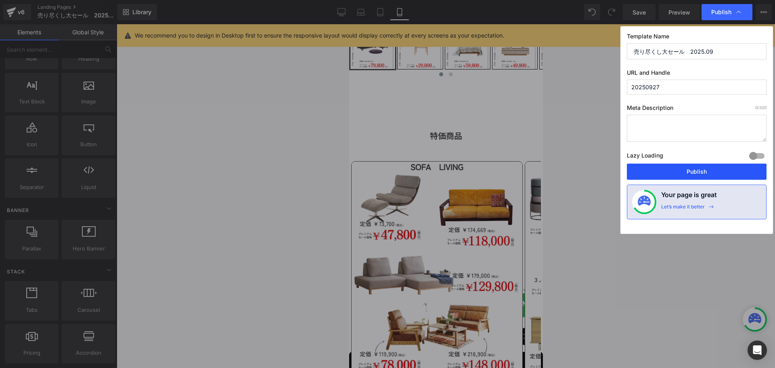
click at [700, 175] on button "Publish" at bounding box center [697, 171] width 140 height 16
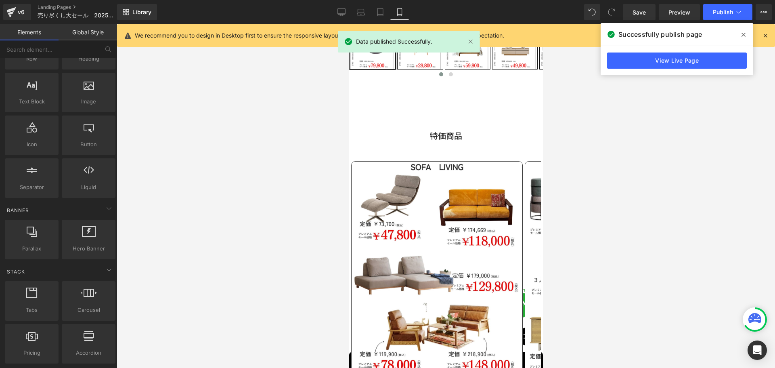
click at [684, 201] on div at bounding box center [446, 195] width 658 height 343
click at [680, 200] on div at bounding box center [446, 195] width 658 height 343
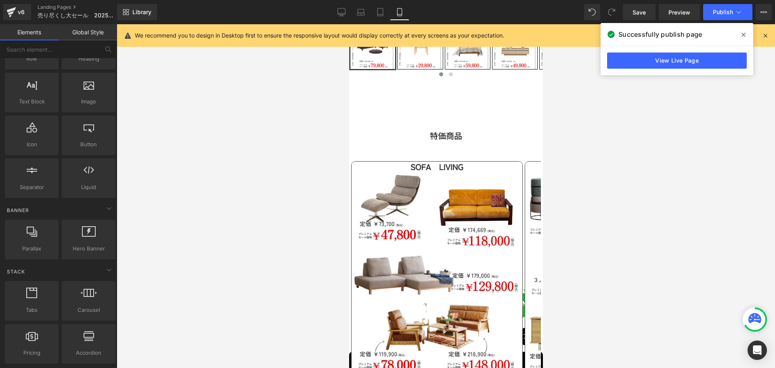
click at [731, 117] on div at bounding box center [446, 195] width 658 height 343
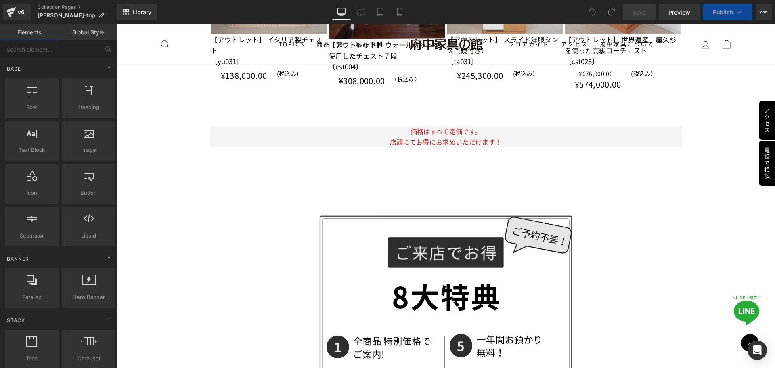
drag, startPoint x: 495, startPoint y: 253, endPoint x: 495, endPoint y: 257, distance: 4.5
click at [495, 253] on img at bounding box center [445, 355] width 263 height 329
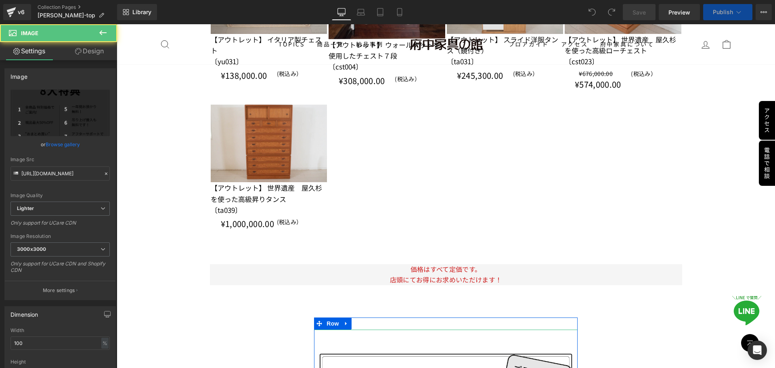
scroll to position [754, 0]
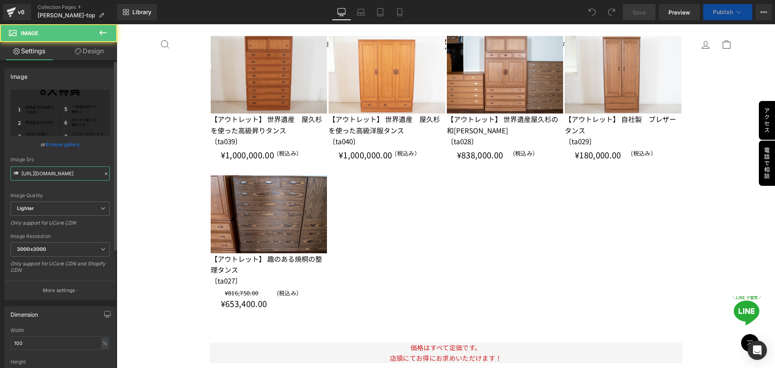
click at [85, 170] on input "[URL][DOMAIN_NAME]" at bounding box center [59, 173] width 99 height 14
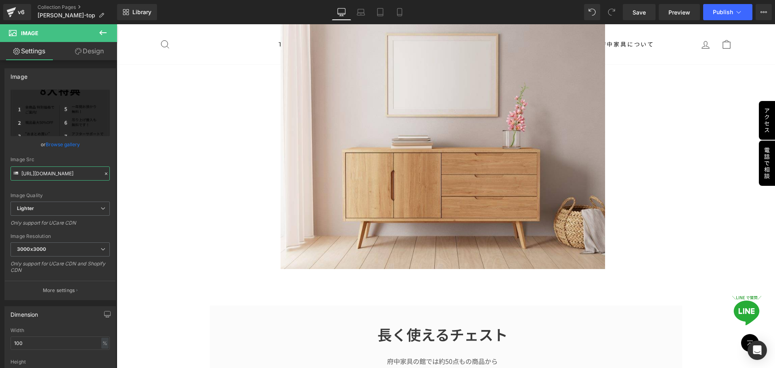
scroll to position [0, 0]
